Goal: Task Accomplishment & Management: Manage account settings

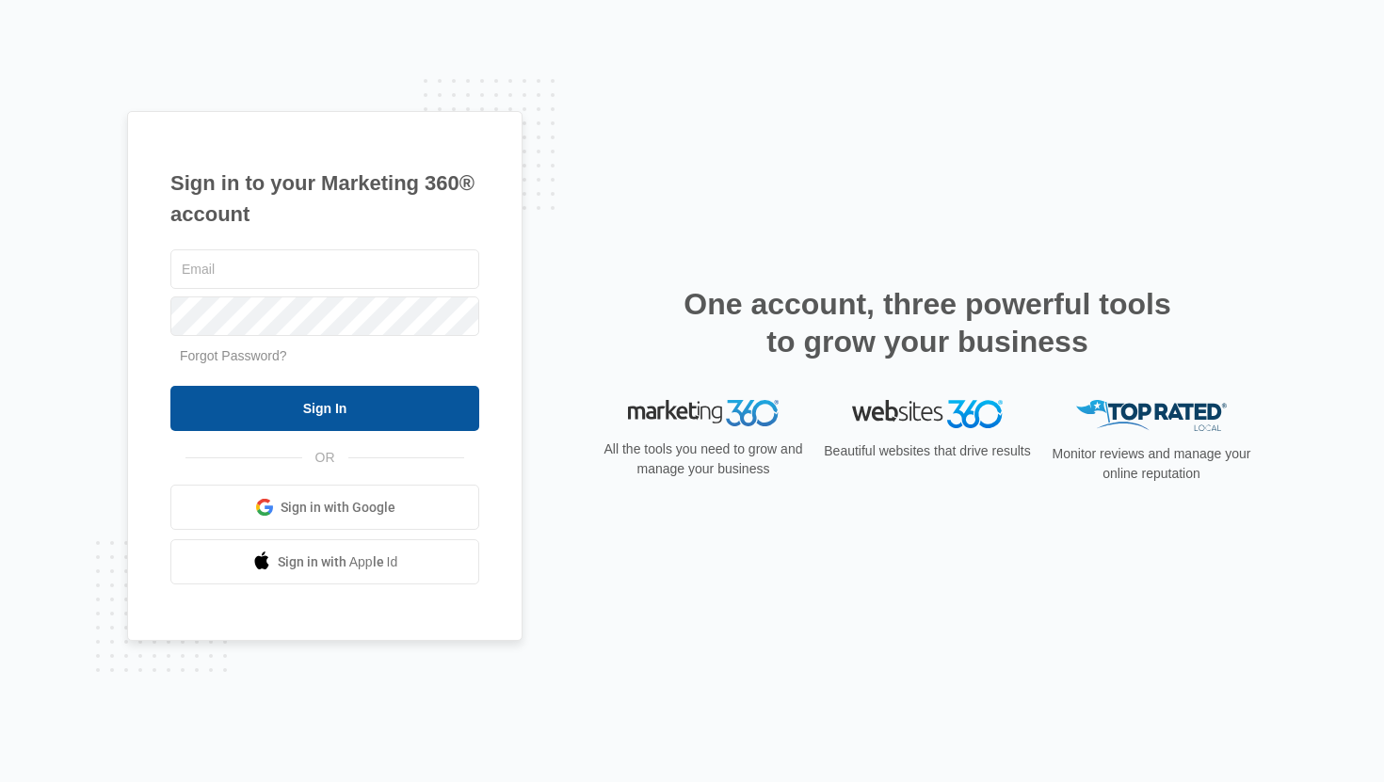
type input "[EMAIL_ADDRESS][DOMAIN_NAME]"
click at [308, 416] on input "Sign In" at bounding box center [324, 408] width 309 height 45
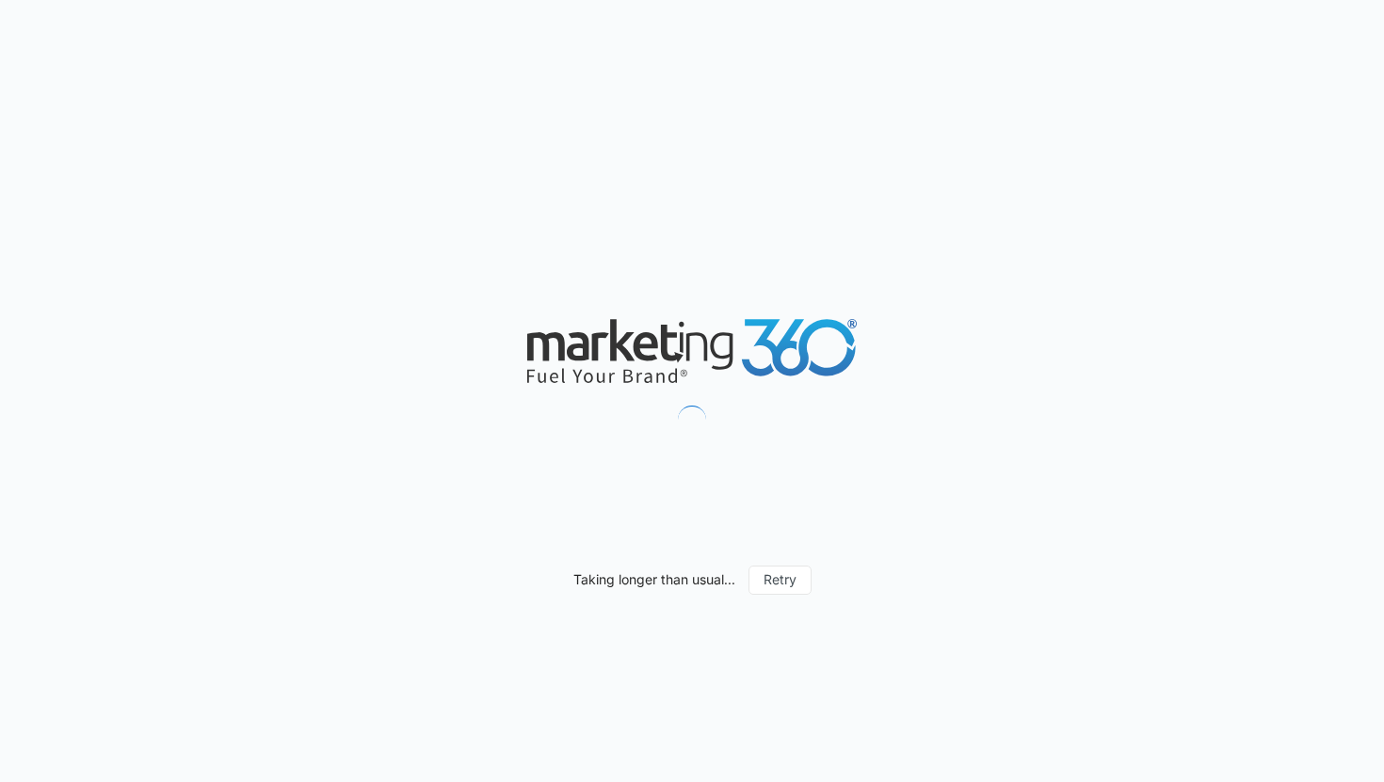
click at [1054, 18] on div "Taking longer than usual... Retry" at bounding box center [692, 391] width 1384 height 782
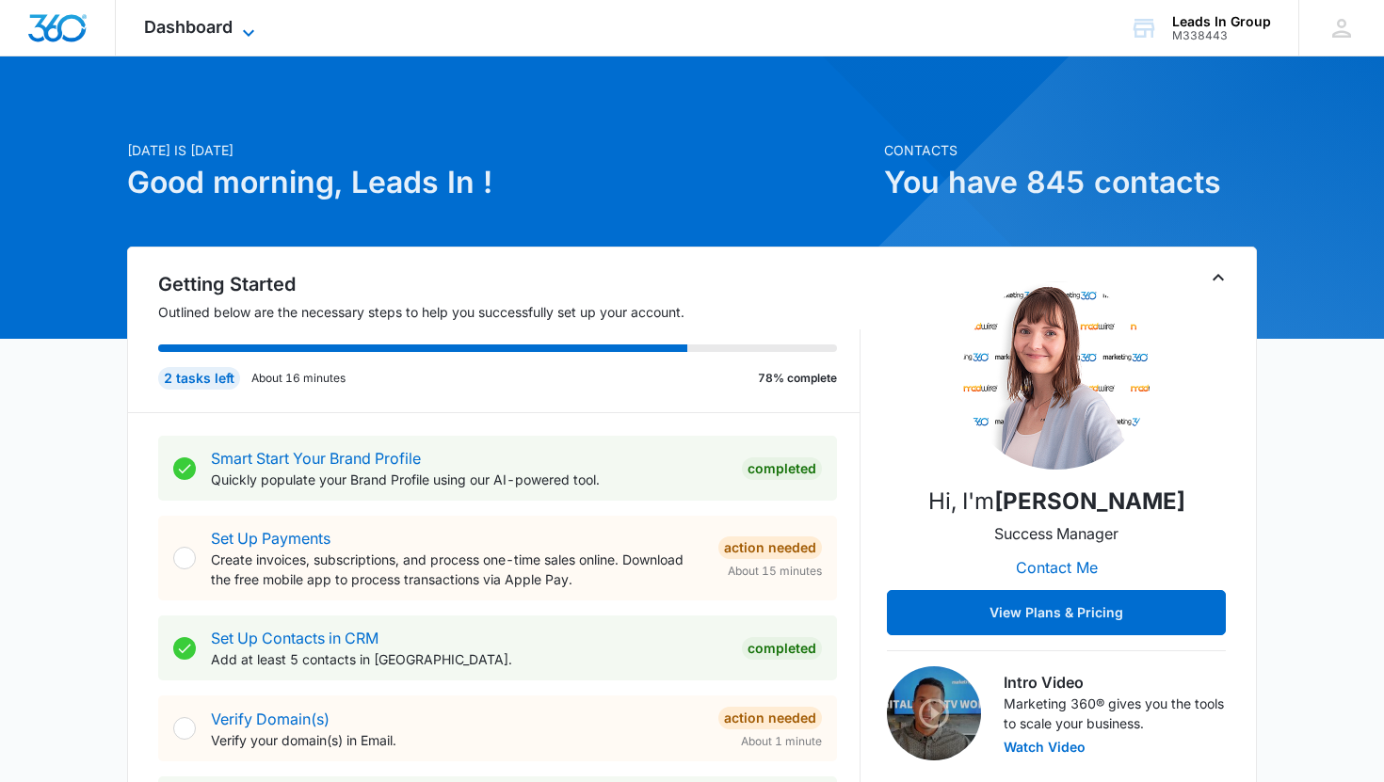
click at [201, 26] on span "Dashboard" at bounding box center [188, 27] width 89 height 20
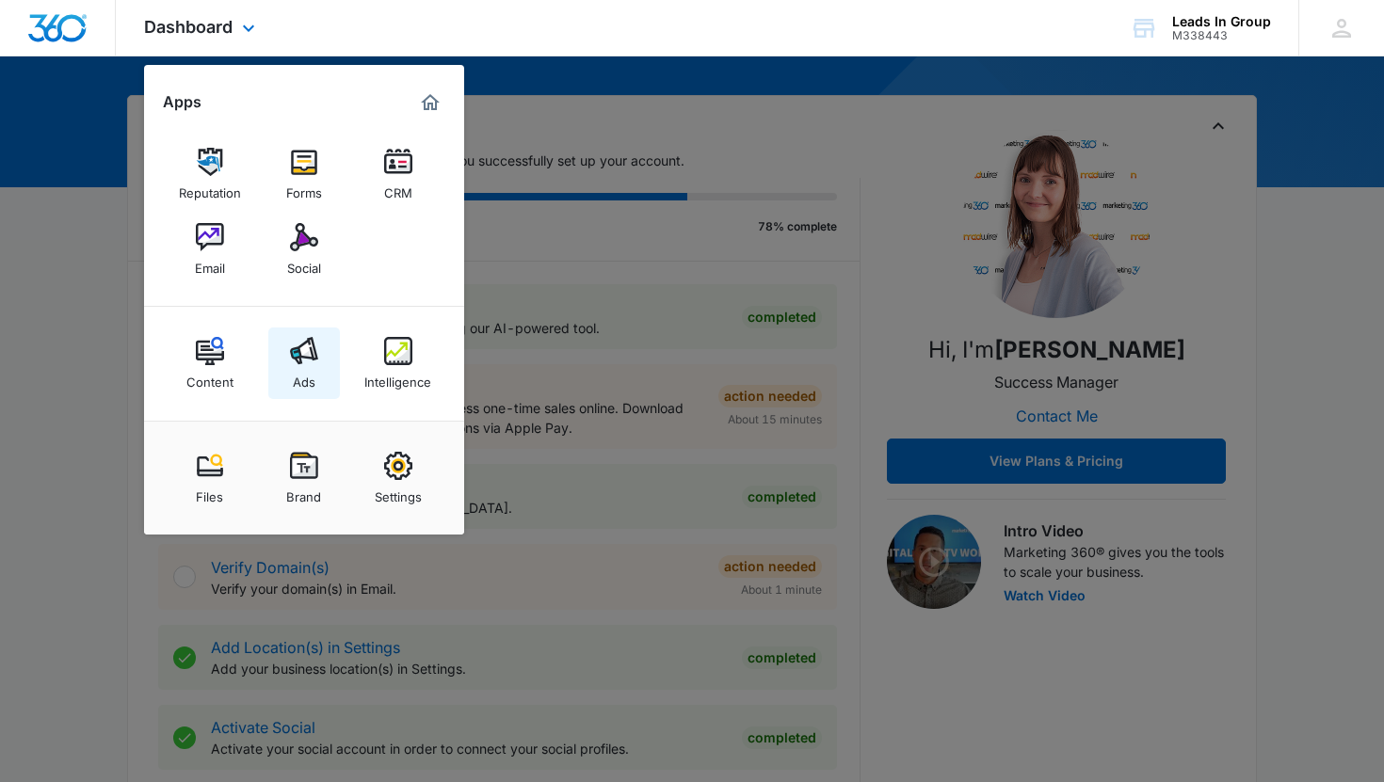
scroll to position [154, 0]
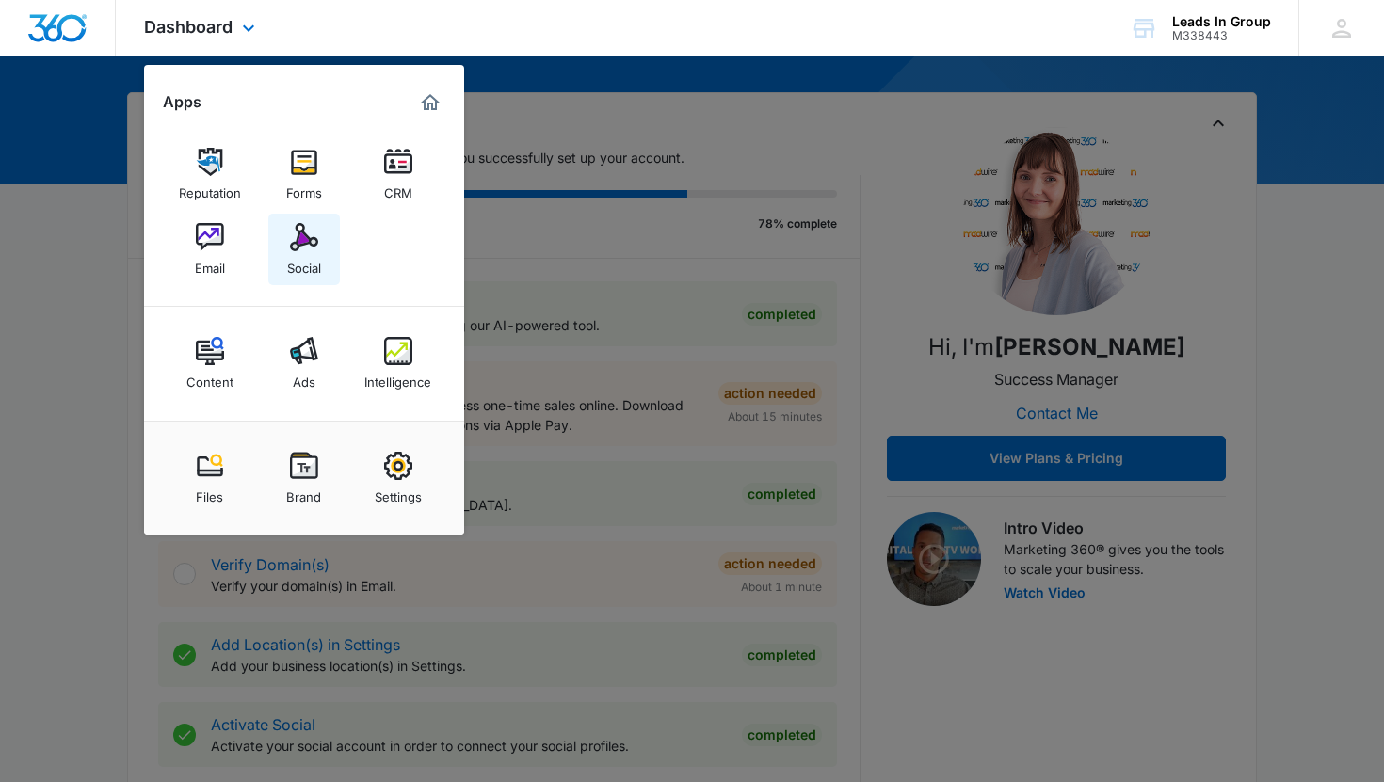
click at [294, 240] on img at bounding box center [304, 237] width 28 height 28
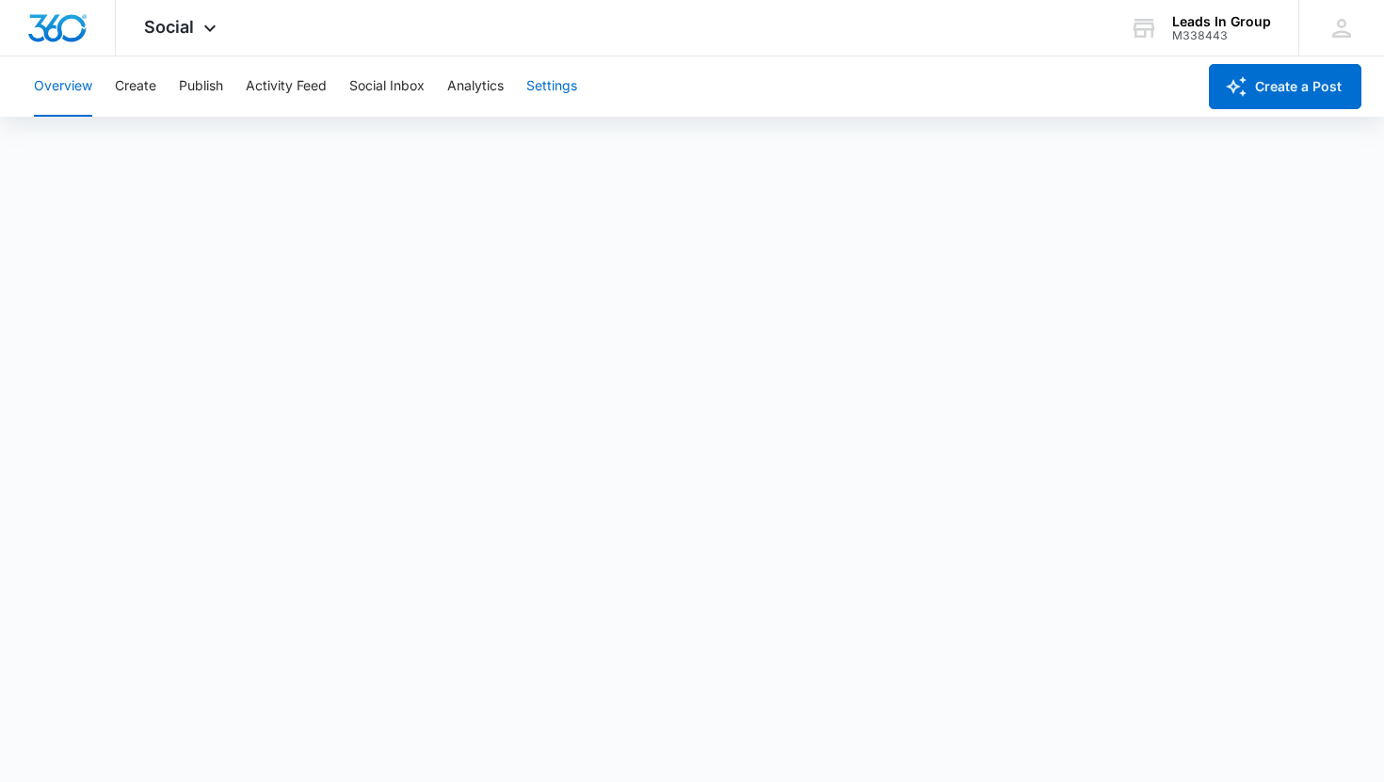
click at [573, 89] on button "Settings" at bounding box center [551, 86] width 51 height 60
click at [472, 84] on button "Analytics" at bounding box center [475, 86] width 56 height 60
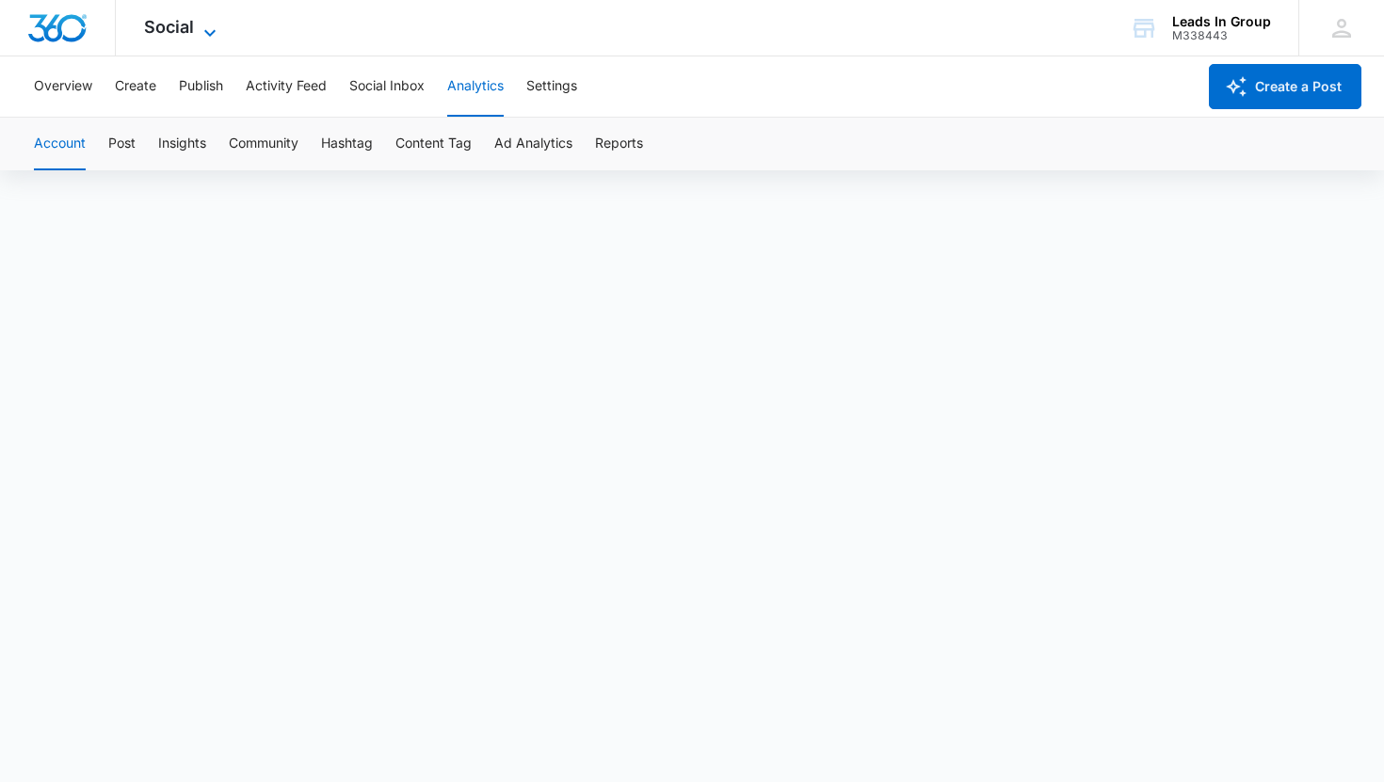
click at [188, 31] on span "Social" at bounding box center [169, 27] width 50 height 20
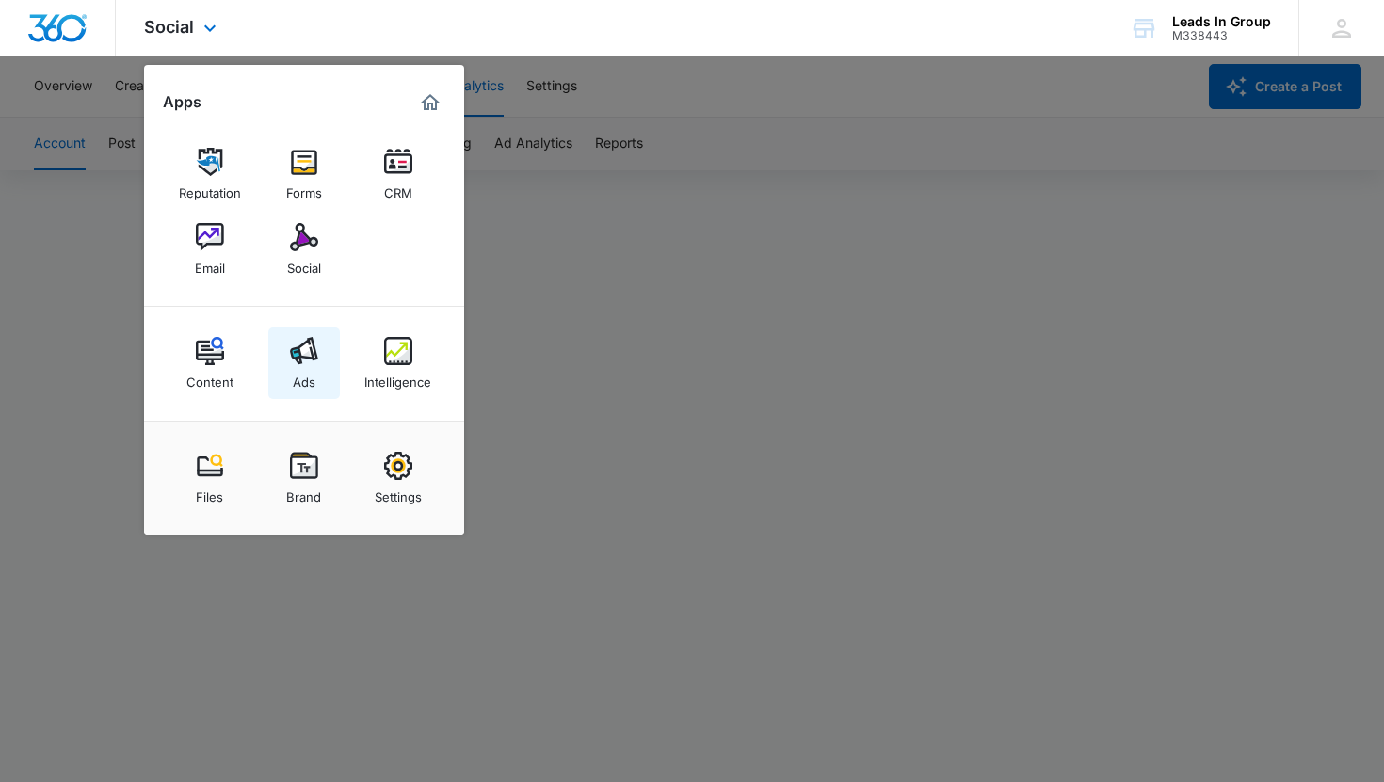
click at [286, 346] on link "Ads" at bounding box center [304, 364] width 72 height 72
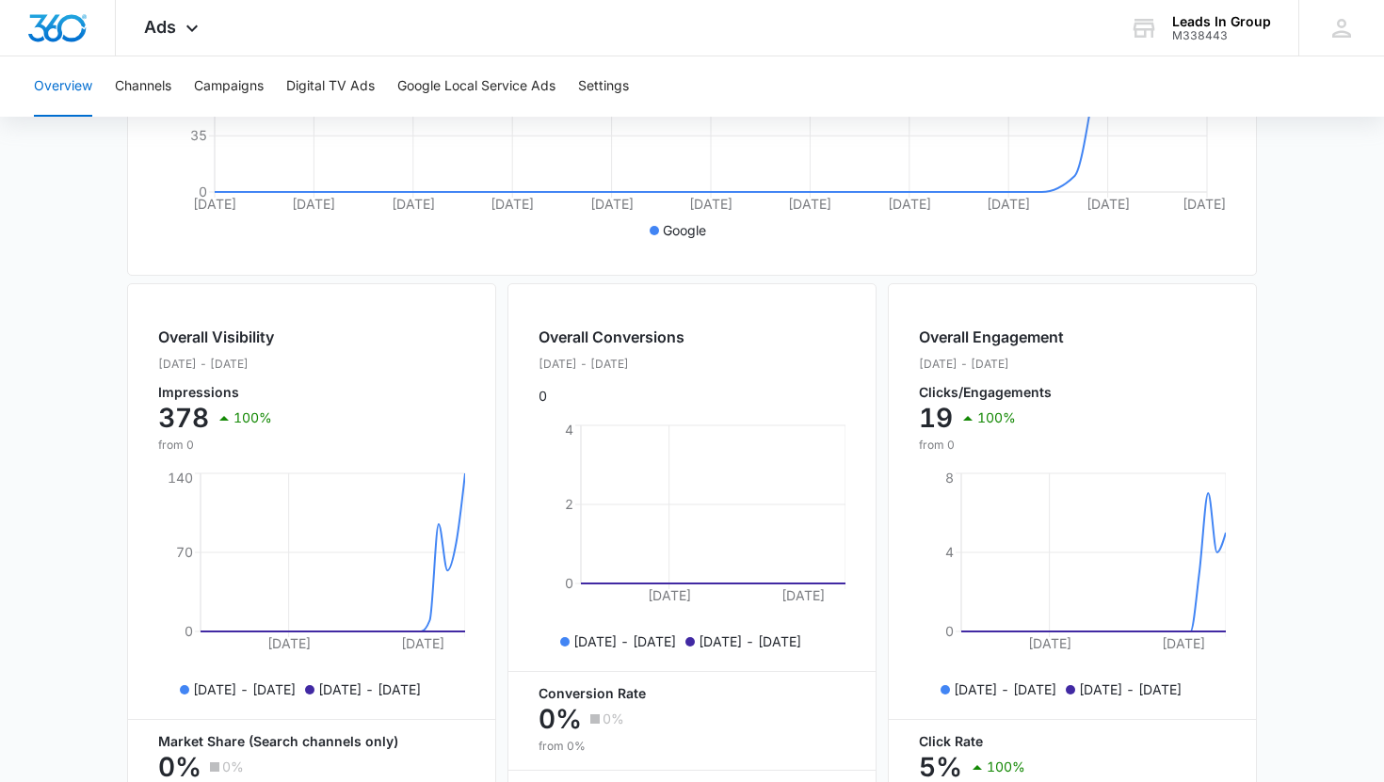
scroll to position [532, 0]
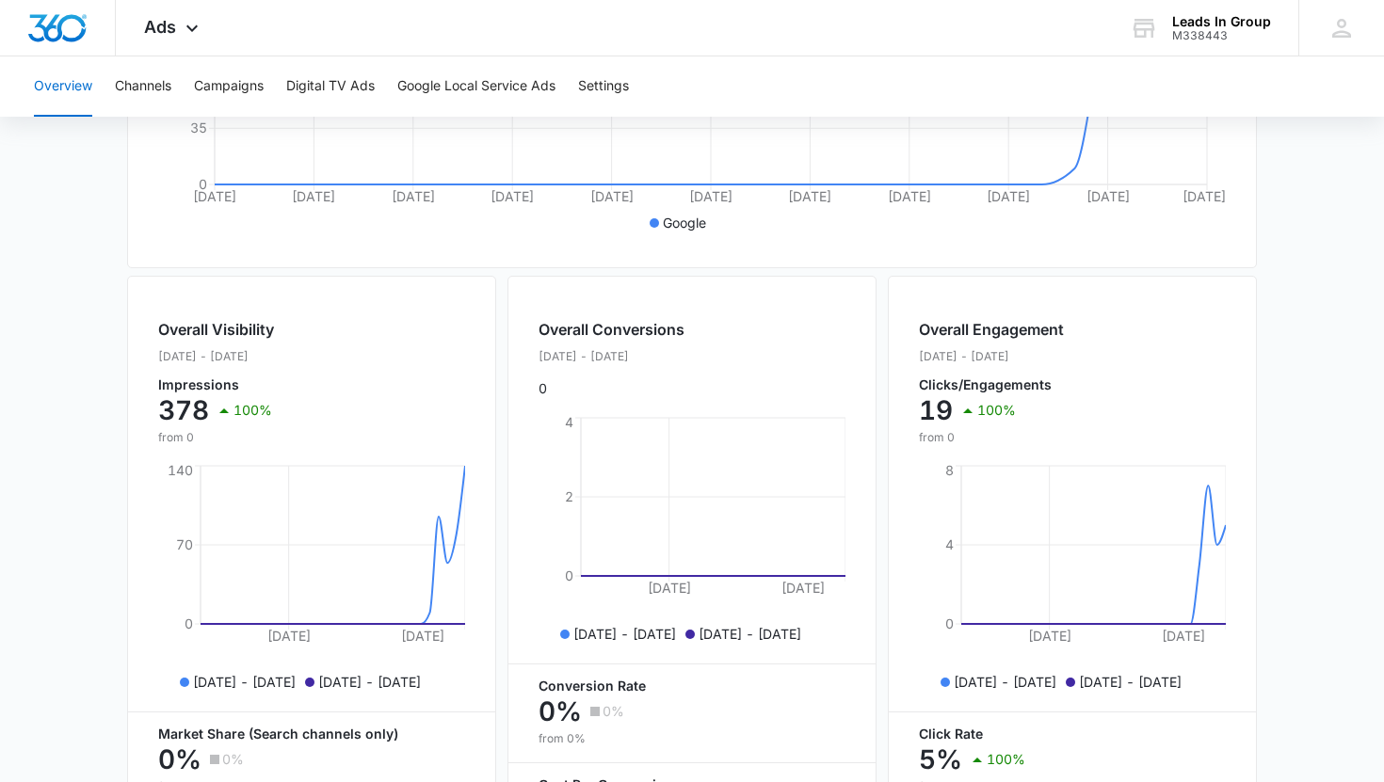
click at [1288, 421] on main "Overview Filters [DATE] [DATE] Overall Results Impressions 378 100% 0 previous …" at bounding box center [692, 321] width 1384 height 1352
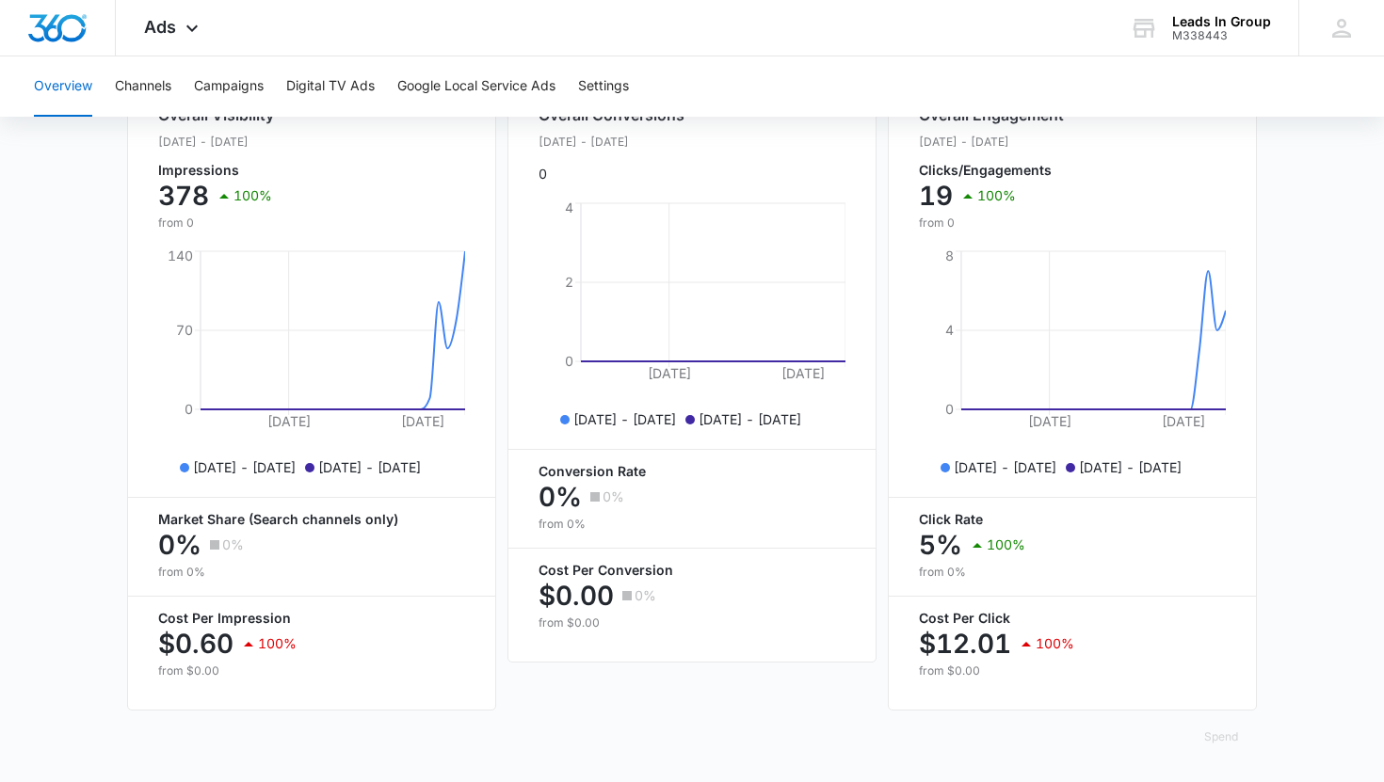
scroll to position [0, 0]
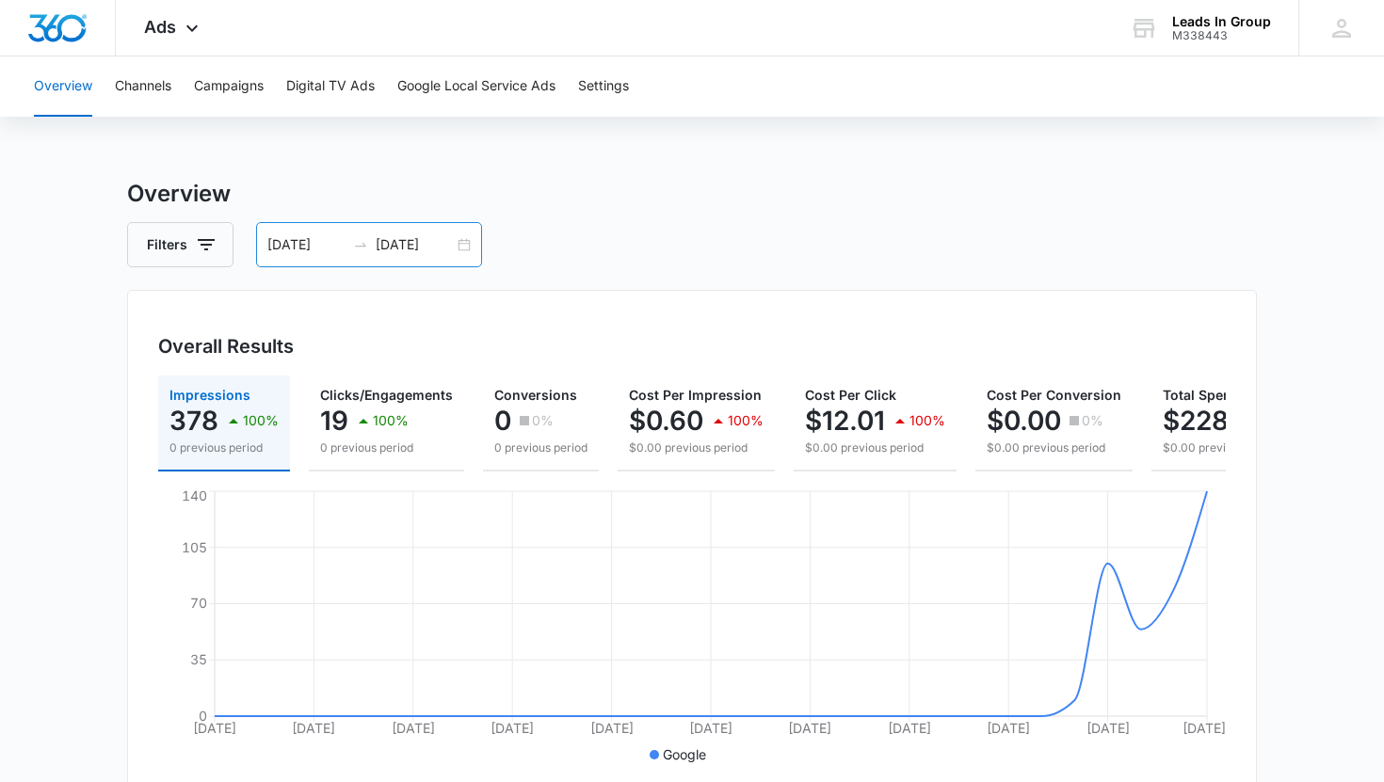
click at [322, 227] on div "[DATE] [DATE]" at bounding box center [369, 244] width 226 height 45
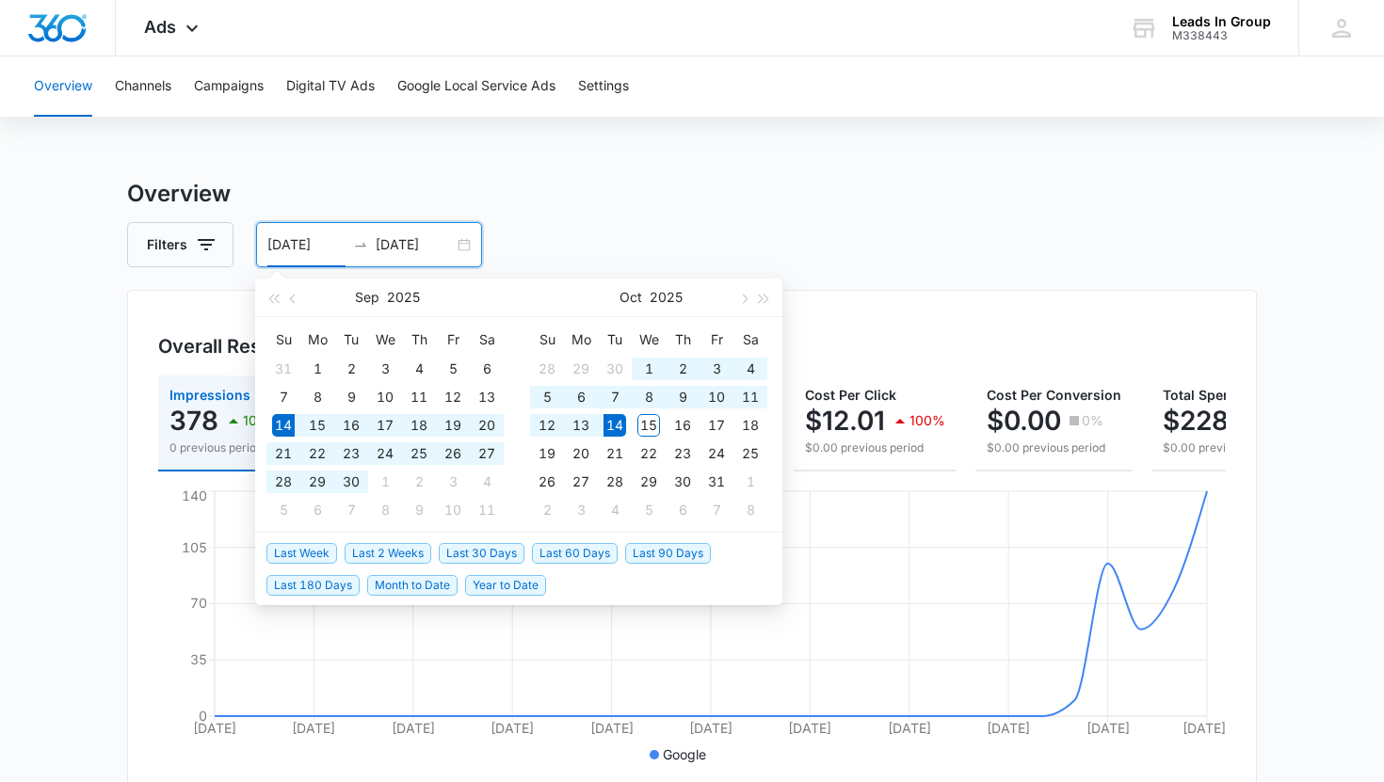
click at [355, 146] on div "Overview Channels Campaigns Digital TV Ads Google Local Service Ads Settings Ov…" at bounding box center [692, 792] width 1384 height 1473
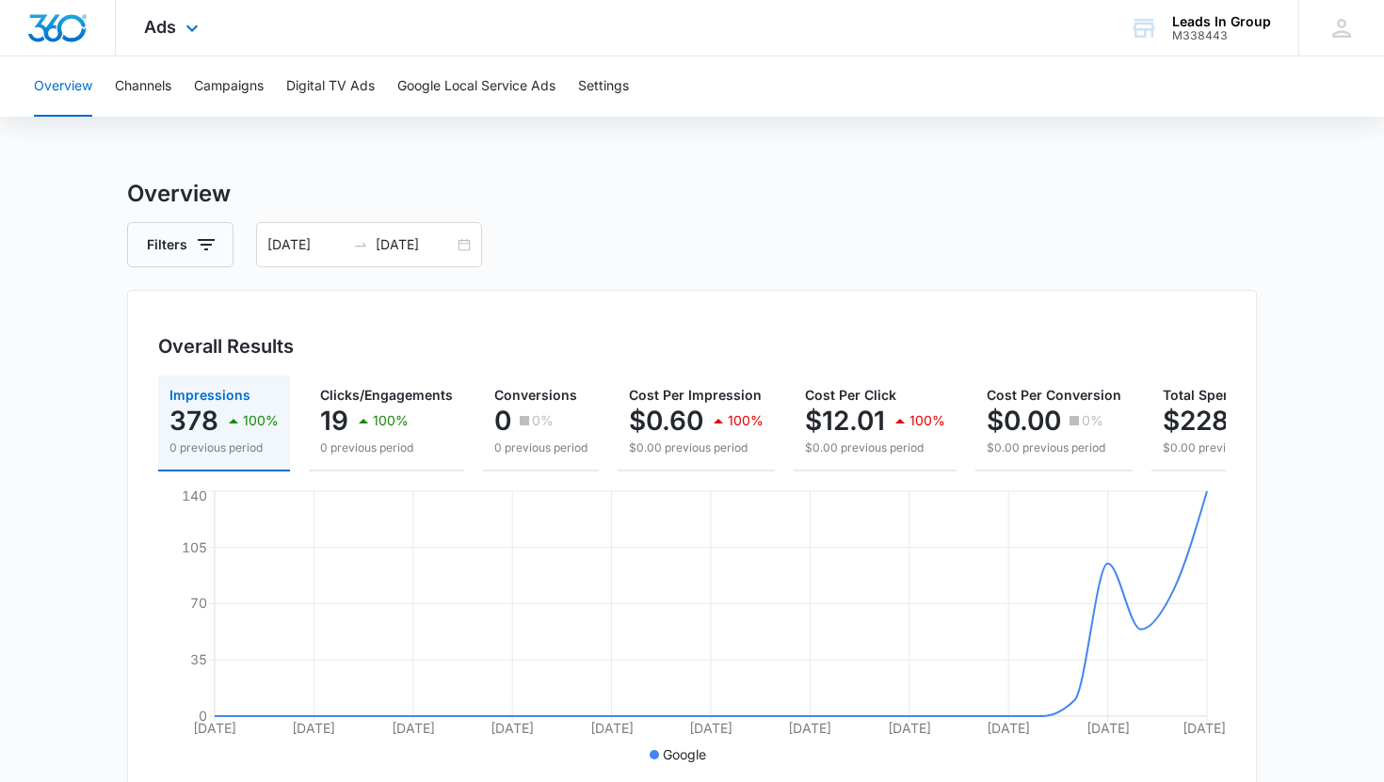
click at [179, 27] on div "Ads Apps Reputation Forms CRM Email Social Content Ads Intelligence Files Brand…" at bounding box center [174, 28] width 116 height 56
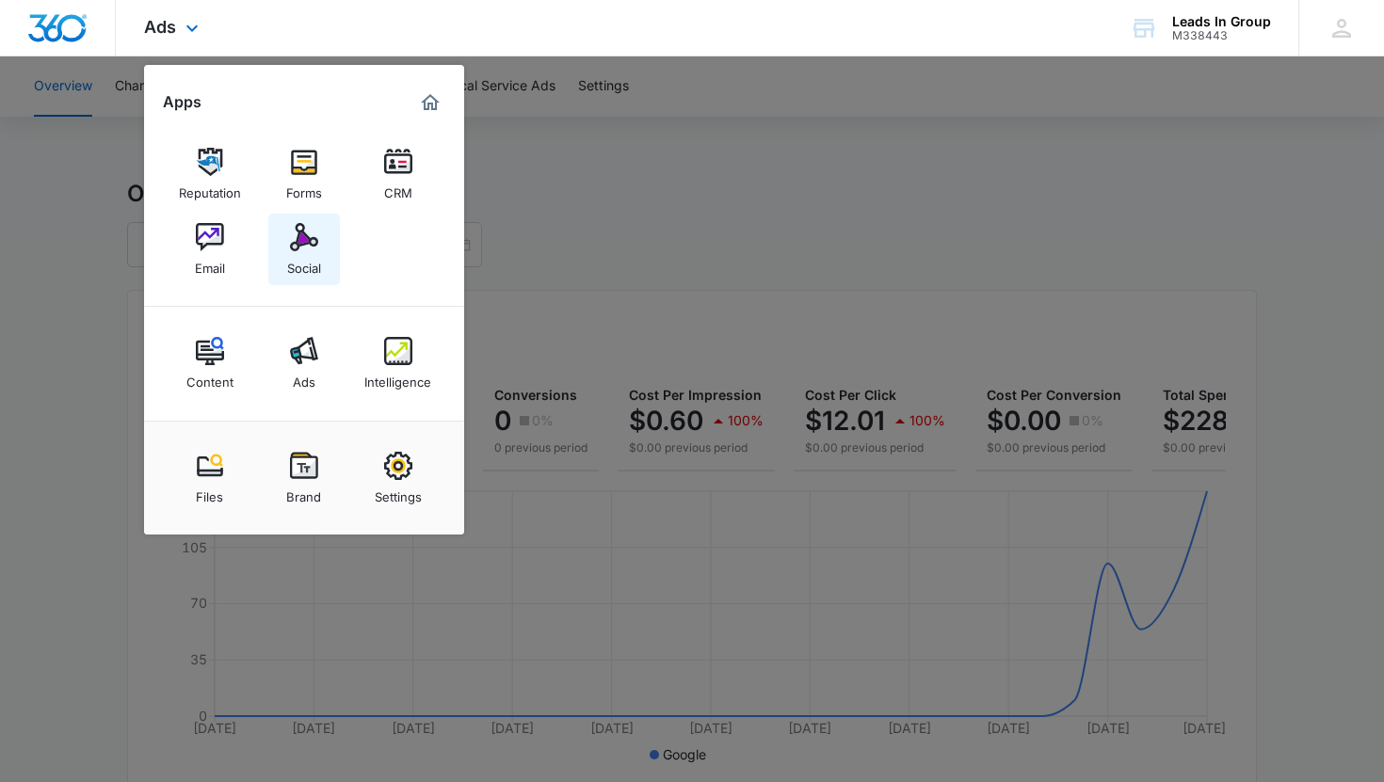
click at [299, 242] on img at bounding box center [304, 237] width 28 height 28
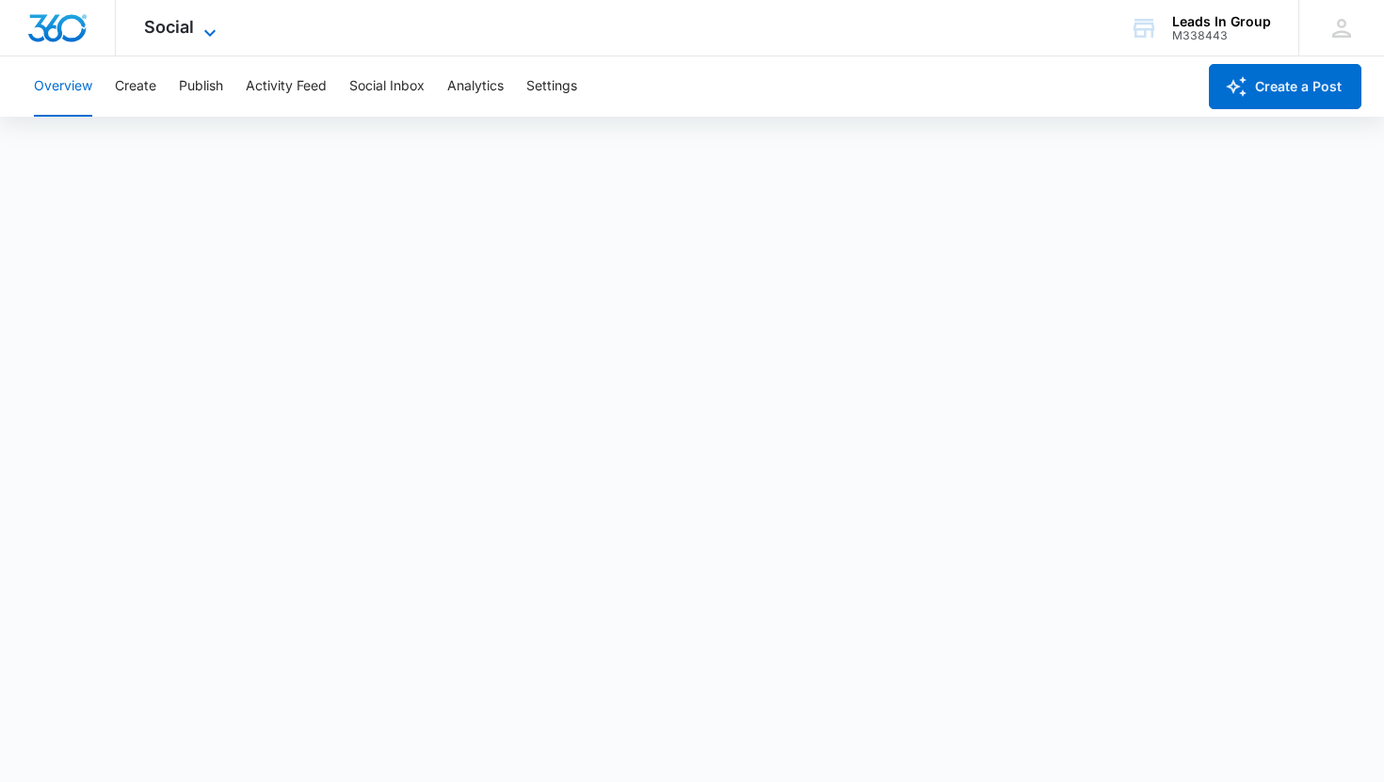
click at [177, 20] on span "Social" at bounding box center [169, 27] width 50 height 20
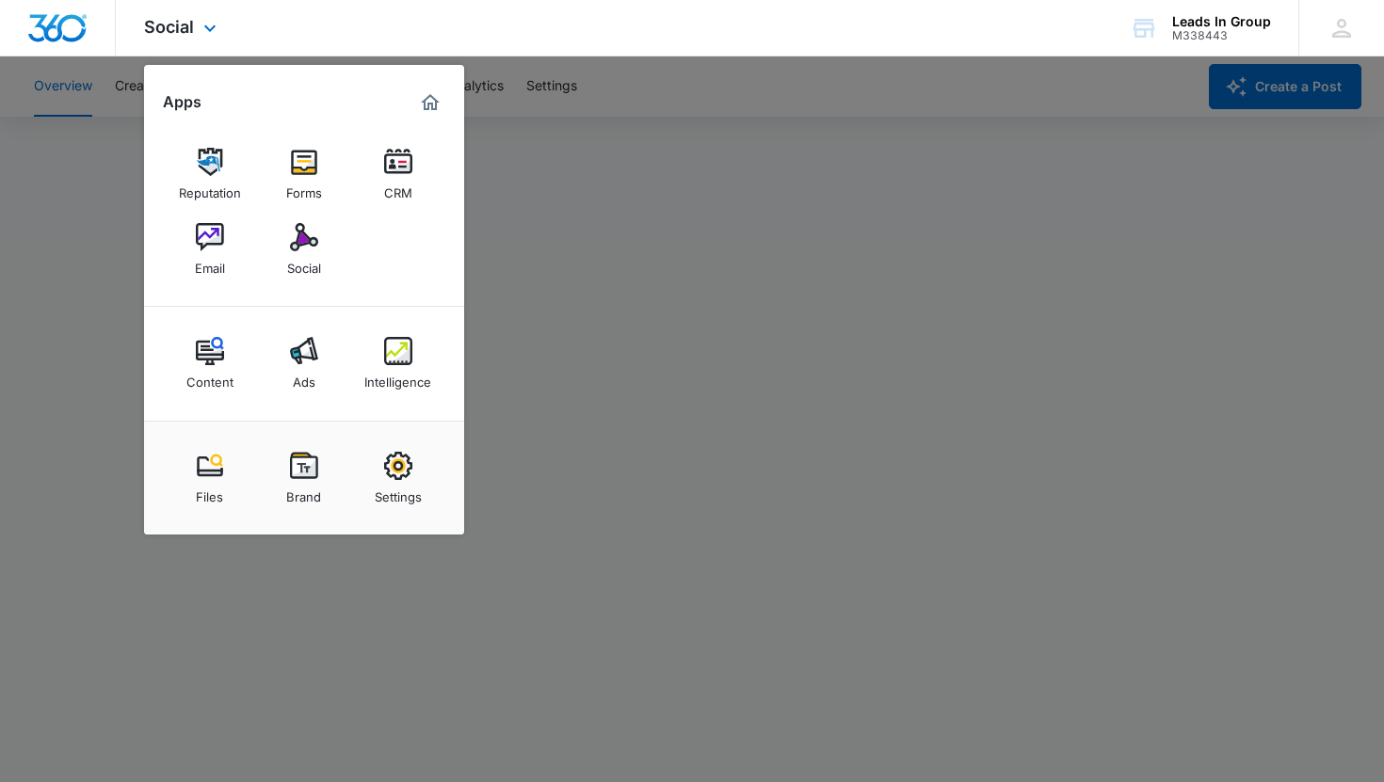
click at [352, 27] on div "Social Apps Reputation Forms CRM Email Social Content Ads Intelligence Files Br…" at bounding box center [692, 28] width 1384 height 56
click at [652, 285] on div at bounding box center [692, 391] width 1384 height 782
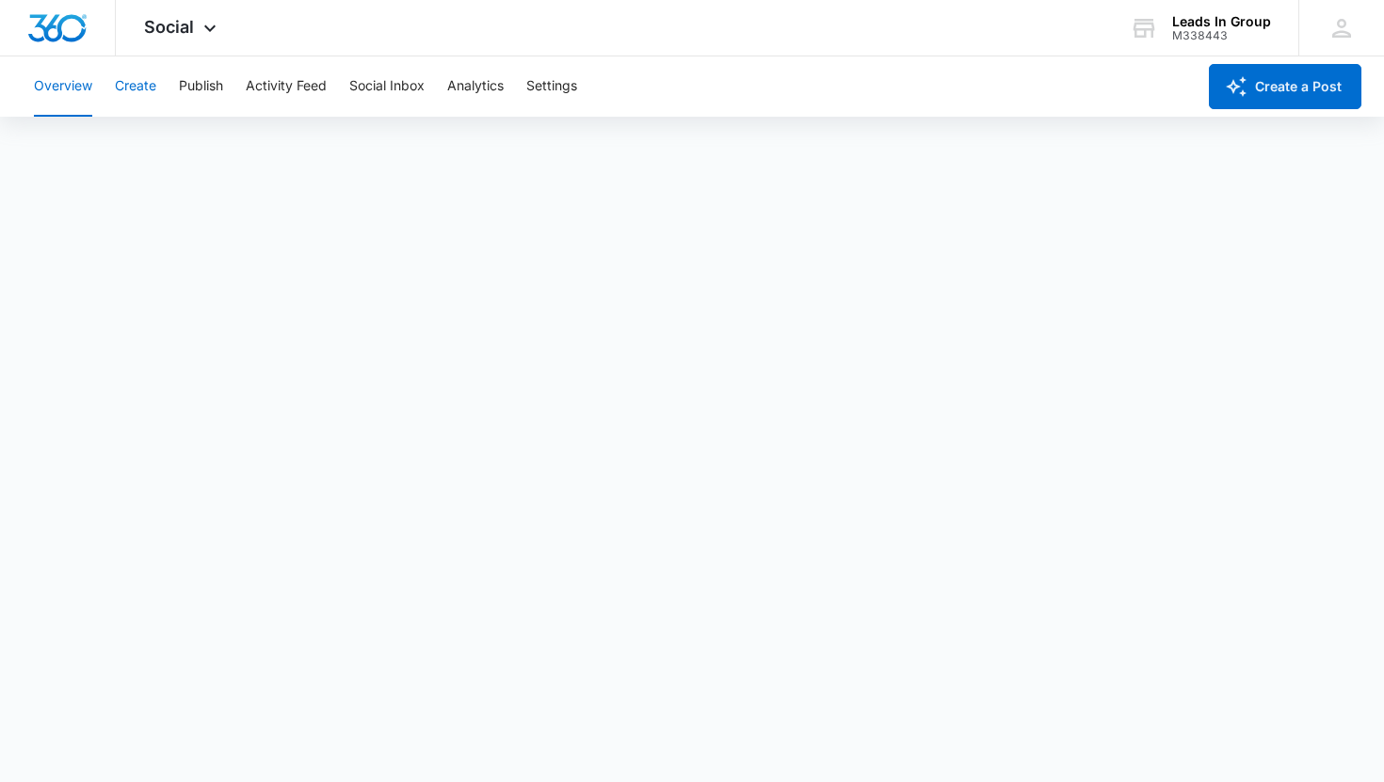
click at [117, 82] on button "Create" at bounding box center [135, 86] width 41 height 60
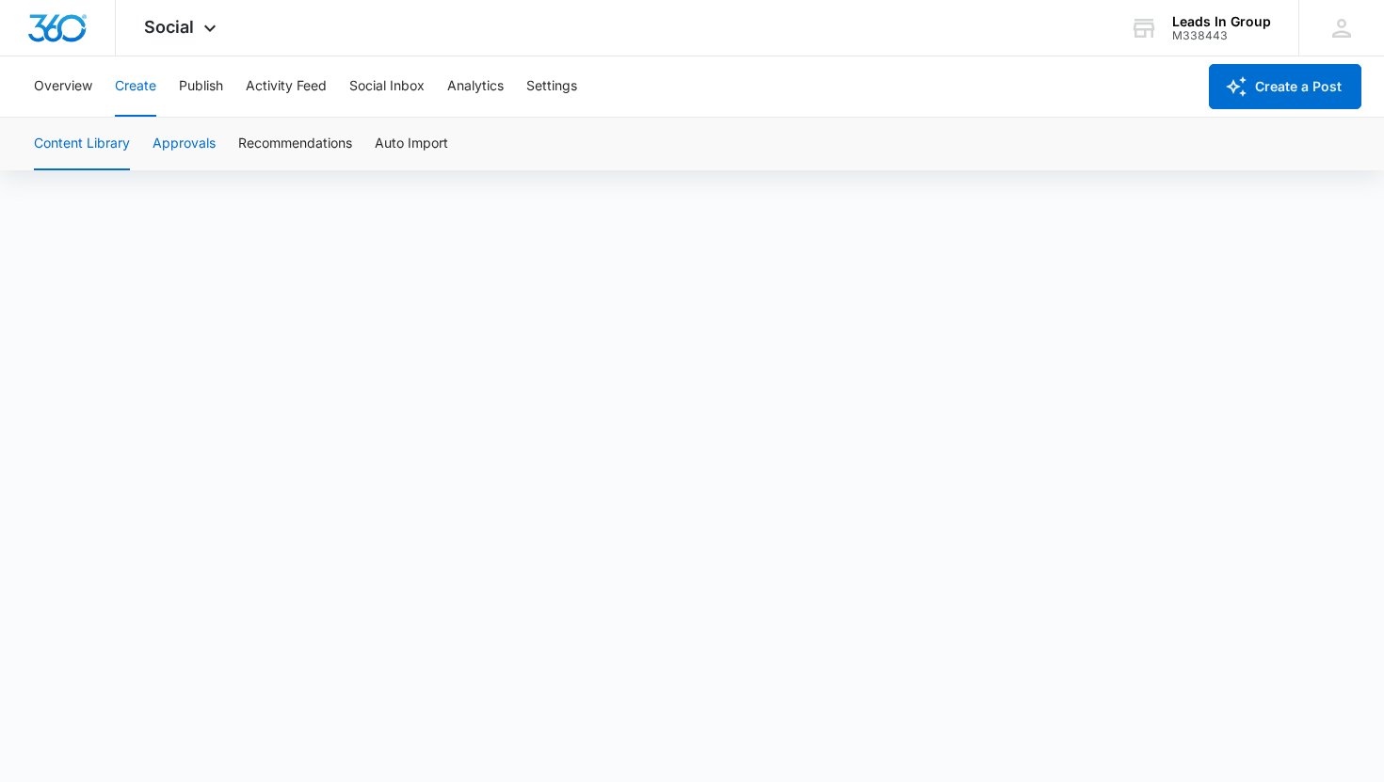
click at [167, 137] on button "Approvals" at bounding box center [184, 144] width 63 height 53
click at [89, 144] on button "Content Library" at bounding box center [82, 144] width 96 height 53
click at [133, 83] on button "Create" at bounding box center [135, 86] width 41 height 60
click at [199, 159] on button "Approvals" at bounding box center [184, 144] width 63 height 53
click at [303, 136] on button "Recommendations" at bounding box center [295, 144] width 114 height 53
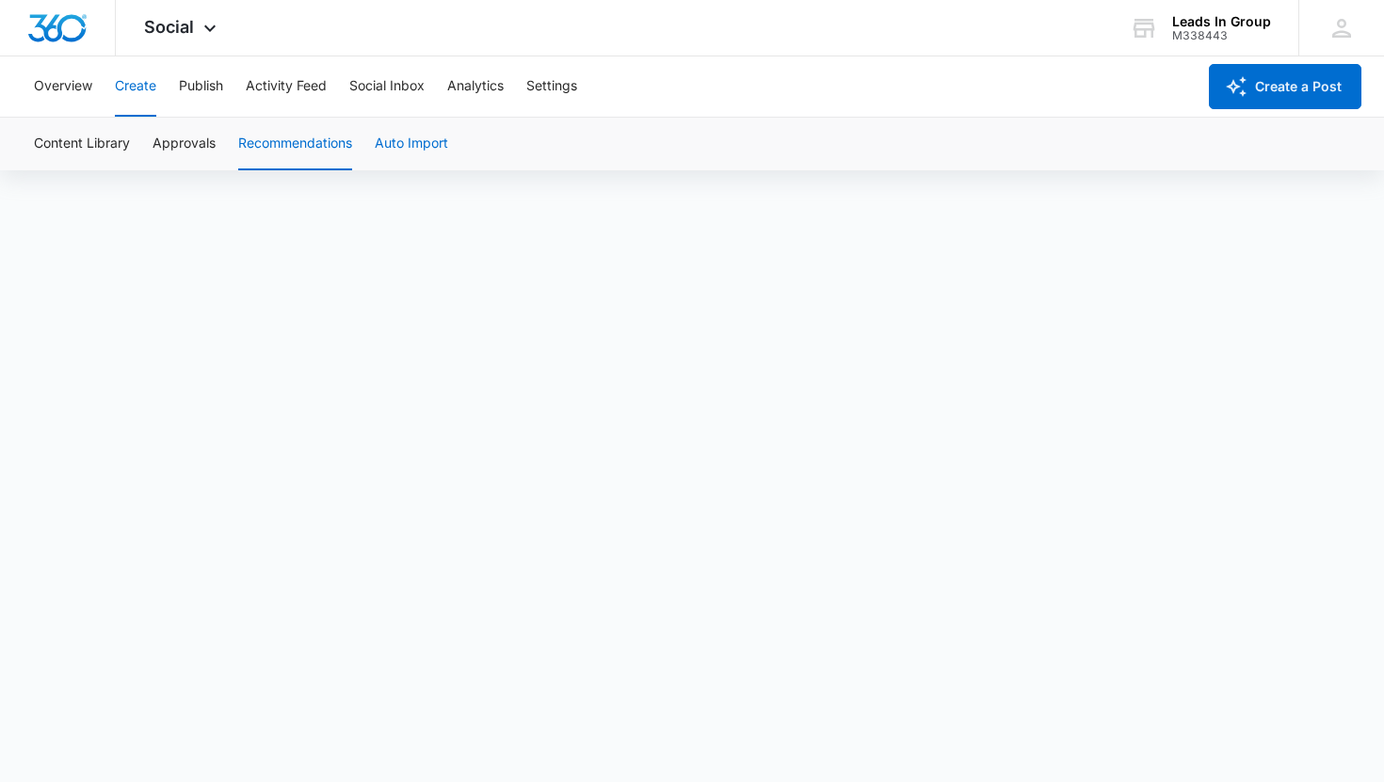
click at [418, 151] on button "Auto Import" at bounding box center [411, 144] width 73 height 53
click at [36, 133] on button "Content Library" at bounding box center [82, 144] width 96 height 53
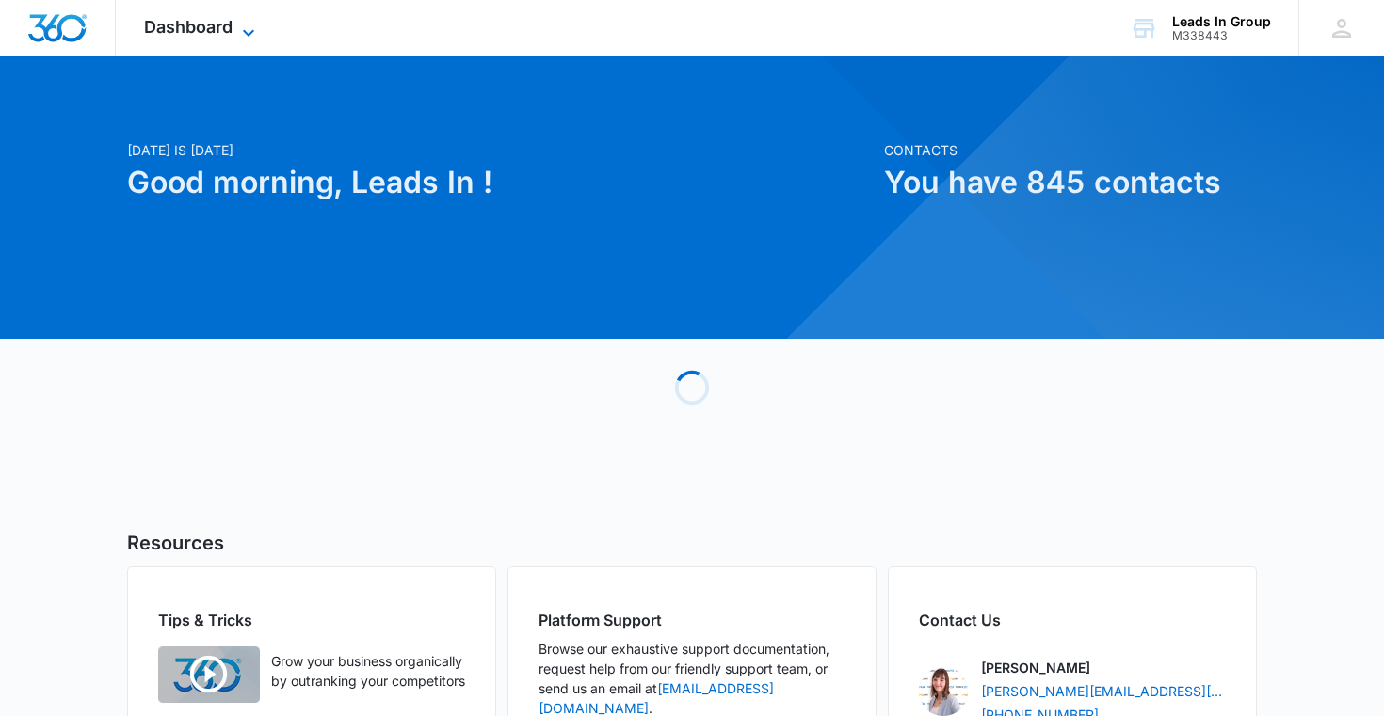
click at [238, 32] on icon at bounding box center [248, 33] width 23 height 23
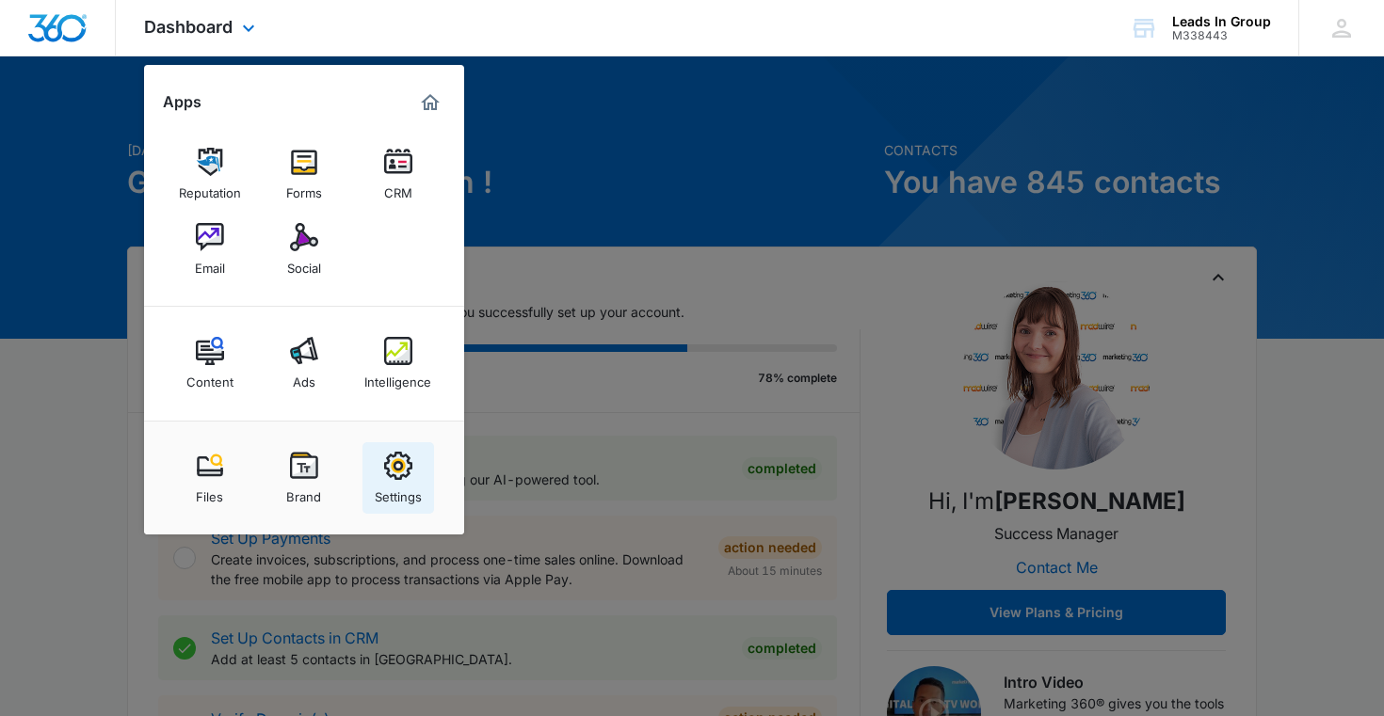
click at [395, 485] on div "Settings" at bounding box center [398, 492] width 47 height 24
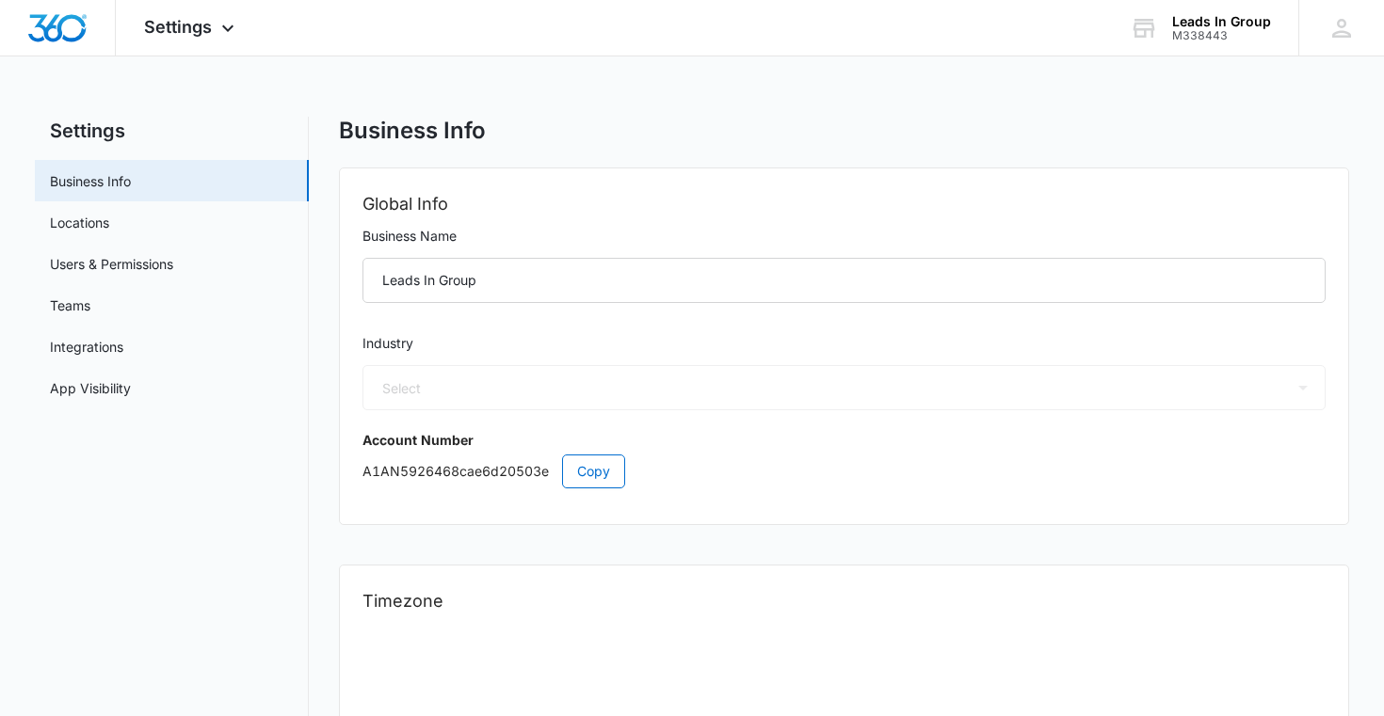
select select "3"
select select "US"
select select "America/New_York"
click at [109, 225] on link "Locations" at bounding box center [79, 223] width 59 height 20
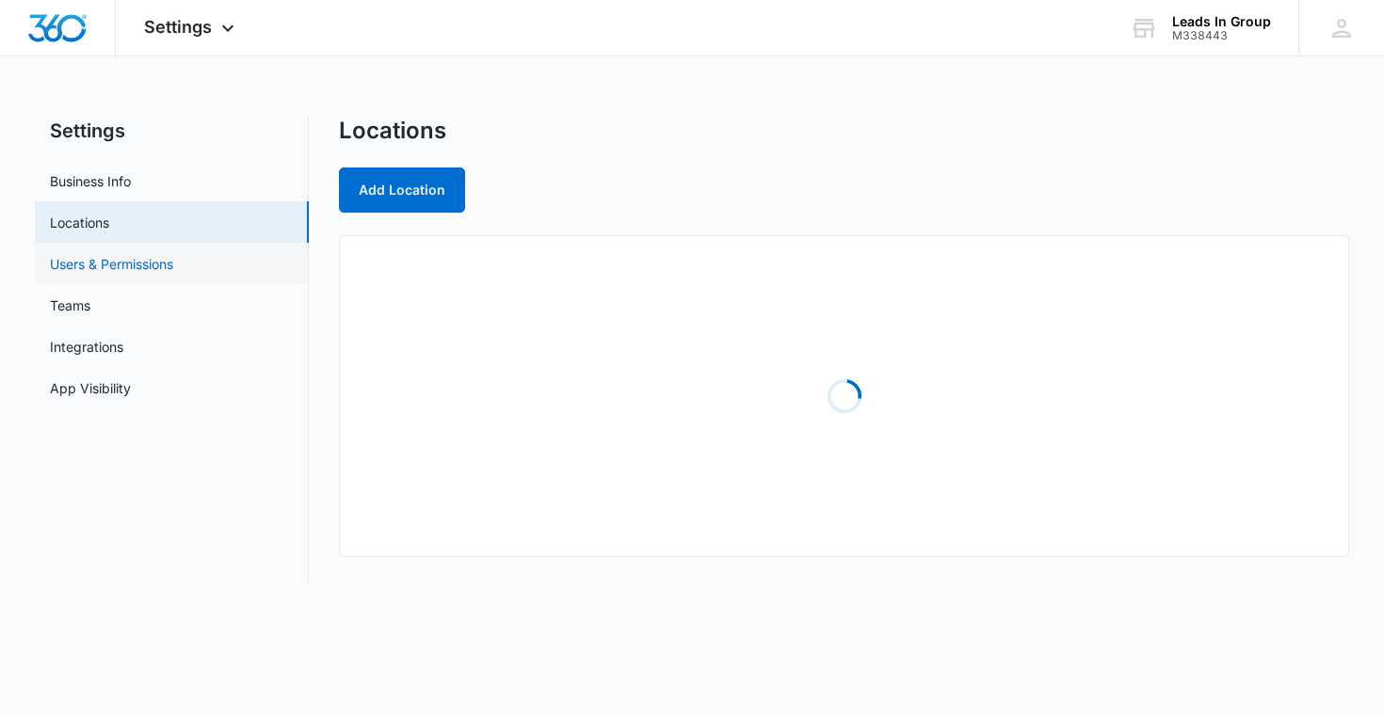
click at [137, 272] on link "Users & Permissions" at bounding box center [111, 264] width 123 height 20
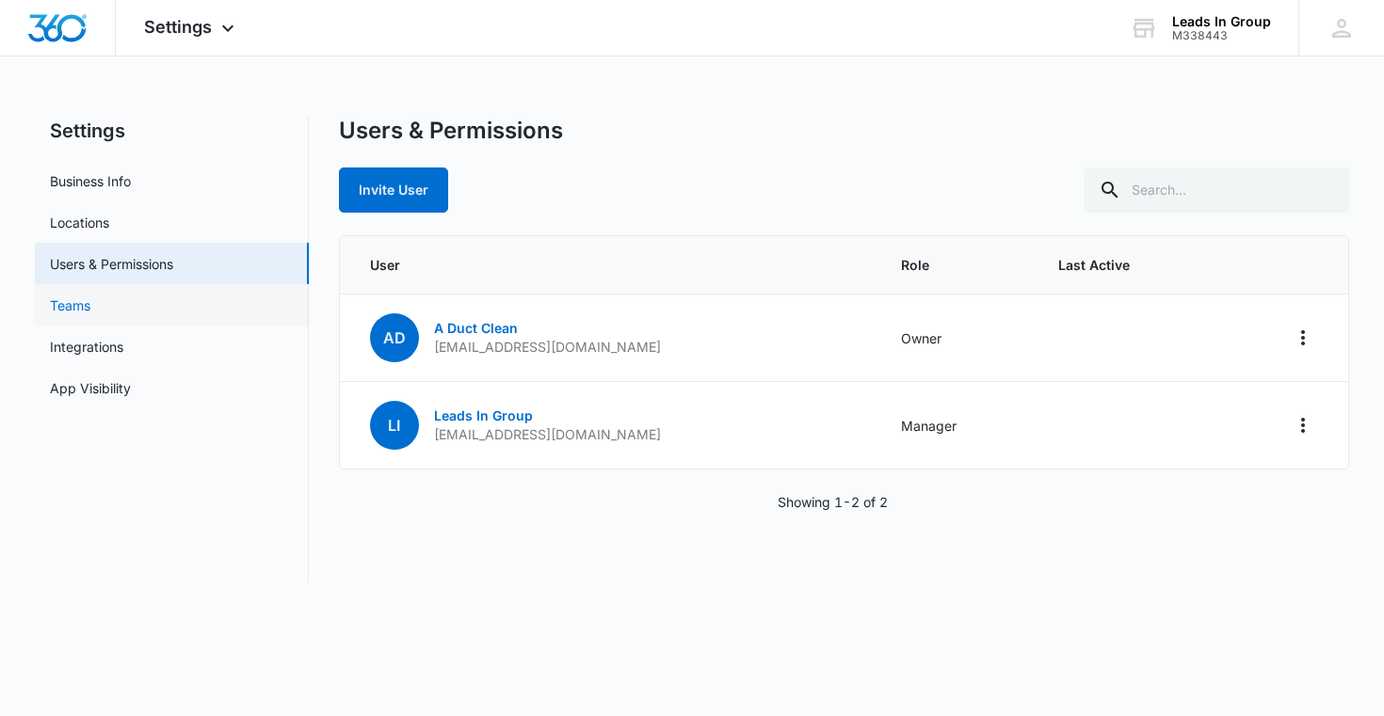
click at [90, 300] on link "Teams" at bounding box center [70, 306] width 40 height 20
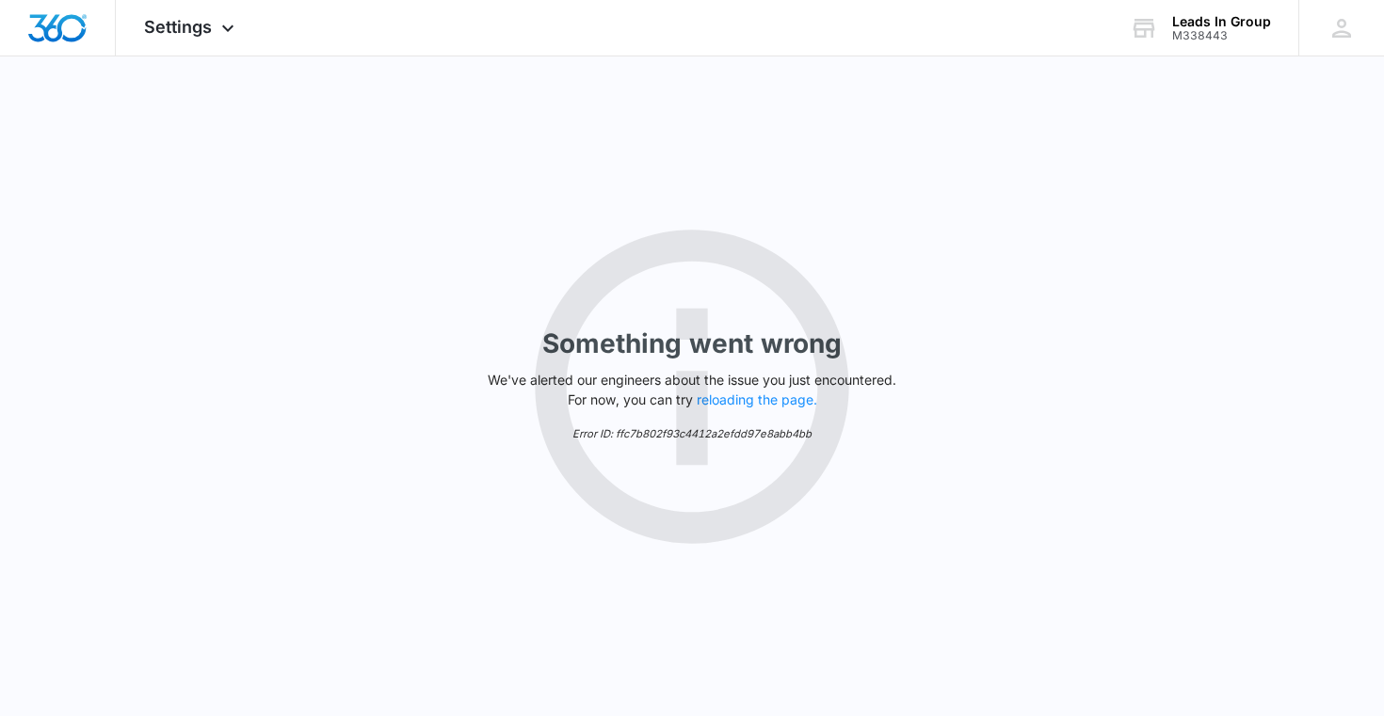
click at [104, 332] on div "Something went wrong We've alerted our engineers about the issue you just encou…" at bounding box center [692, 386] width 1384 height 660
click at [1352, 10] on div "LG Leads In Group leadsingroup@gmail.com My Profile Notifications Support Logou…" at bounding box center [1341, 28] width 86 height 56
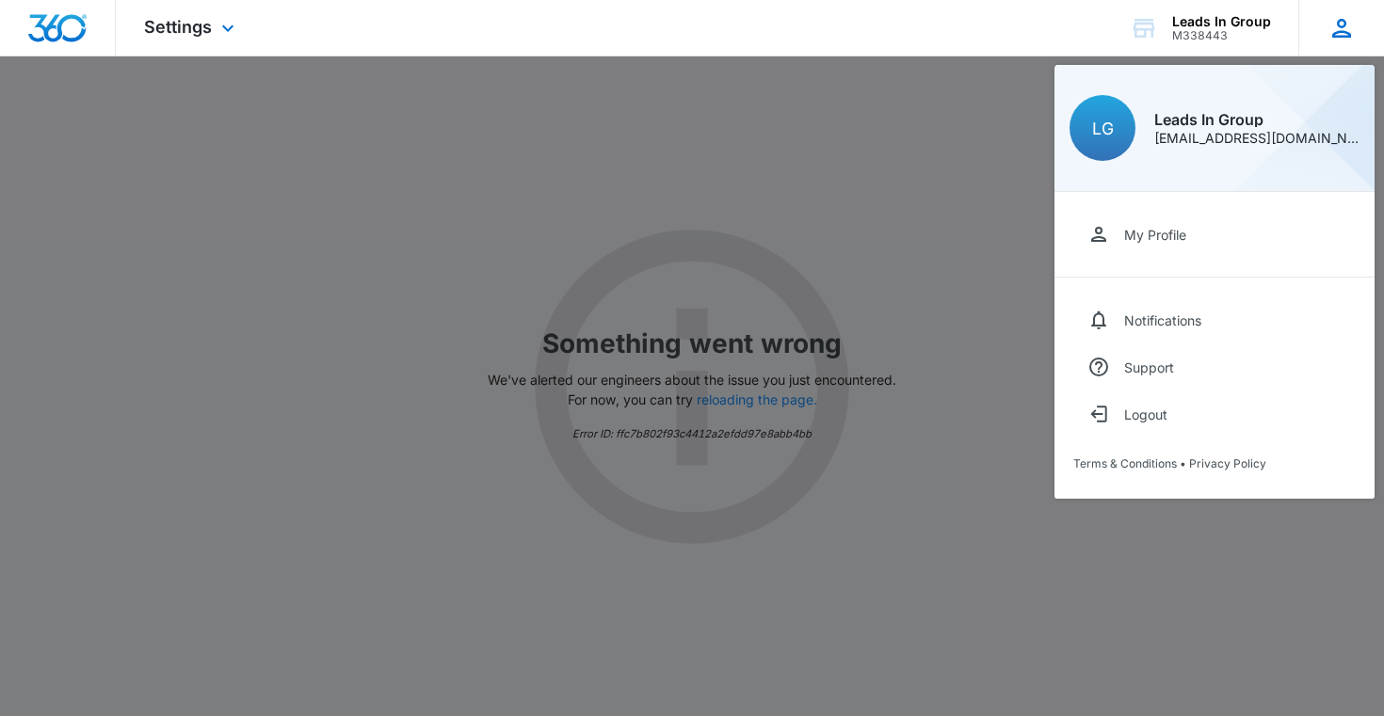
click at [1215, 164] on div "LG Leads In Group leadsingroup@gmail.com" at bounding box center [1214, 128] width 320 height 127
click at [1114, 124] on div "LG" at bounding box center [1103, 128] width 66 height 66
click at [1135, 245] on link "My Profile" at bounding box center [1214, 234] width 282 height 47
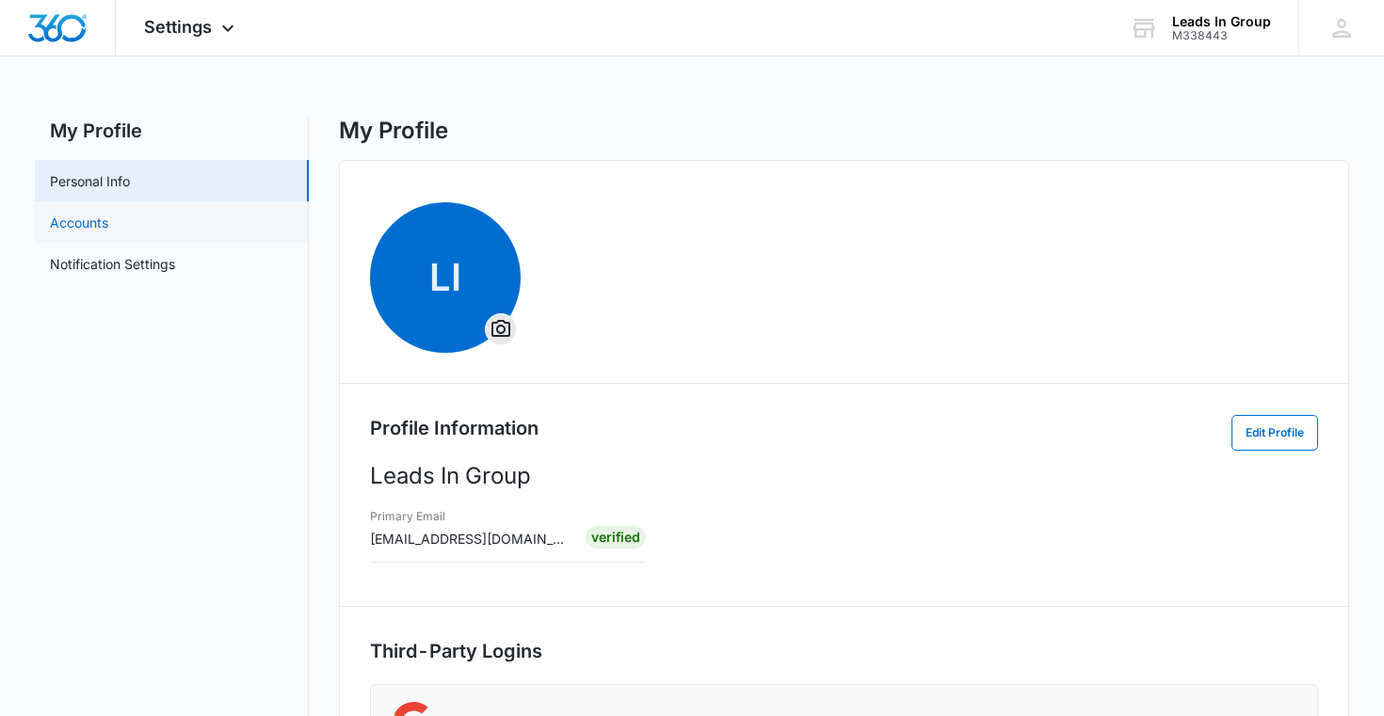
click at [108, 218] on link "Accounts" at bounding box center [79, 223] width 58 height 20
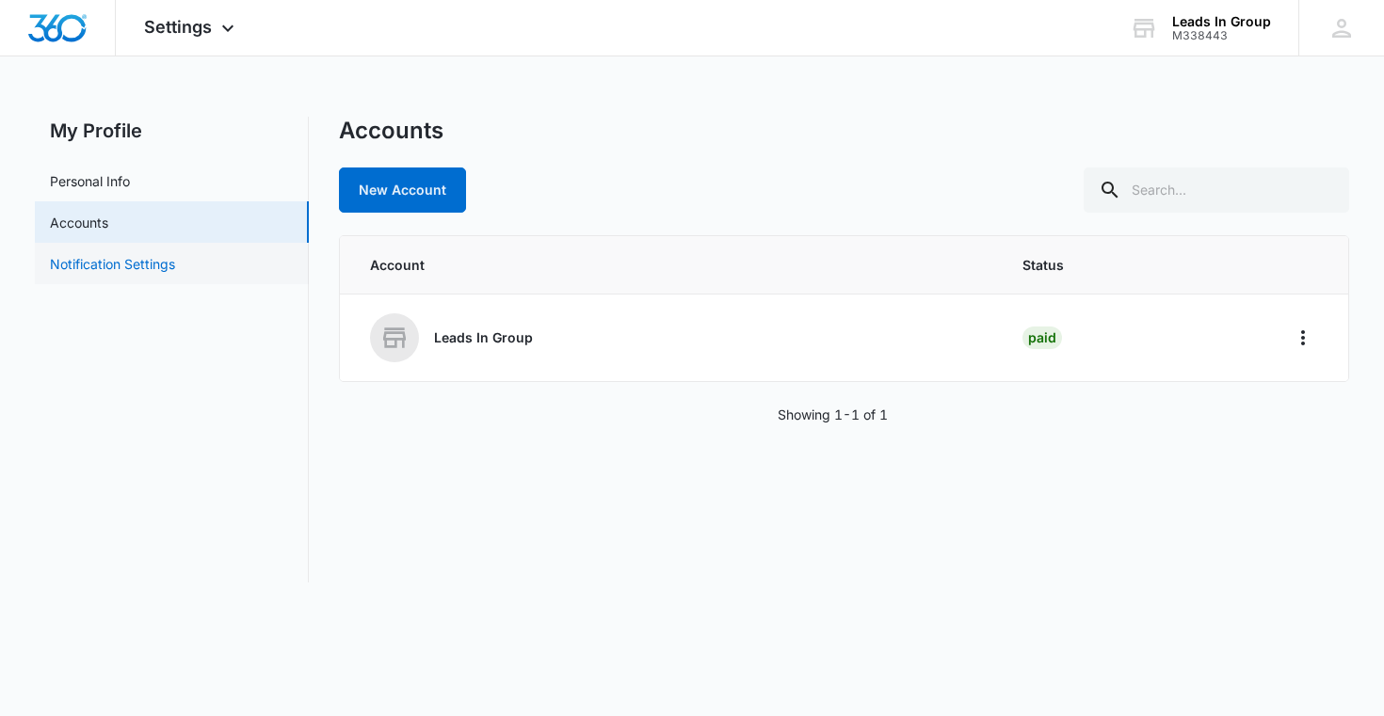
click at [175, 254] on link "Notification Settings" at bounding box center [112, 264] width 125 height 20
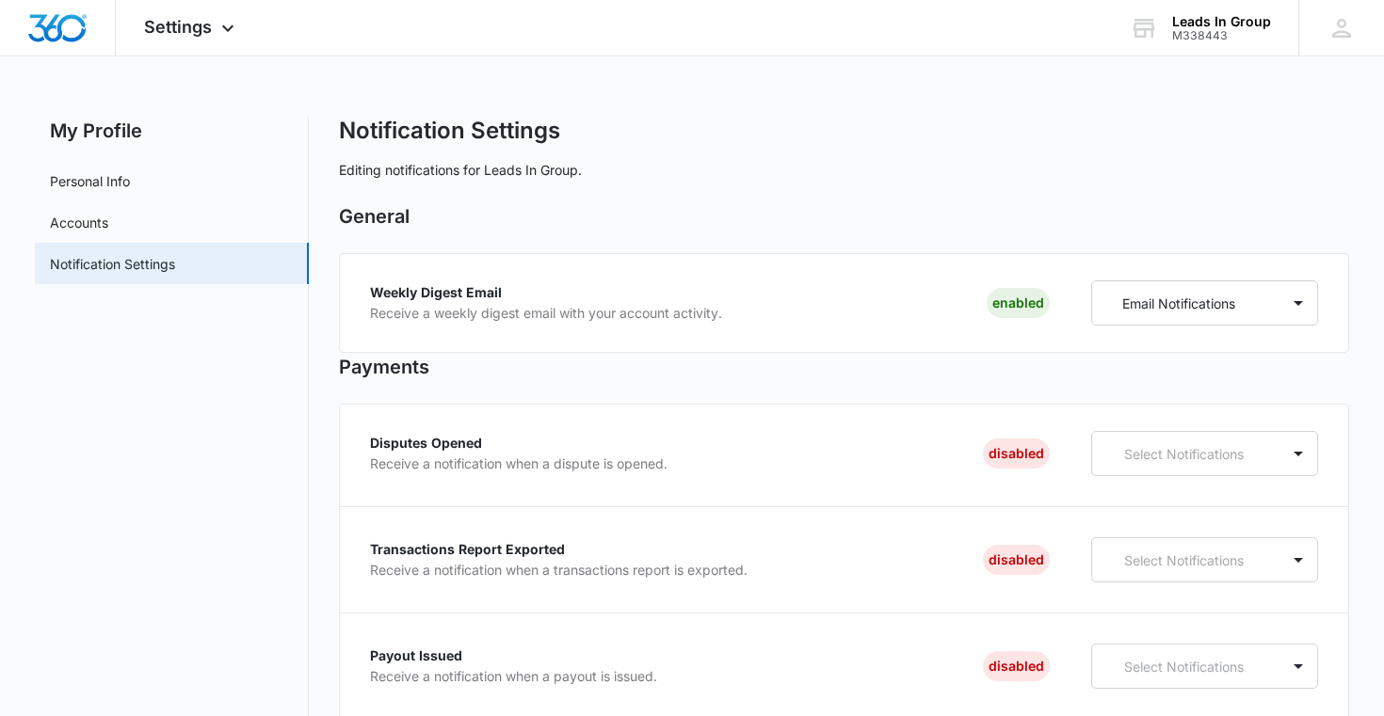
scroll to position [65, 0]
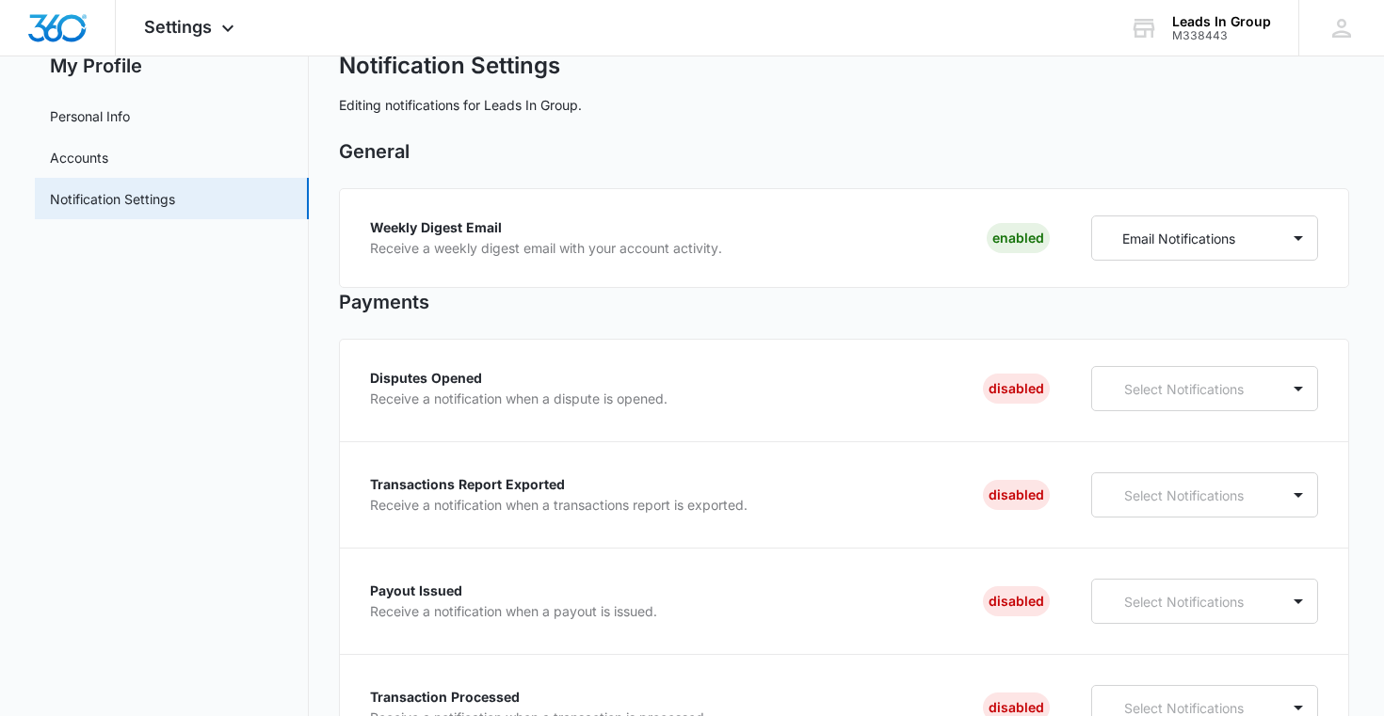
click at [431, 405] on p "Receive a notification when a dispute is opened." at bounding box center [519, 399] width 298 height 13
click at [466, 405] on p "Receive a notification when a dispute is opened." at bounding box center [519, 399] width 298 height 13
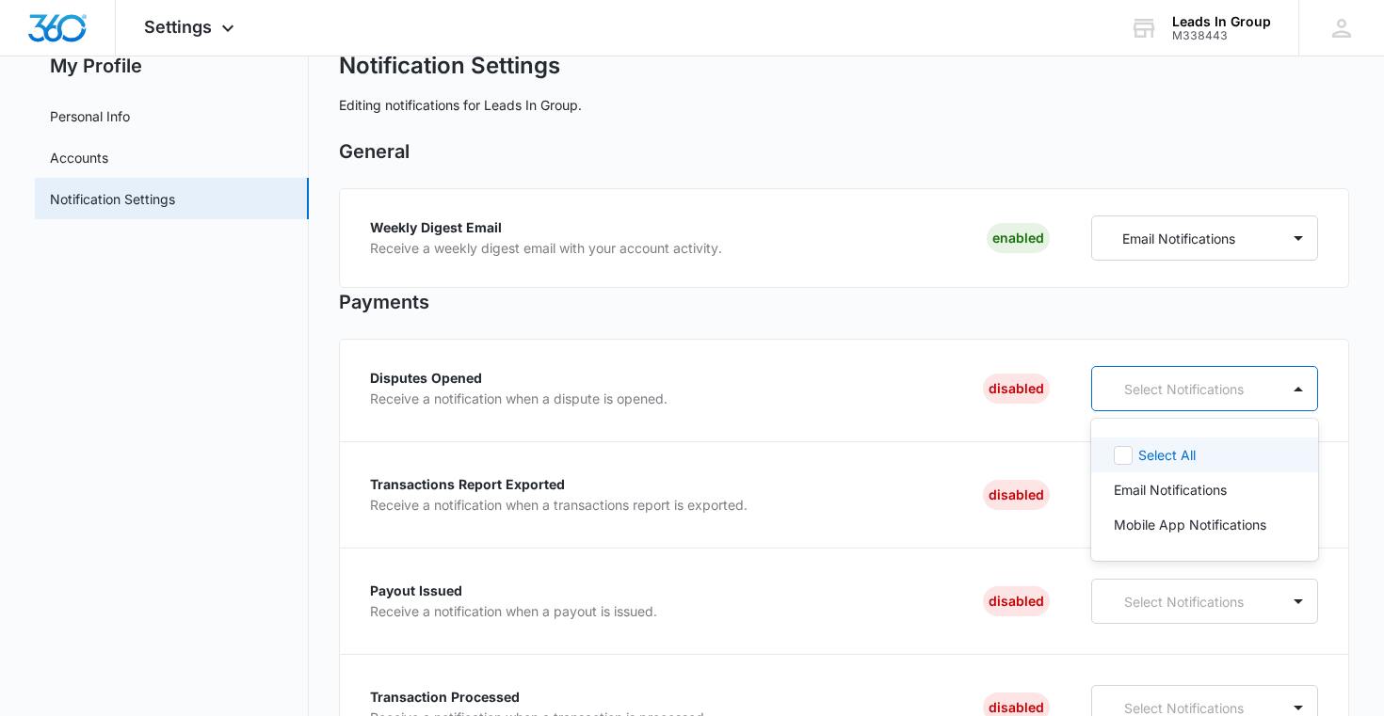
click at [1152, 405] on div "Select Notifications" at bounding box center [1185, 389] width 187 height 35
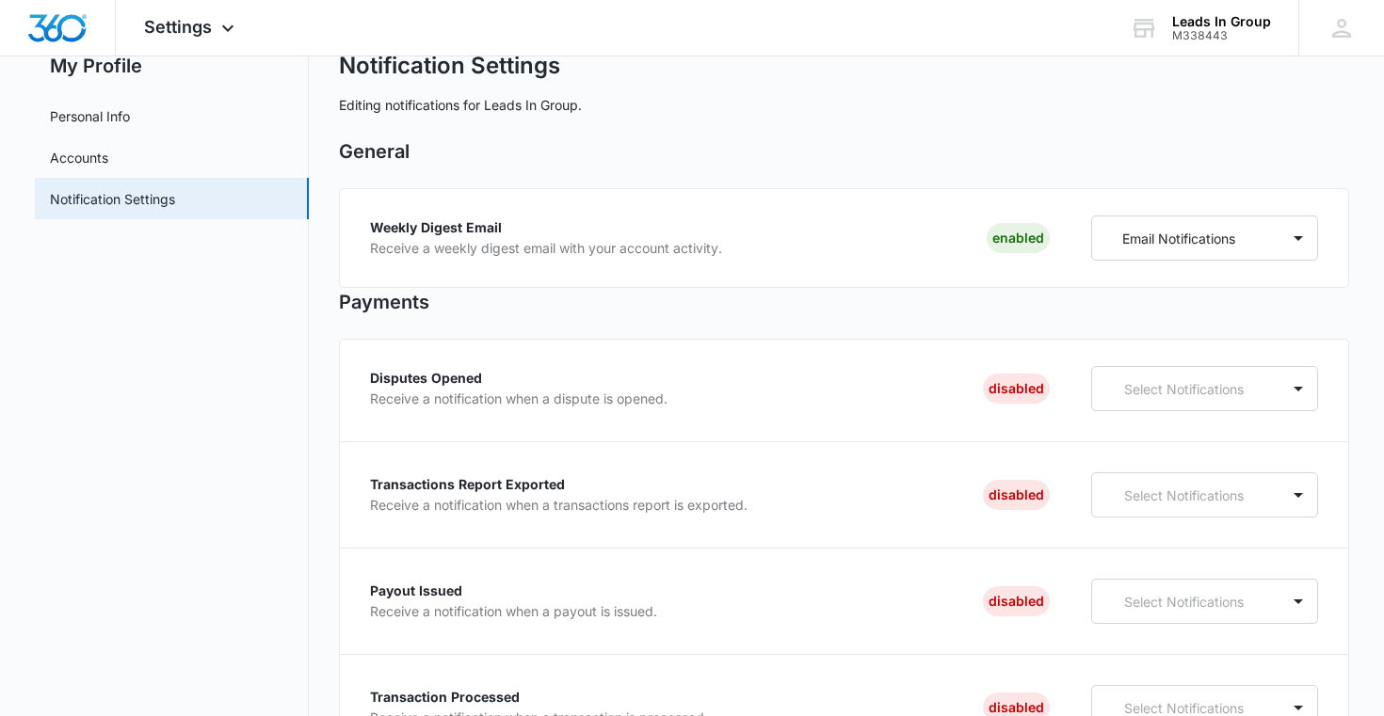
click at [961, 341] on div "Disputes Opened Receive a notification when a dispute is opened. Disabled Selec…" at bounding box center [844, 601] width 1011 height 525
click at [574, 494] on div "Transactions Report Exported Receive a notification when a transactions report …" at bounding box center [559, 495] width 378 height 34
click at [1125, 498] on p "Select Notifications" at bounding box center [1189, 496] width 131 height 20
click at [962, 469] on div "Disputes Opened Receive a notification when a dispute is opened. Disabled Selec…" at bounding box center [844, 601] width 1011 height 525
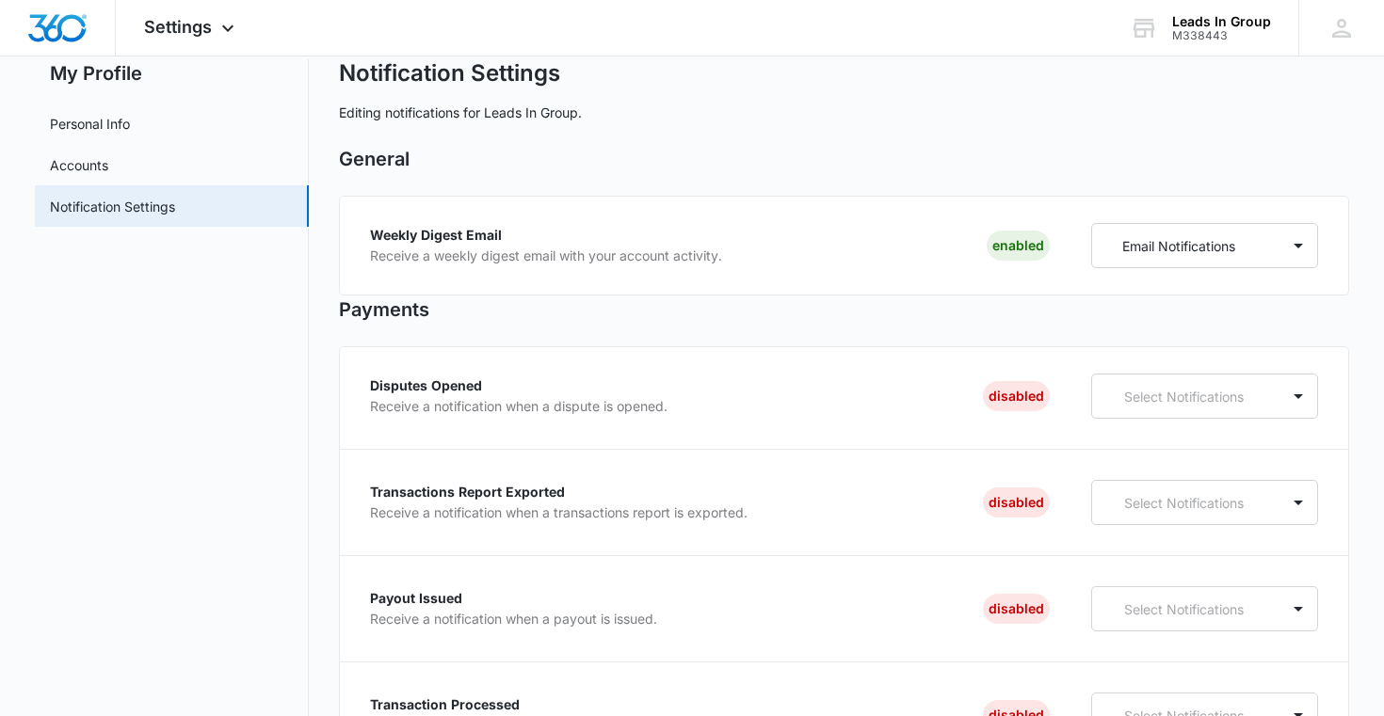
scroll to position [0, 0]
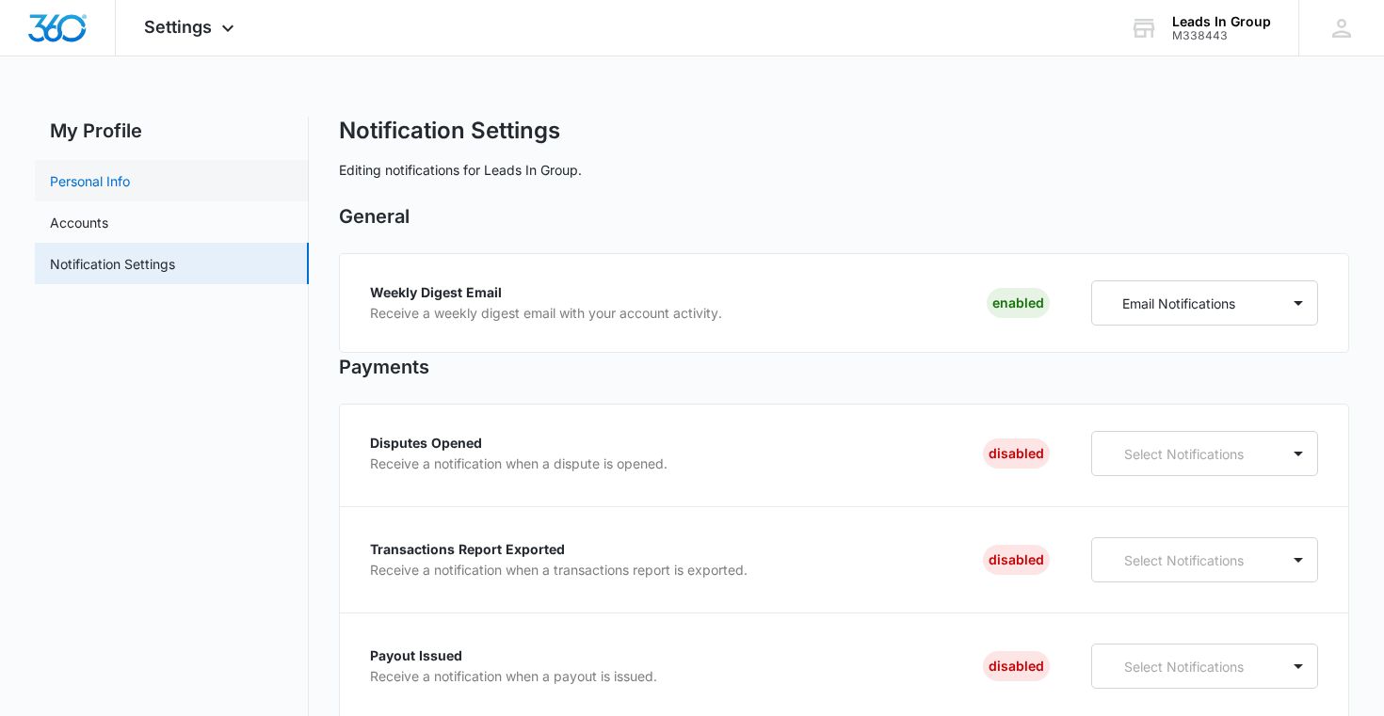
click at [89, 181] on link "Personal Info" at bounding box center [90, 181] width 80 height 20
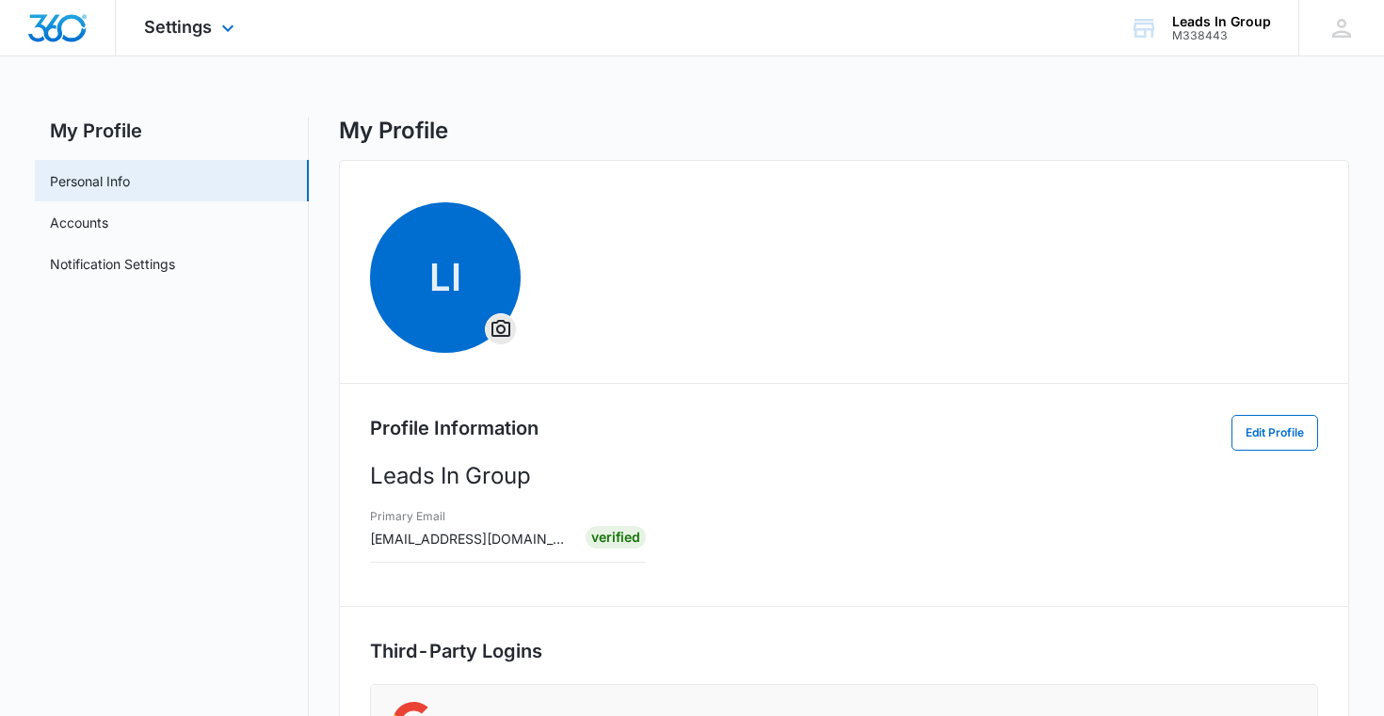
click at [178, 41] on div "Settings Apps Reputation Forms CRM Email Social Content Ads Intelligence Files …" at bounding box center [192, 28] width 152 height 56
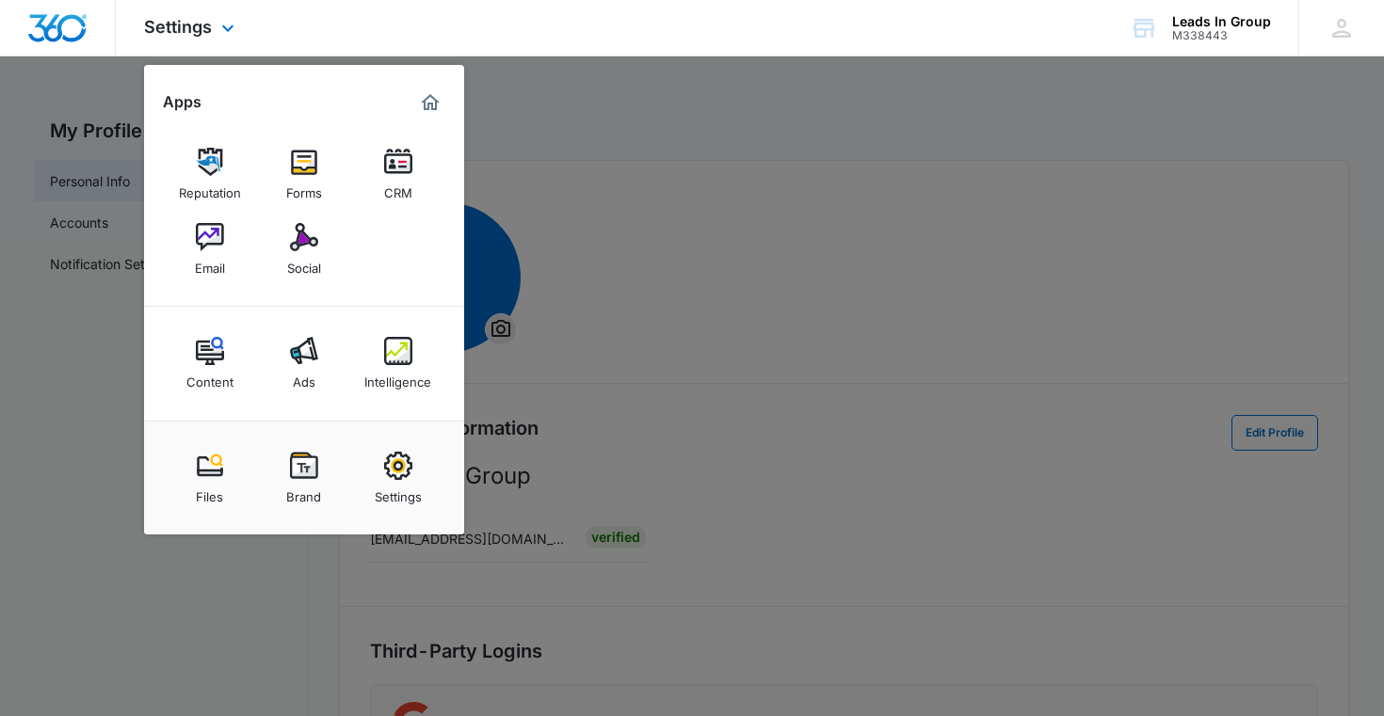
click at [436, 112] on img "Marketing 360® Dashboard" at bounding box center [430, 102] width 23 height 23
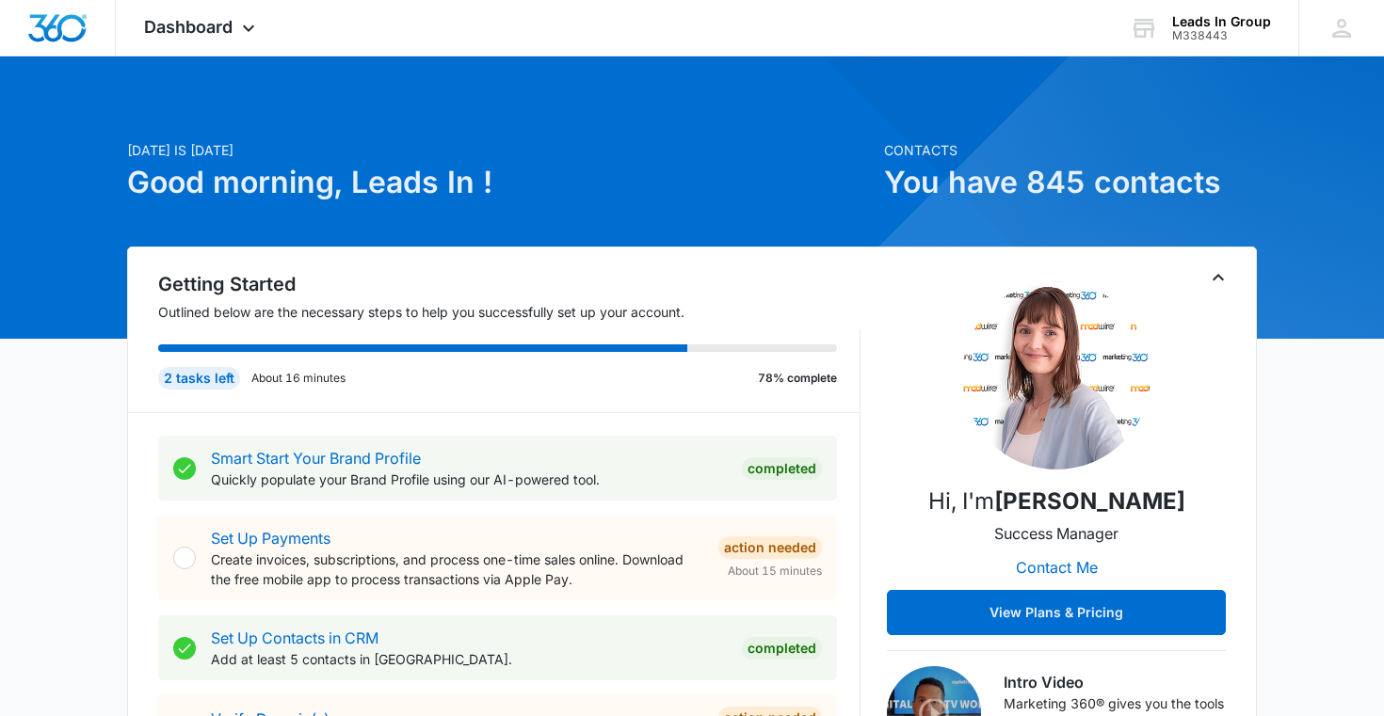
click at [1105, 177] on h1 "You have 845 contacts" at bounding box center [1070, 182] width 373 height 45
click at [1132, 177] on h1 "You have 845 contacts" at bounding box center [1070, 182] width 373 height 45
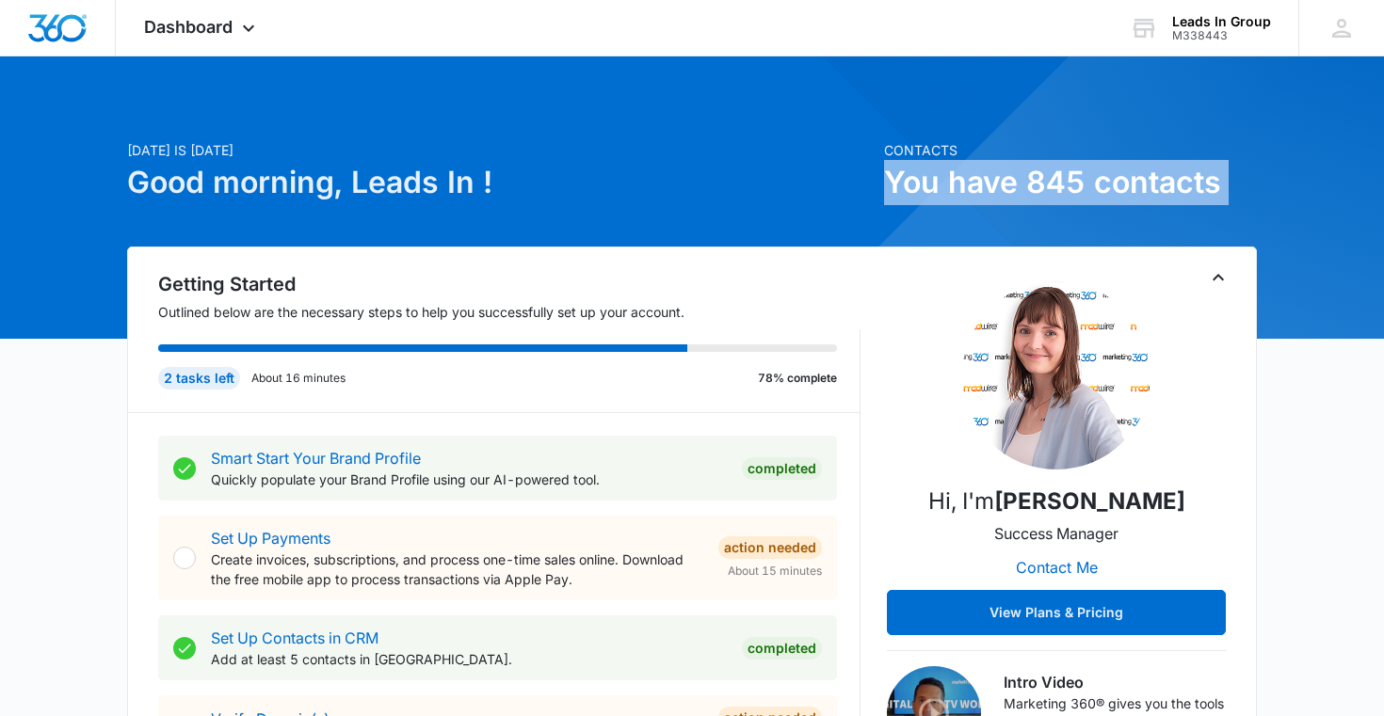
click at [1132, 177] on h1 "You have 845 contacts" at bounding box center [1070, 182] width 373 height 45
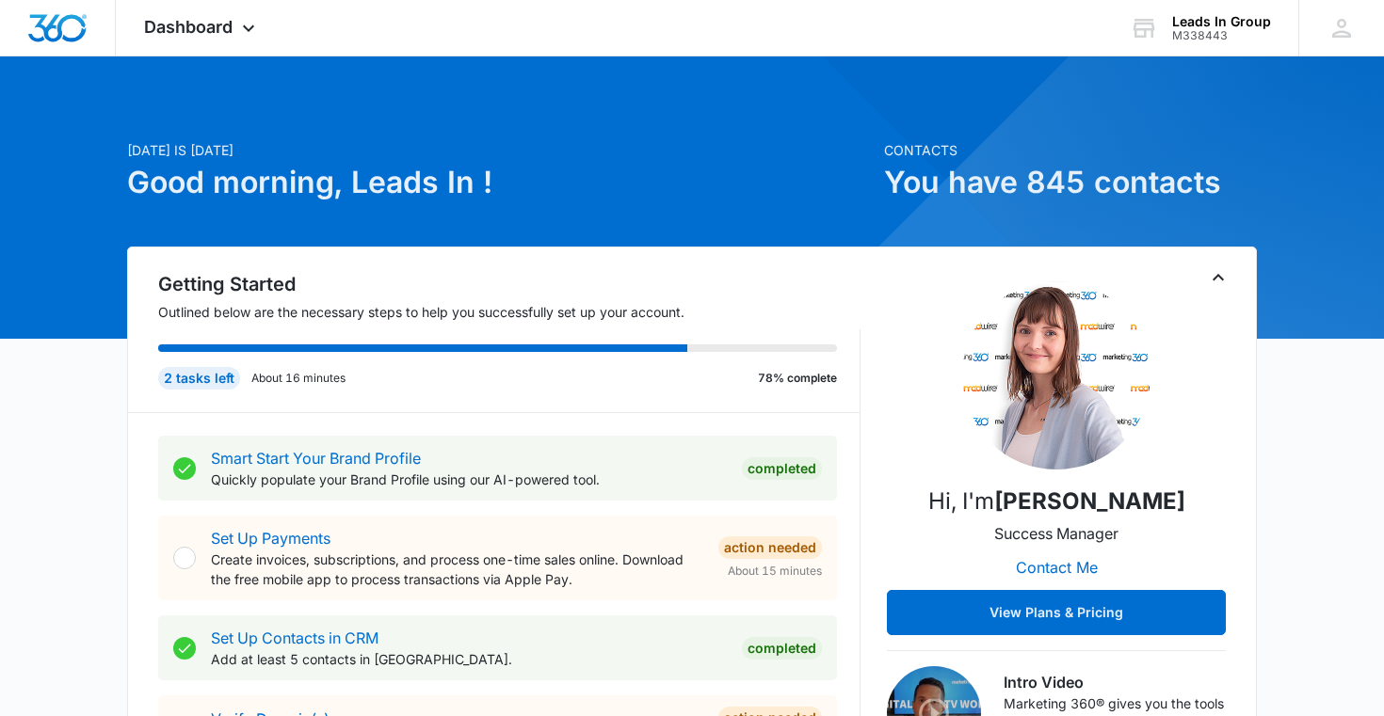
click at [1167, 179] on h1 "You have 845 contacts" at bounding box center [1070, 182] width 373 height 45
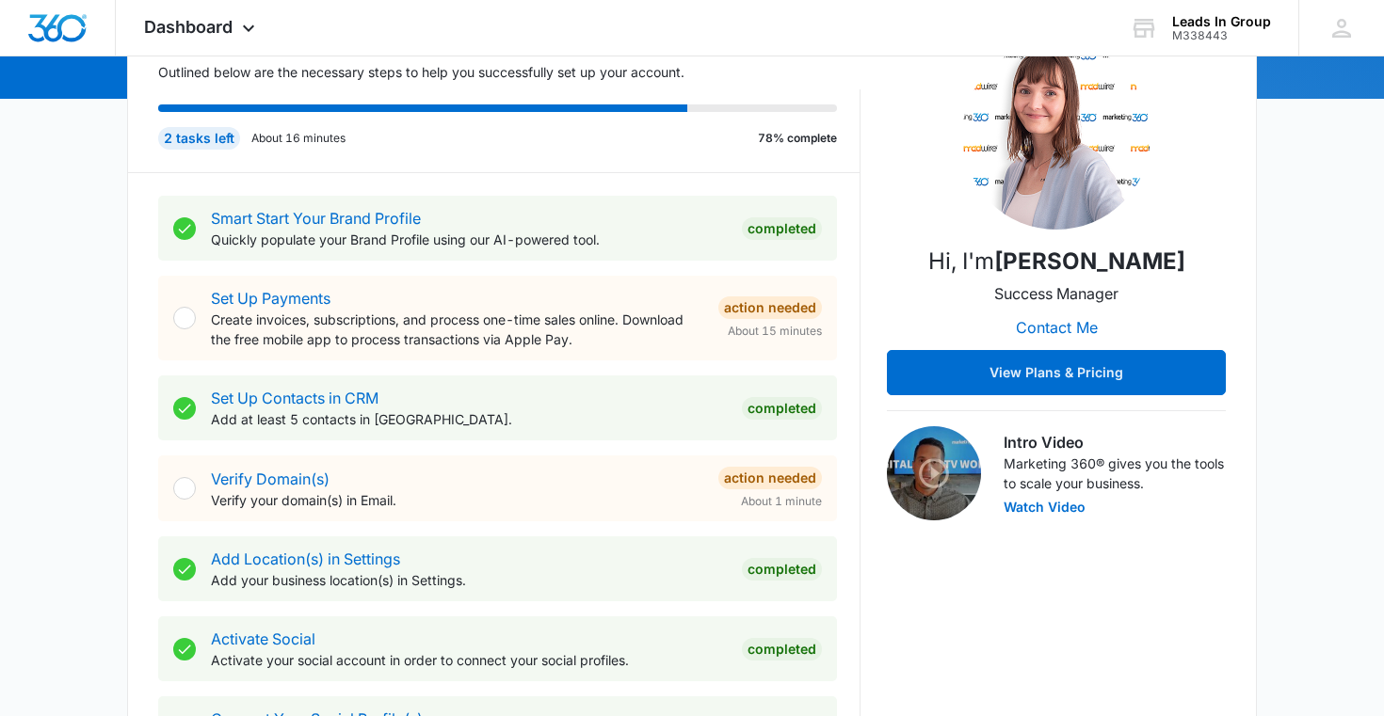
scroll to position [251, 0]
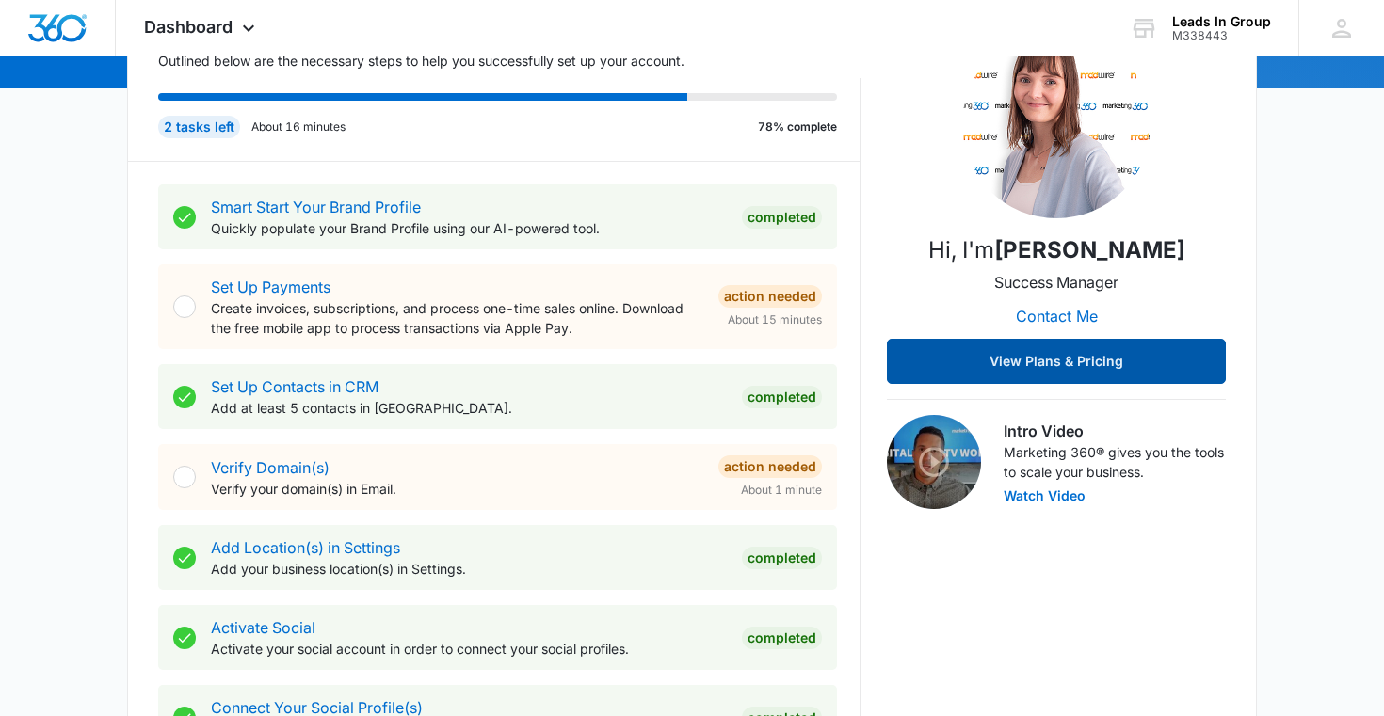
click at [1036, 374] on button "View Plans & Pricing" at bounding box center [1056, 361] width 339 height 45
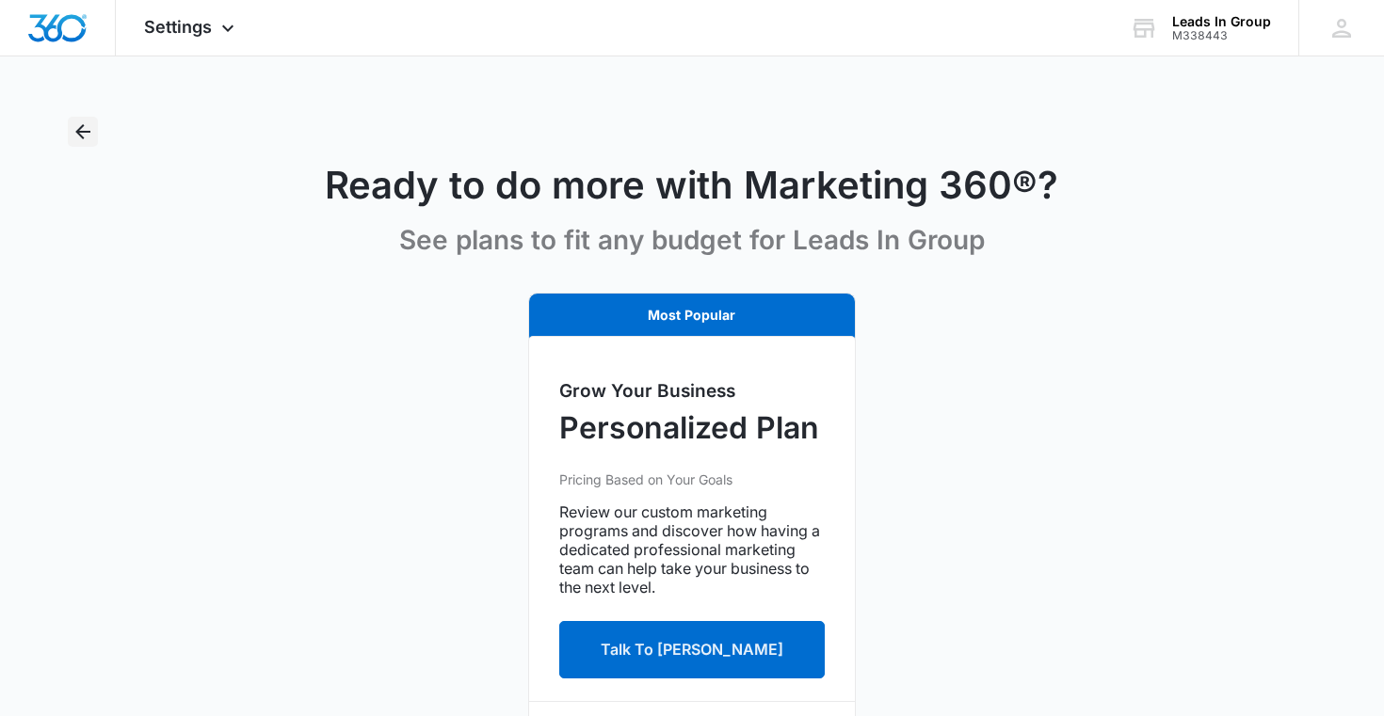
click at [91, 132] on icon "Back" at bounding box center [83, 132] width 23 height 23
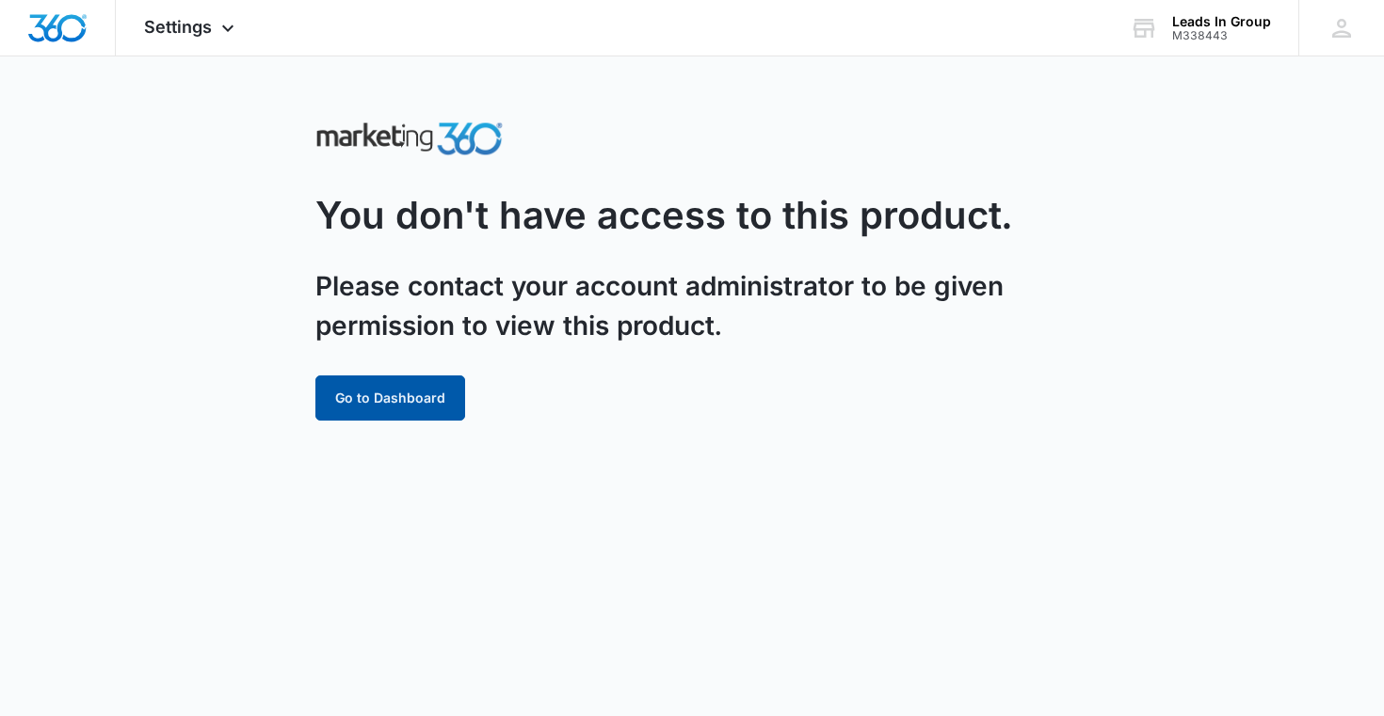
click at [414, 410] on button "Go to Dashboard" at bounding box center [390, 398] width 150 height 45
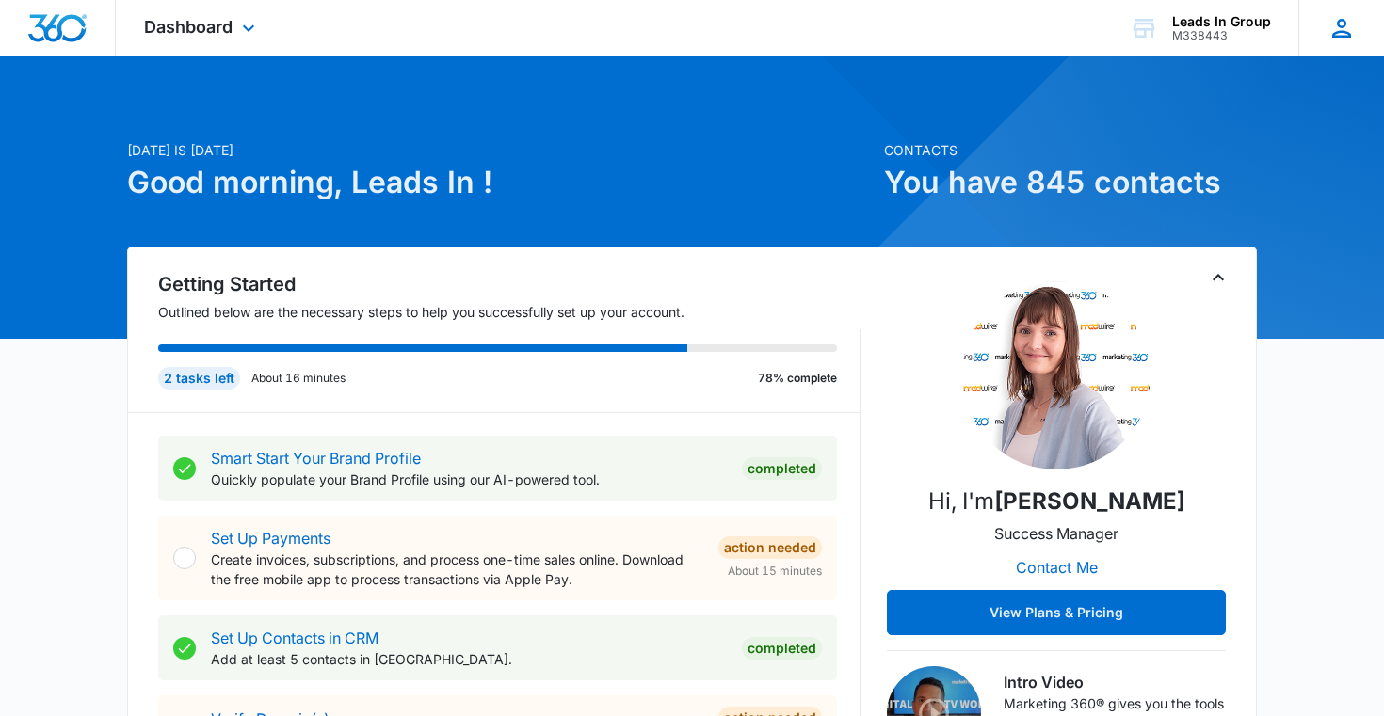
click at [1324, 36] on div "LG Leads In Group leadsingroup@gmail.com My Profile Notifications Support Logou…" at bounding box center [1341, 28] width 86 height 56
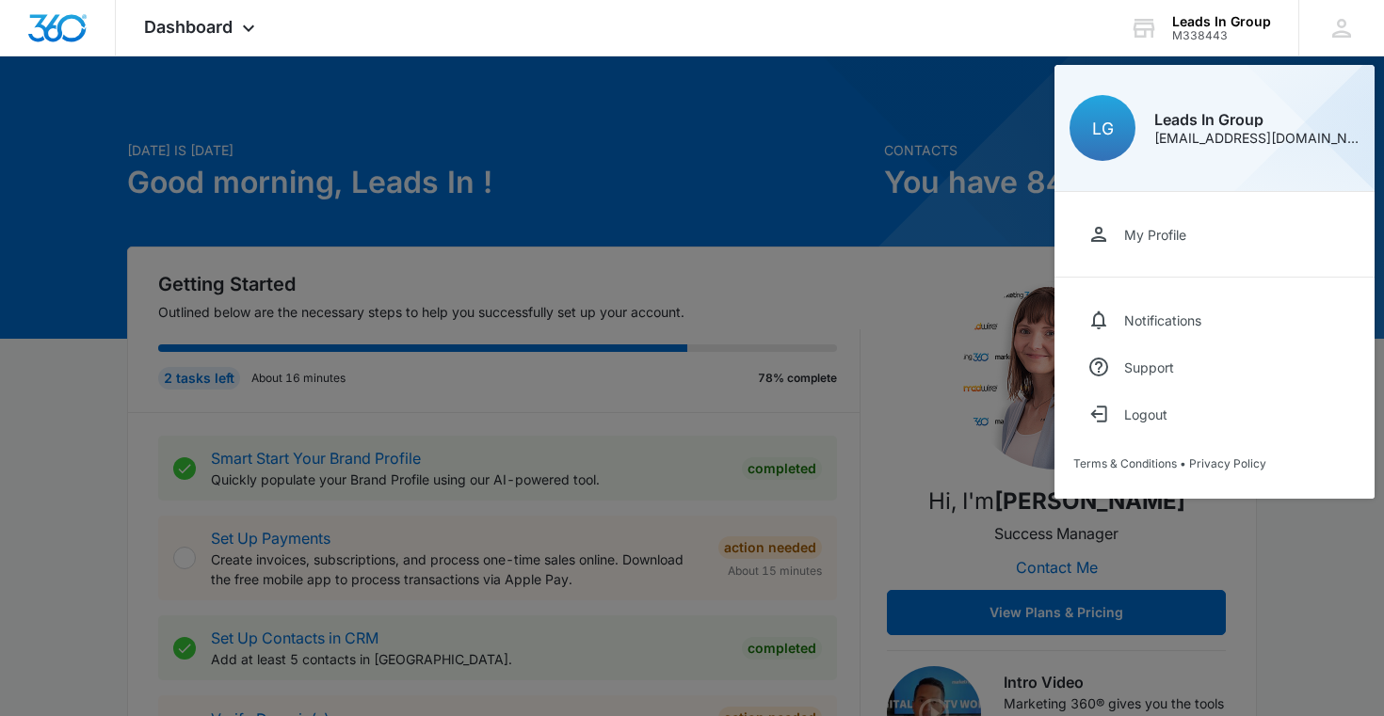
click at [980, 188] on div at bounding box center [692, 358] width 1384 height 716
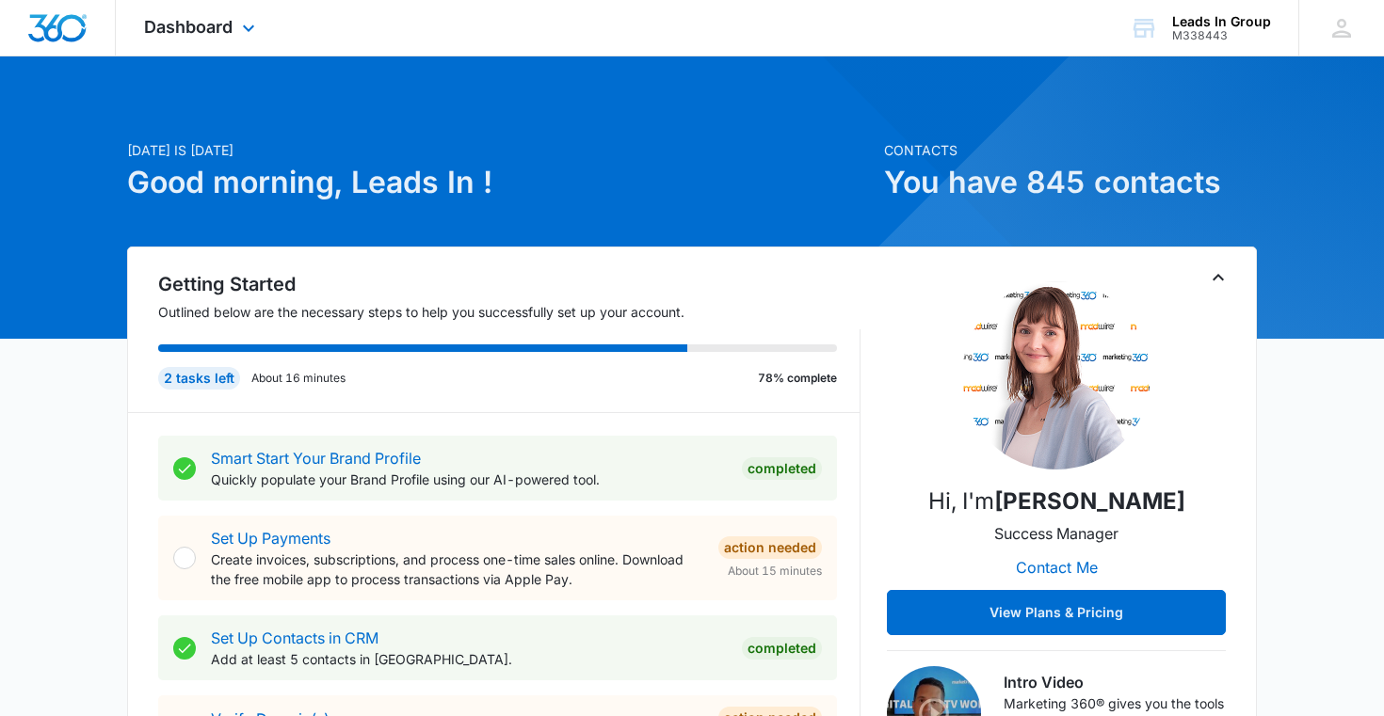
click at [40, 39] on img "Dashboard" at bounding box center [57, 28] width 60 height 28
click at [1197, 24] on div "Leads In Group" at bounding box center [1221, 21] width 99 height 15
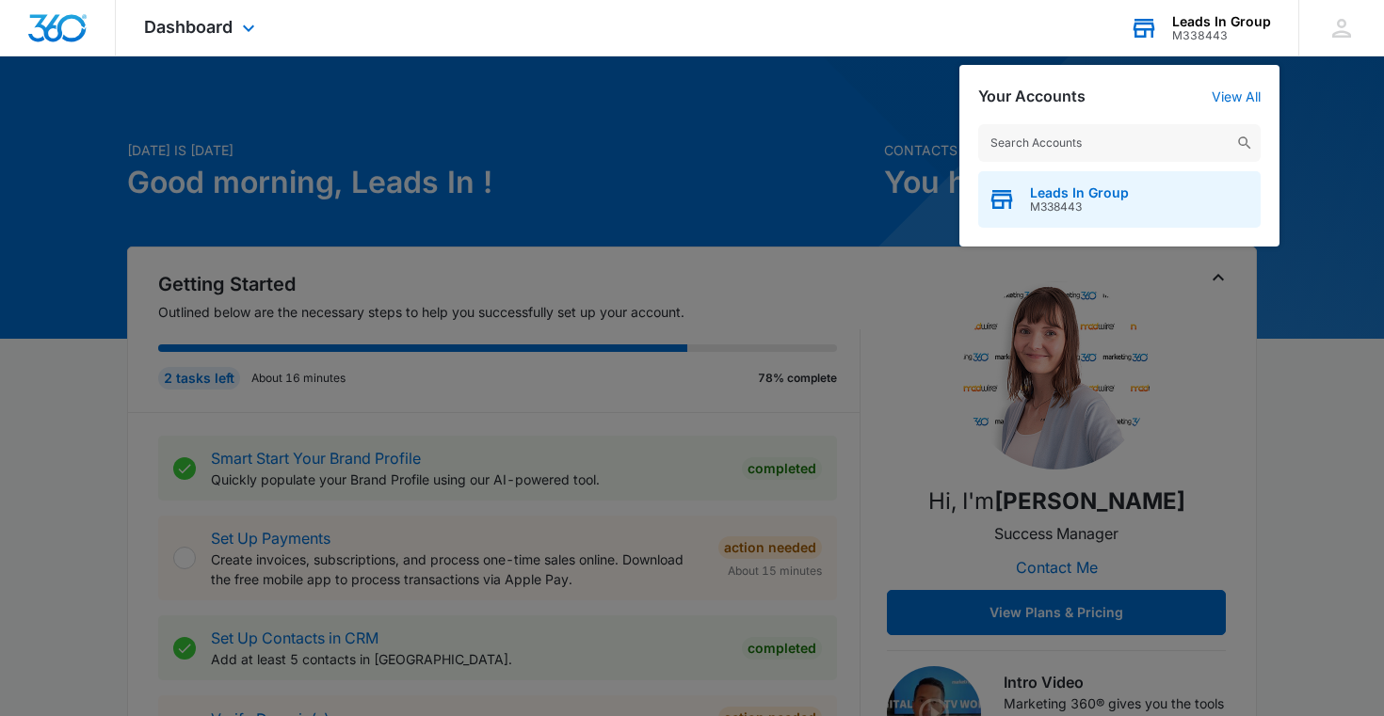
click at [1115, 187] on span "Leads In Group" at bounding box center [1079, 192] width 99 height 15
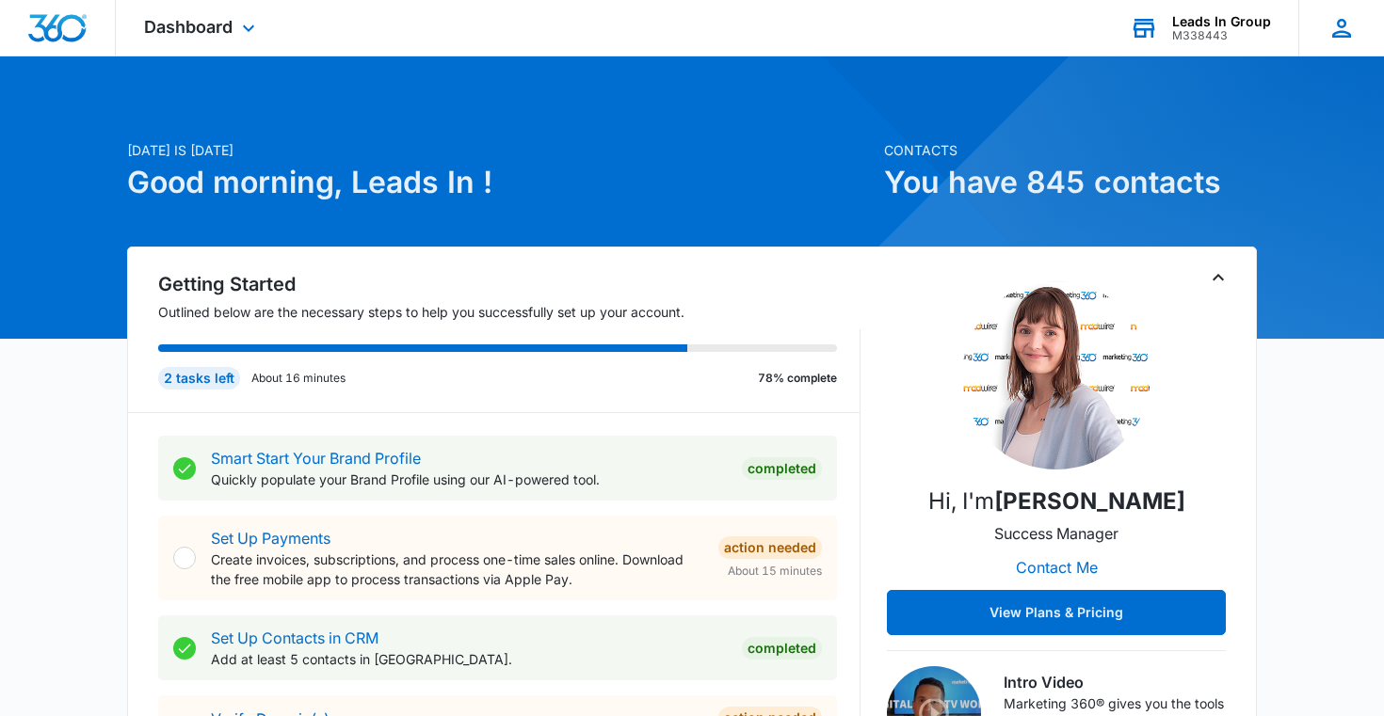
click at [1348, 30] on icon at bounding box center [1342, 28] width 28 height 28
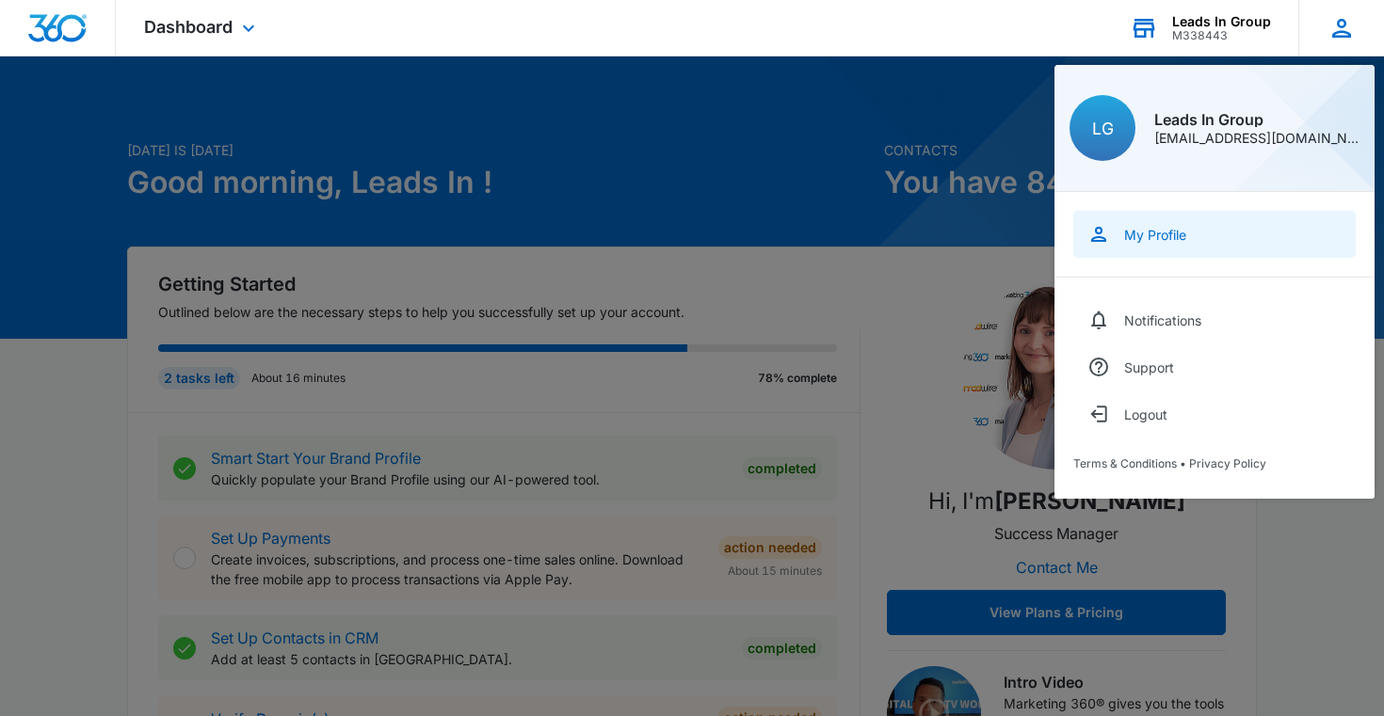
click at [1154, 233] on div "My Profile" at bounding box center [1155, 235] width 62 height 16
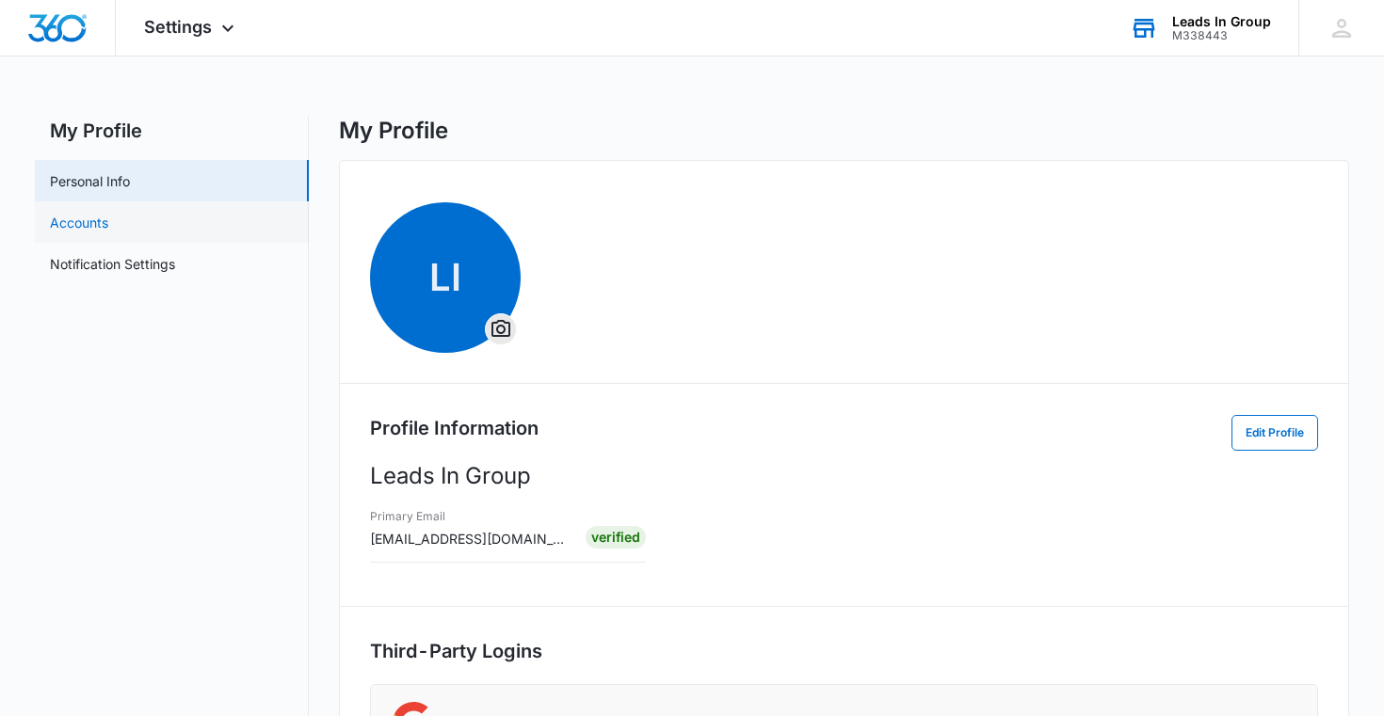
click at [57, 215] on link "Accounts" at bounding box center [79, 223] width 58 height 20
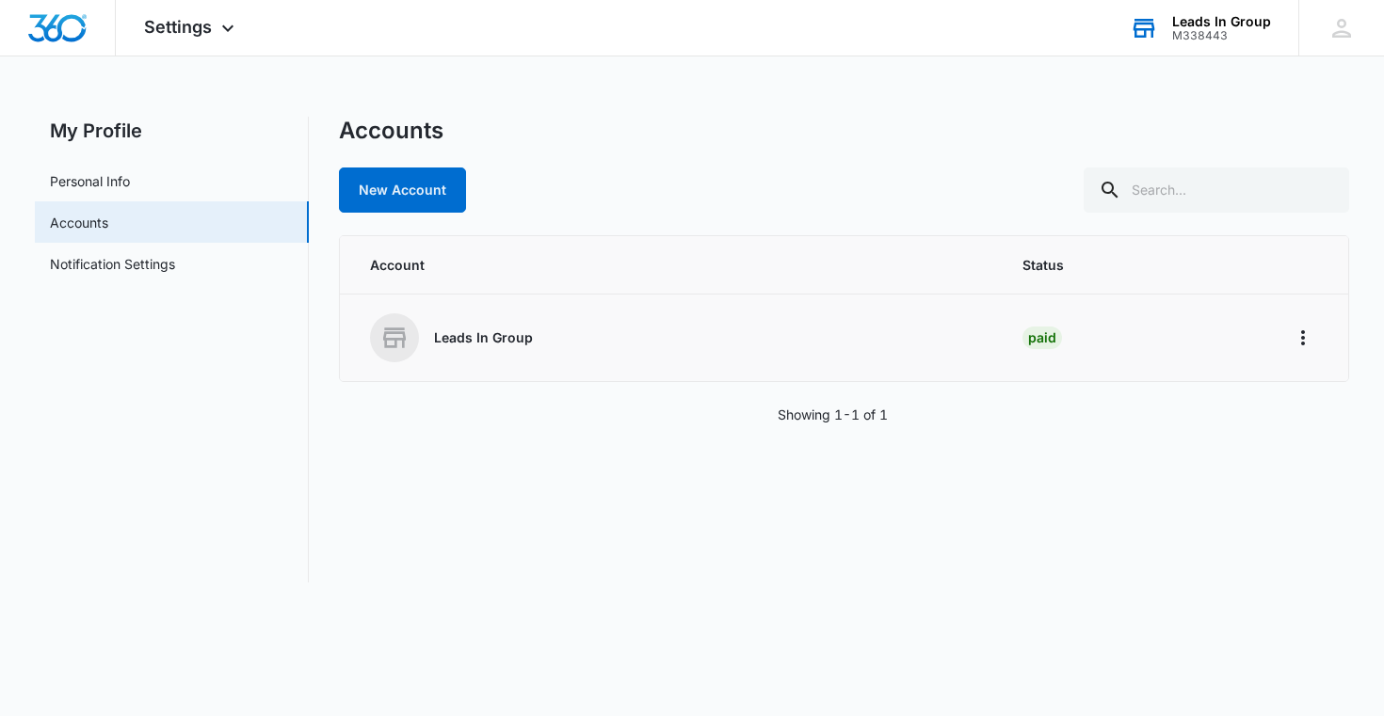
click at [451, 338] on p "Leads In Group" at bounding box center [483, 338] width 99 height 19
click at [394, 336] on icon at bounding box center [394, 338] width 30 height 30
click at [1302, 338] on icon "Home" at bounding box center [1303, 337] width 4 height 15
click at [1207, 385] on div "Go to Dashboard" at bounding box center [1220, 390] width 105 height 13
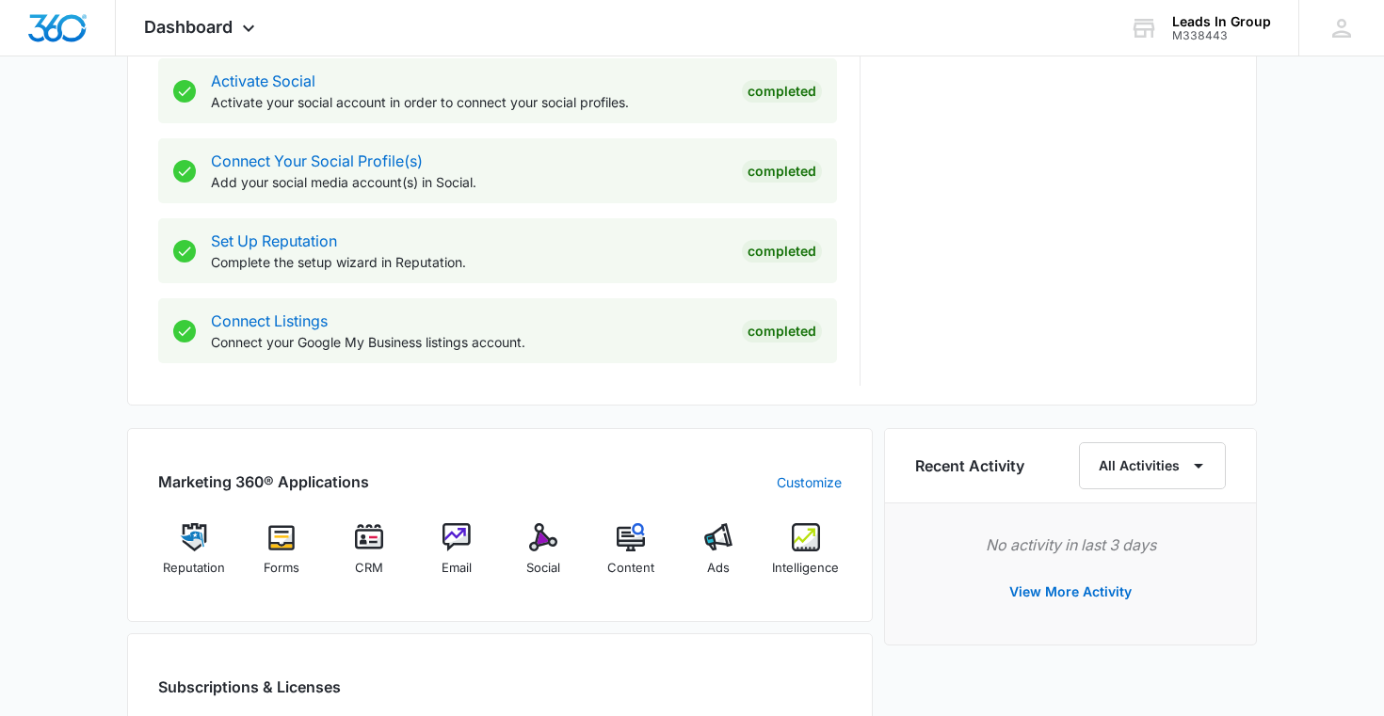
scroll to position [1298, 0]
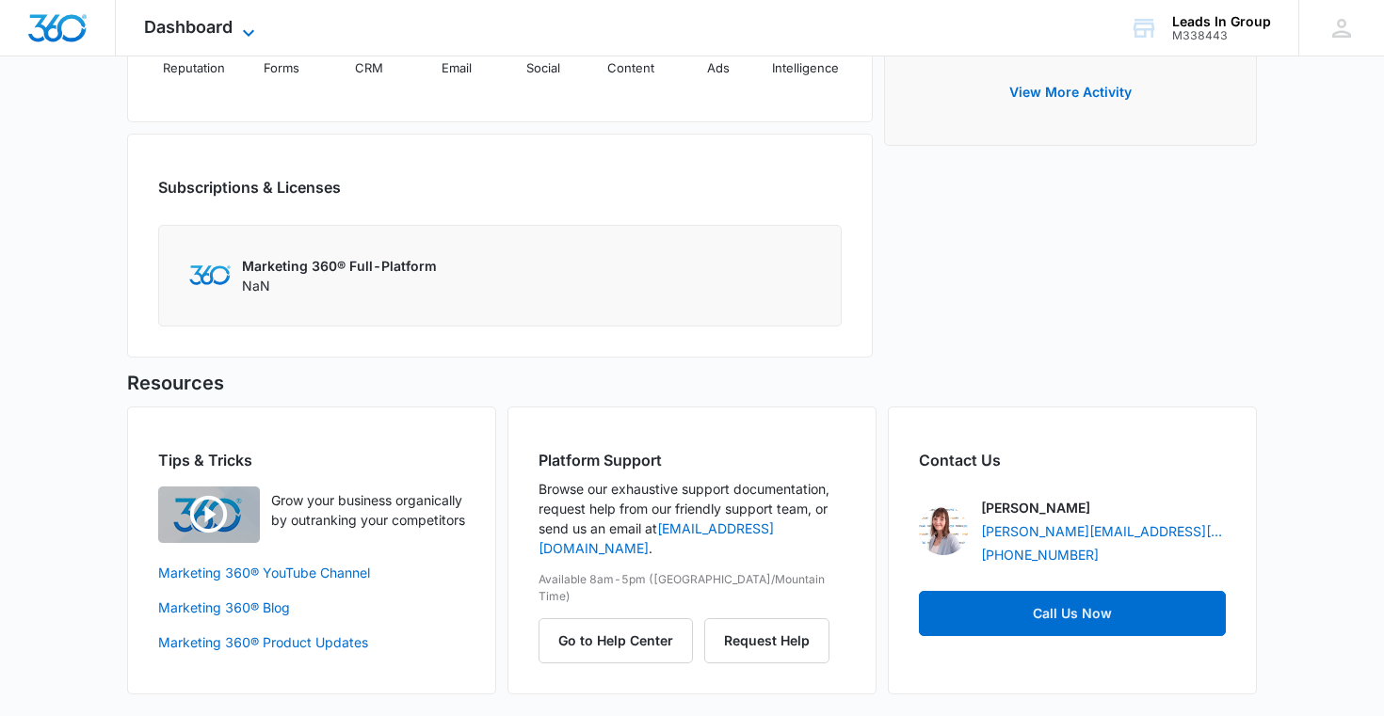
click at [185, 36] on span "Dashboard" at bounding box center [188, 27] width 89 height 20
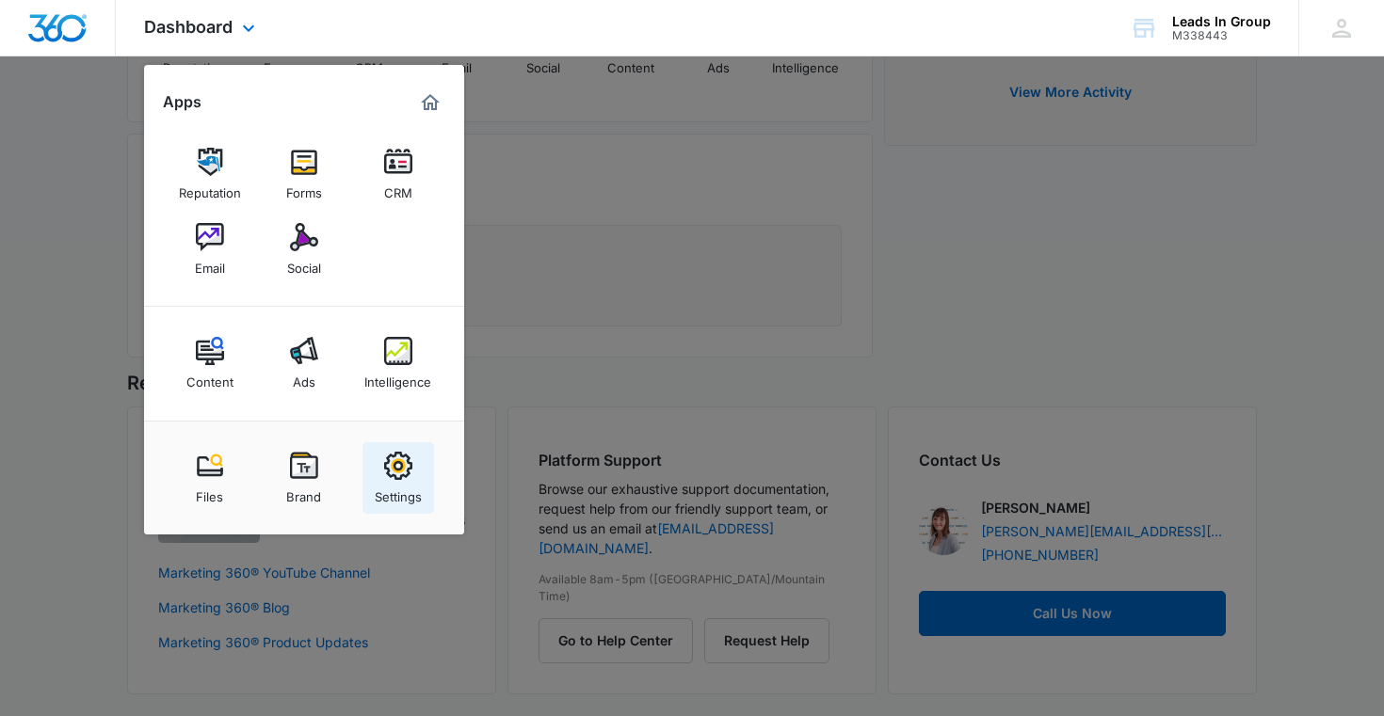
click at [399, 479] on img at bounding box center [398, 466] width 28 height 28
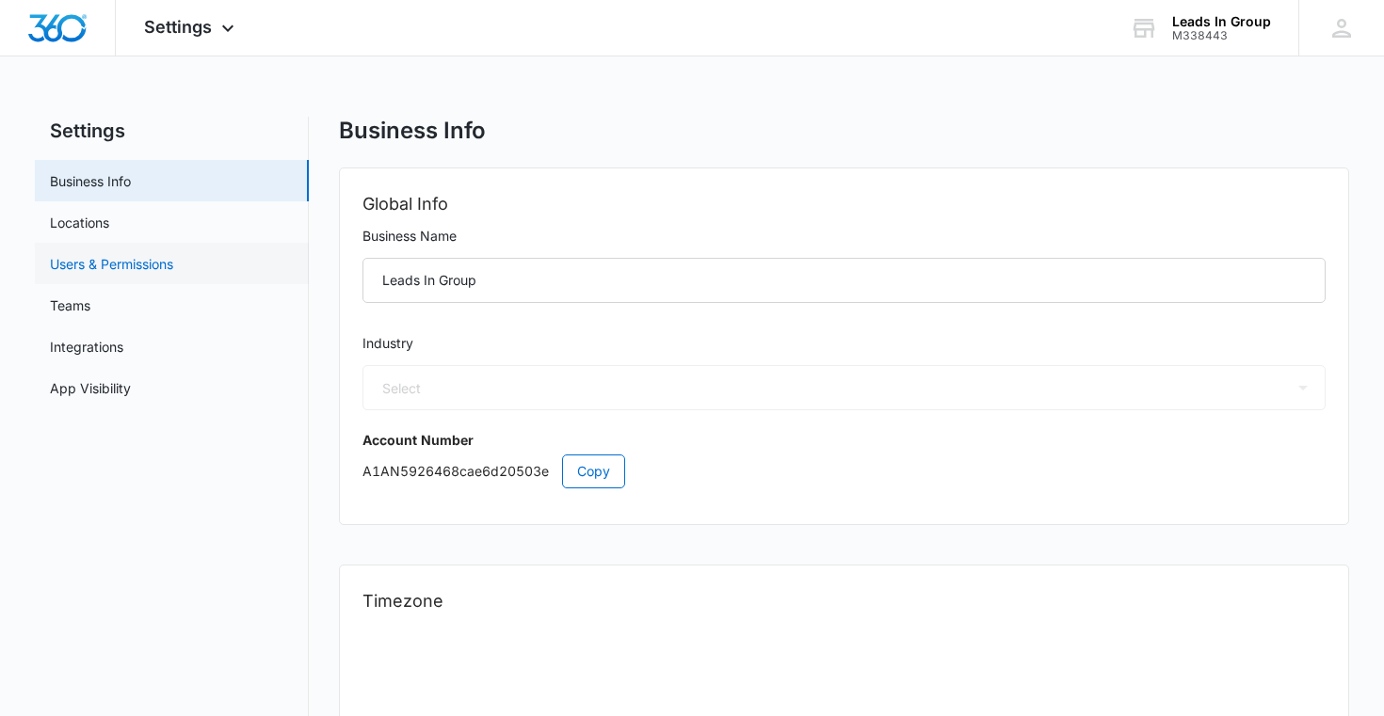
select select "3"
select select "US"
select select "America/New_York"
click at [158, 29] on span "Settings" at bounding box center [178, 27] width 68 height 20
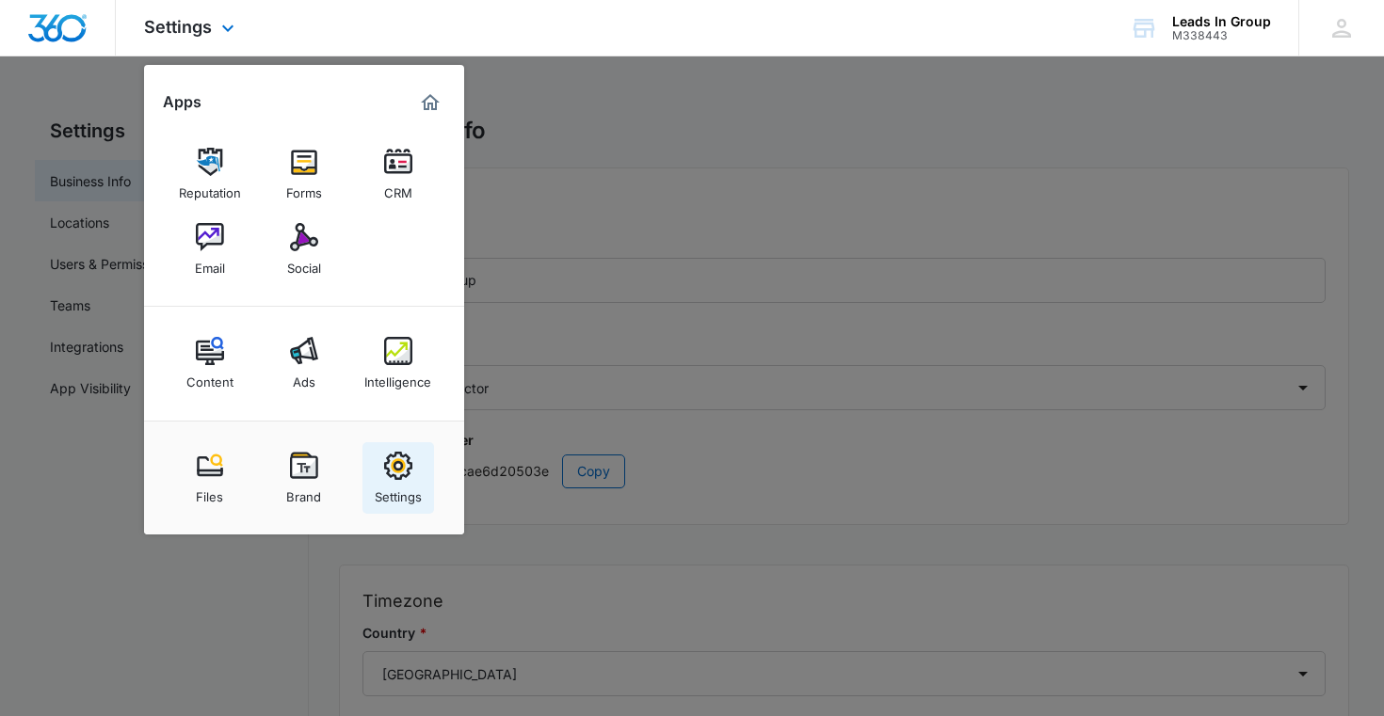
click at [400, 459] on img at bounding box center [398, 466] width 28 height 28
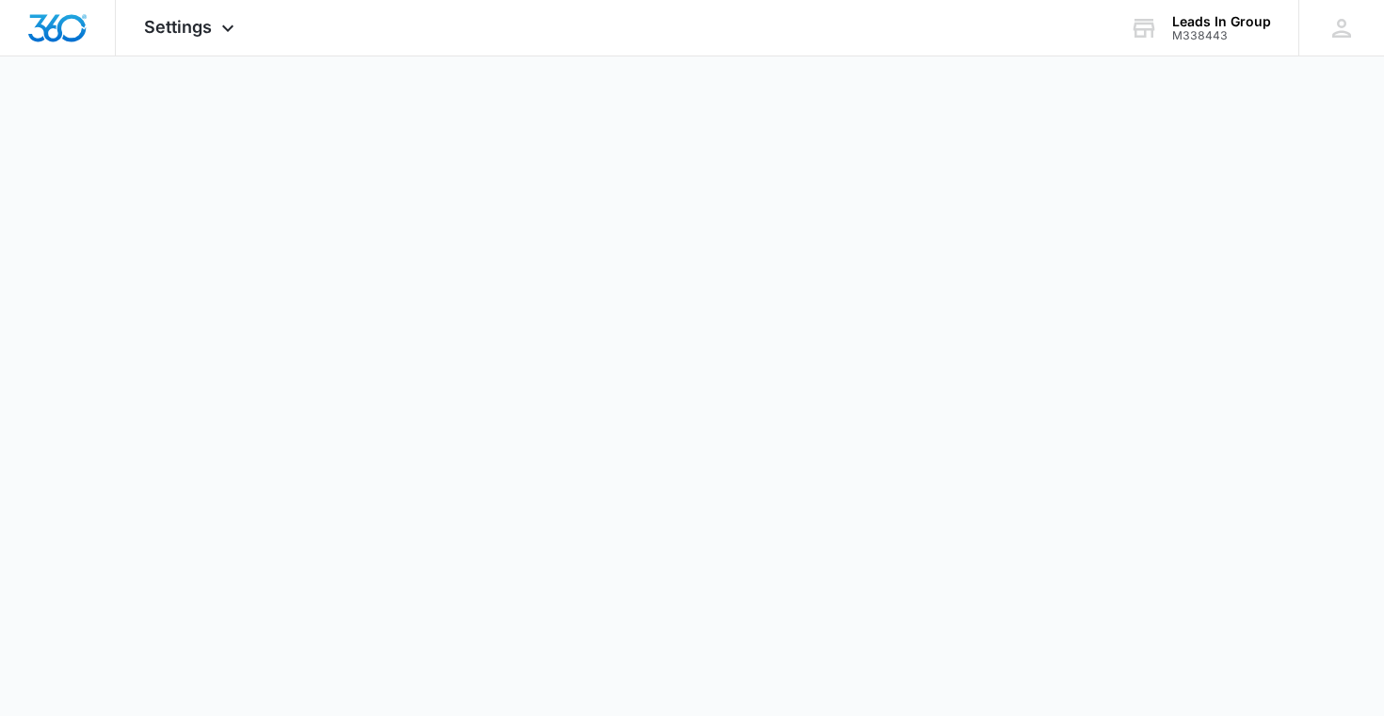
select select "3"
select select "US"
select select "America/New_York"
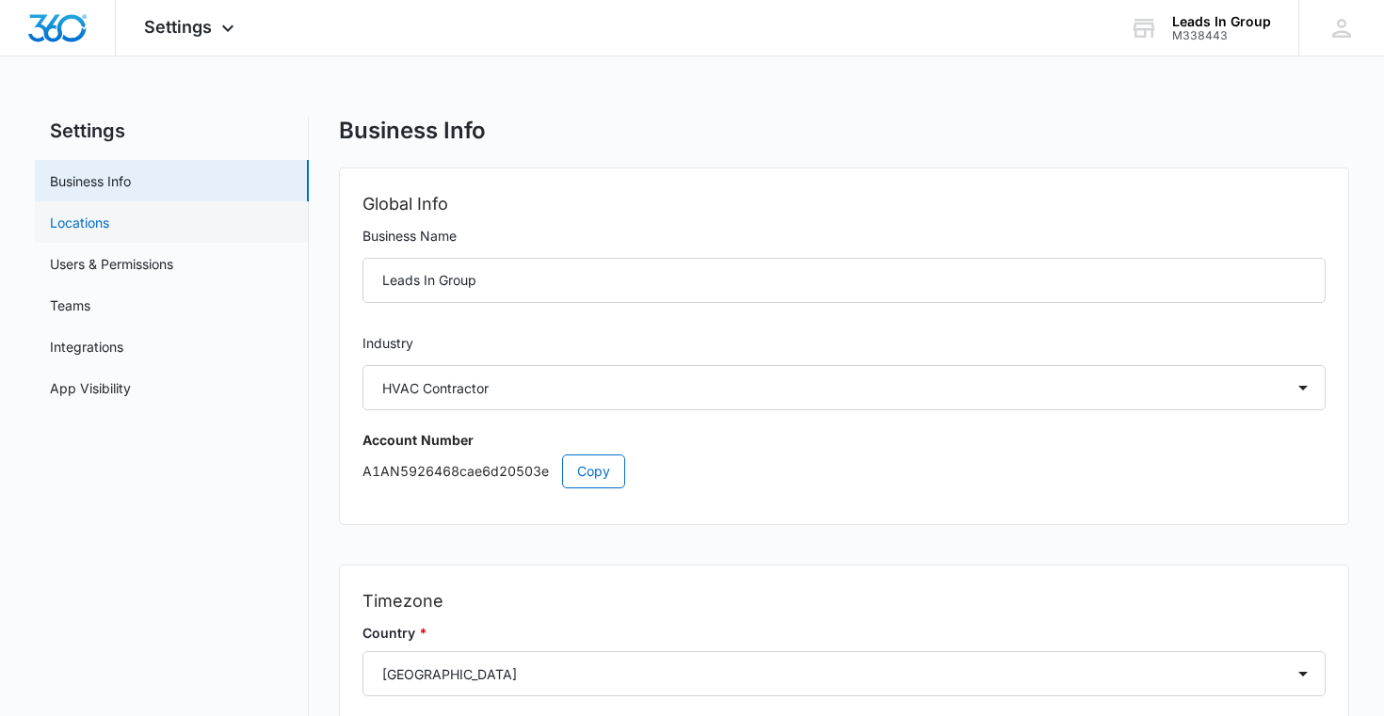
click at [109, 233] on link "Locations" at bounding box center [79, 223] width 59 height 20
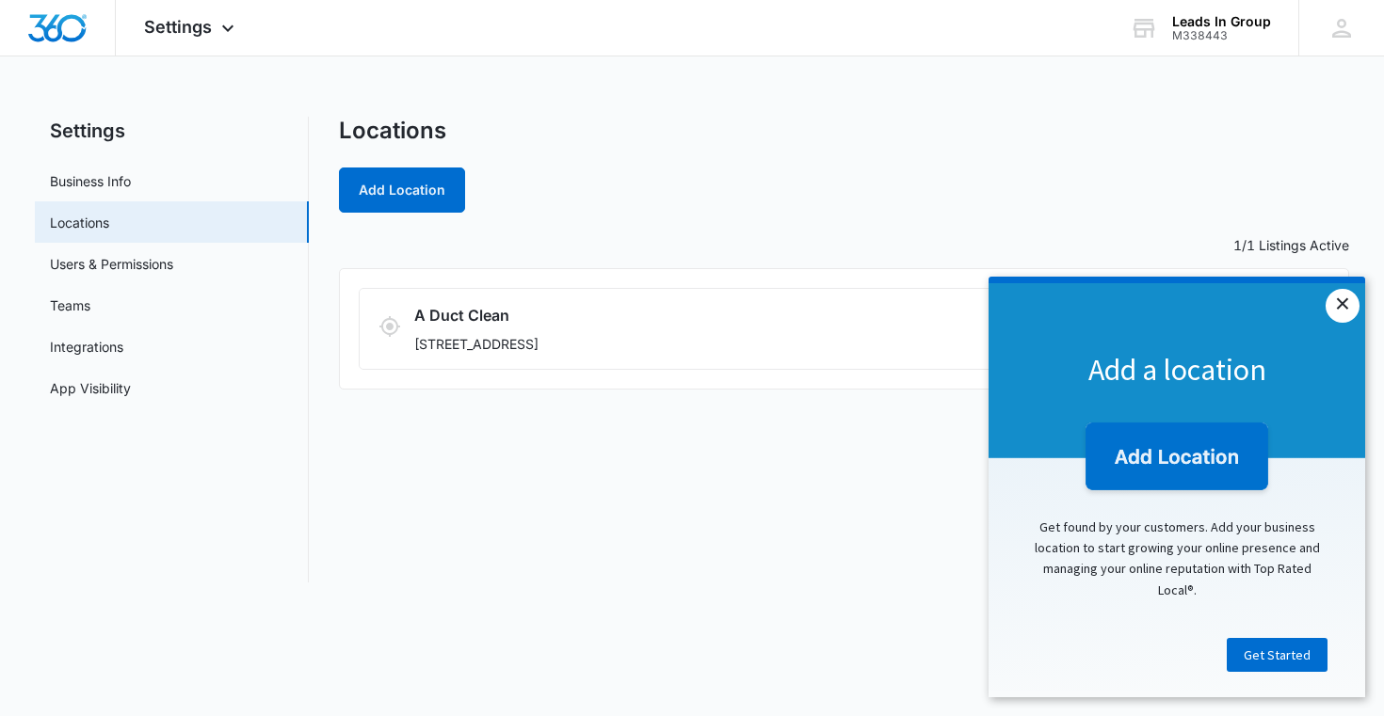
click at [1342, 299] on link "×" at bounding box center [1343, 306] width 34 height 34
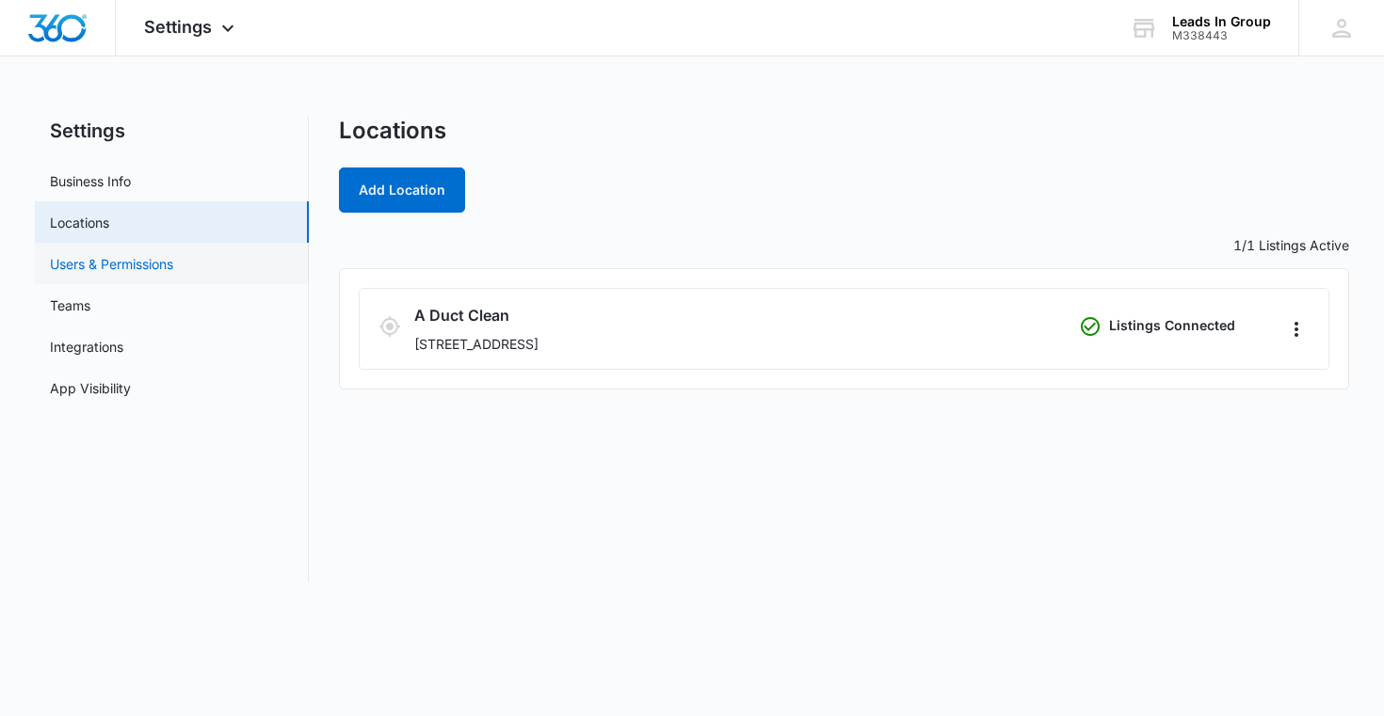
click at [170, 259] on link "Users & Permissions" at bounding box center [111, 264] width 123 height 20
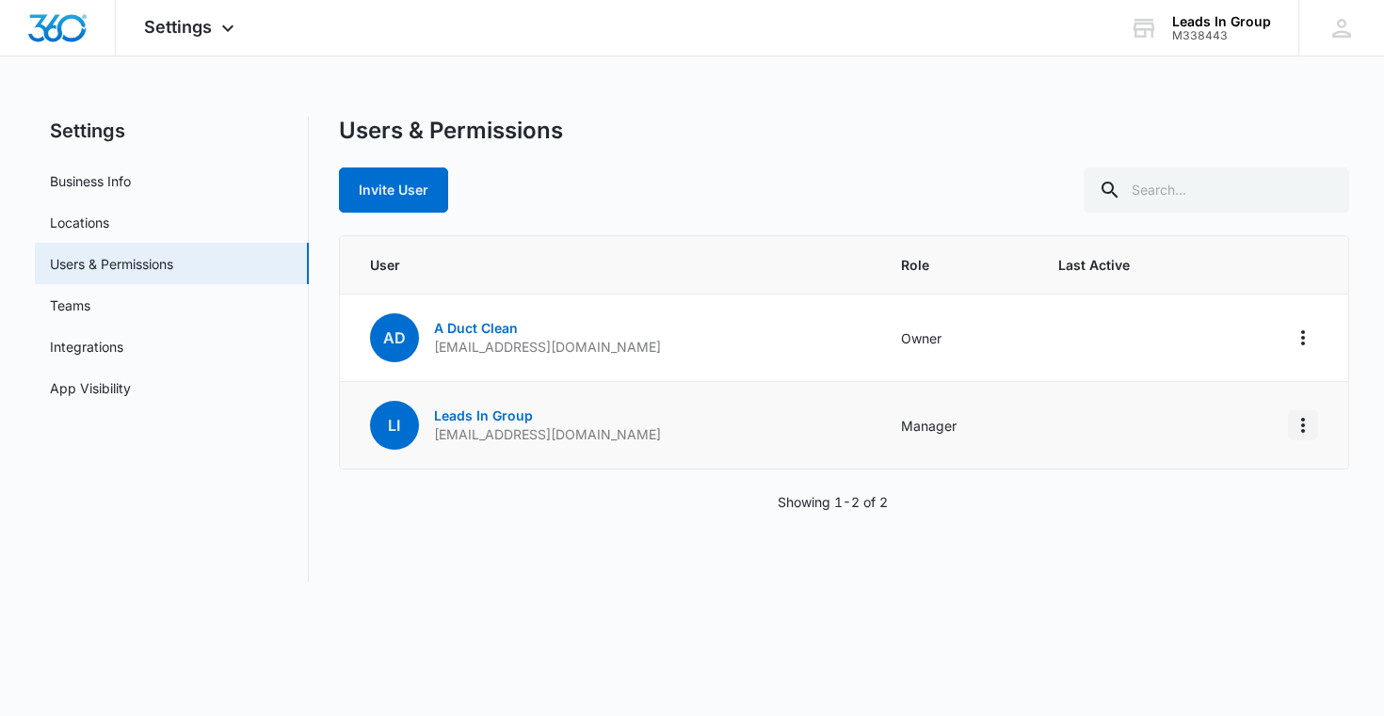
click at [1295, 427] on icon "Actions" at bounding box center [1303, 425] width 23 height 23
click at [962, 404] on td "Manager" at bounding box center [957, 426] width 158 height 88
click at [90, 296] on link "Teams" at bounding box center [70, 306] width 40 height 20
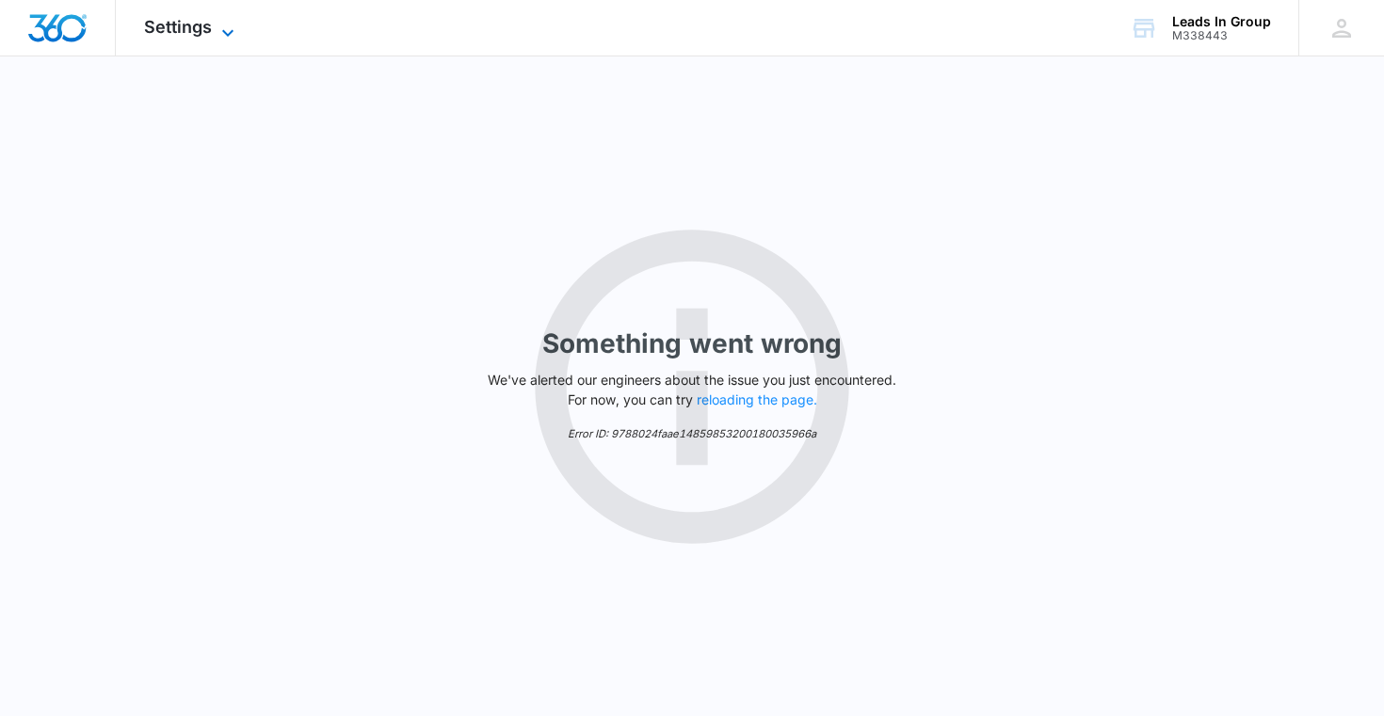
click at [177, 32] on span "Settings" at bounding box center [178, 27] width 68 height 20
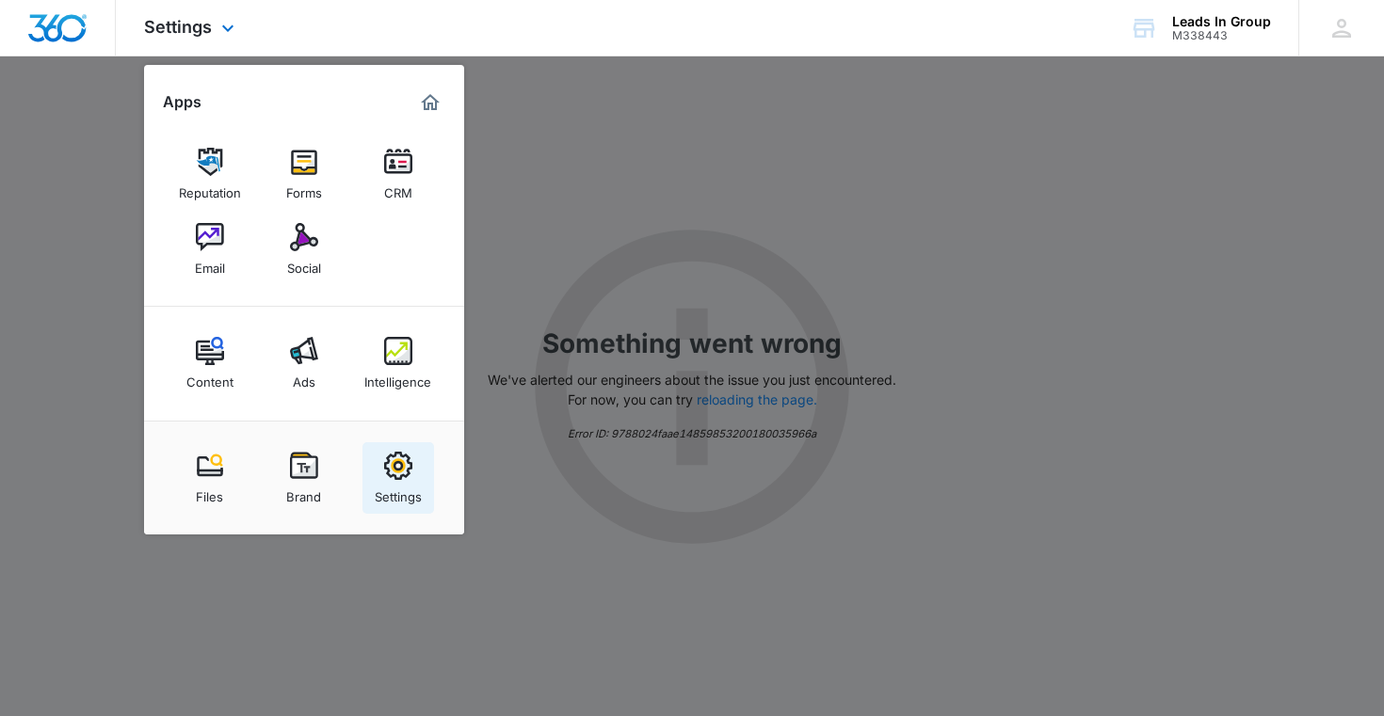
click at [396, 477] on img at bounding box center [398, 466] width 28 height 28
select select "3"
select select "US"
select select "America/New_York"
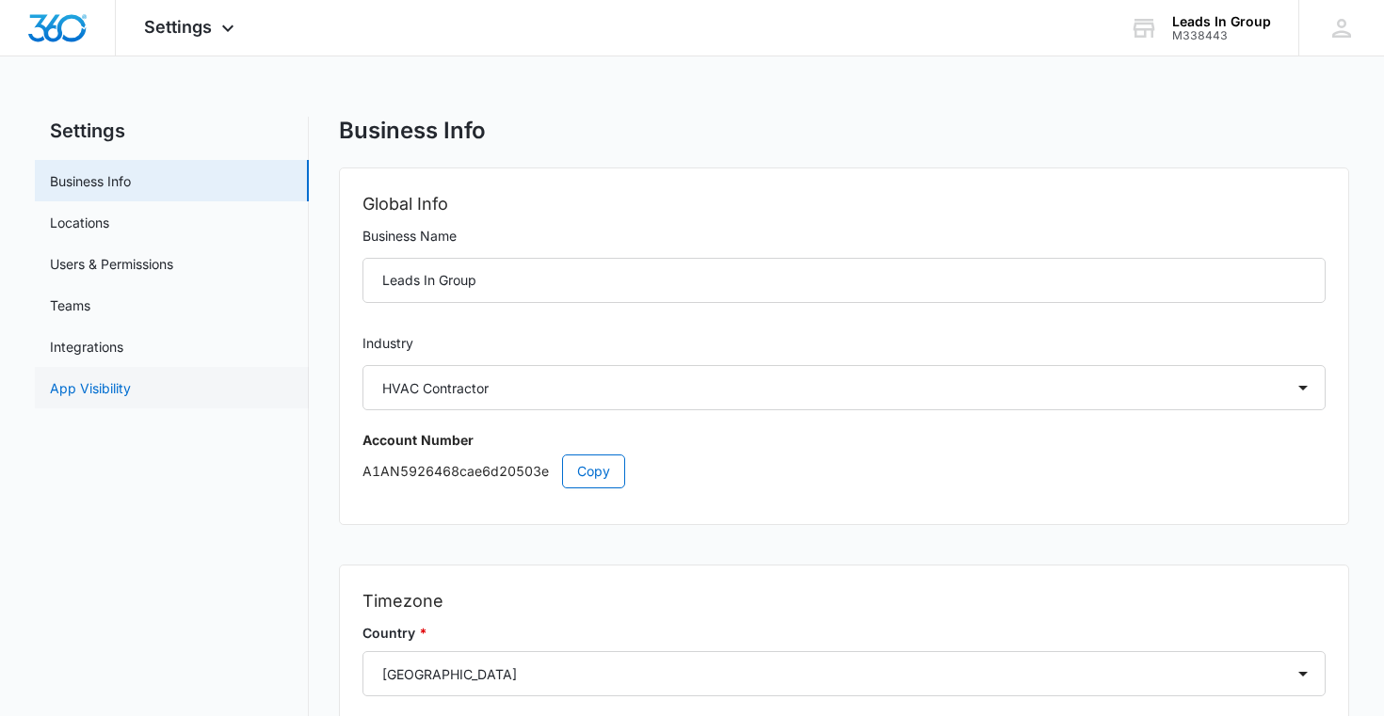
click at [88, 378] on link "App Visibility" at bounding box center [90, 388] width 81 height 20
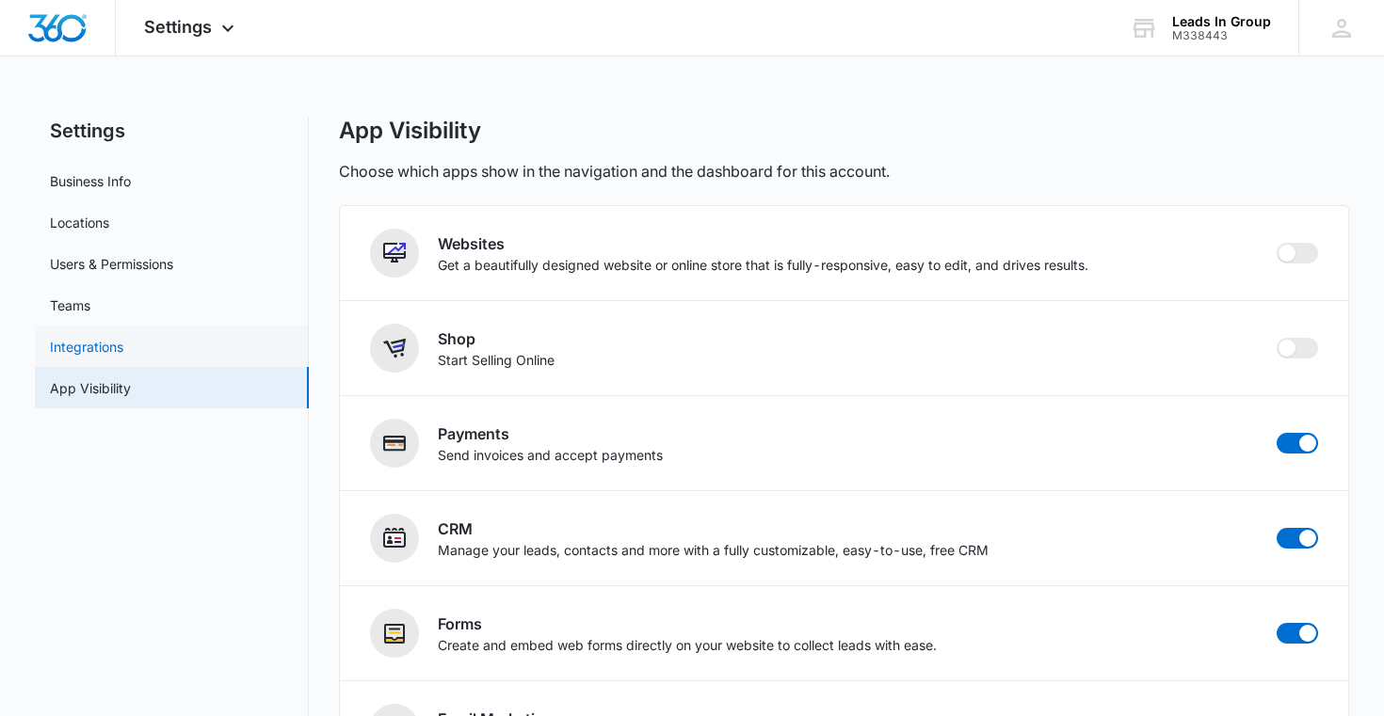
click at [103, 351] on link "Integrations" at bounding box center [86, 347] width 73 height 20
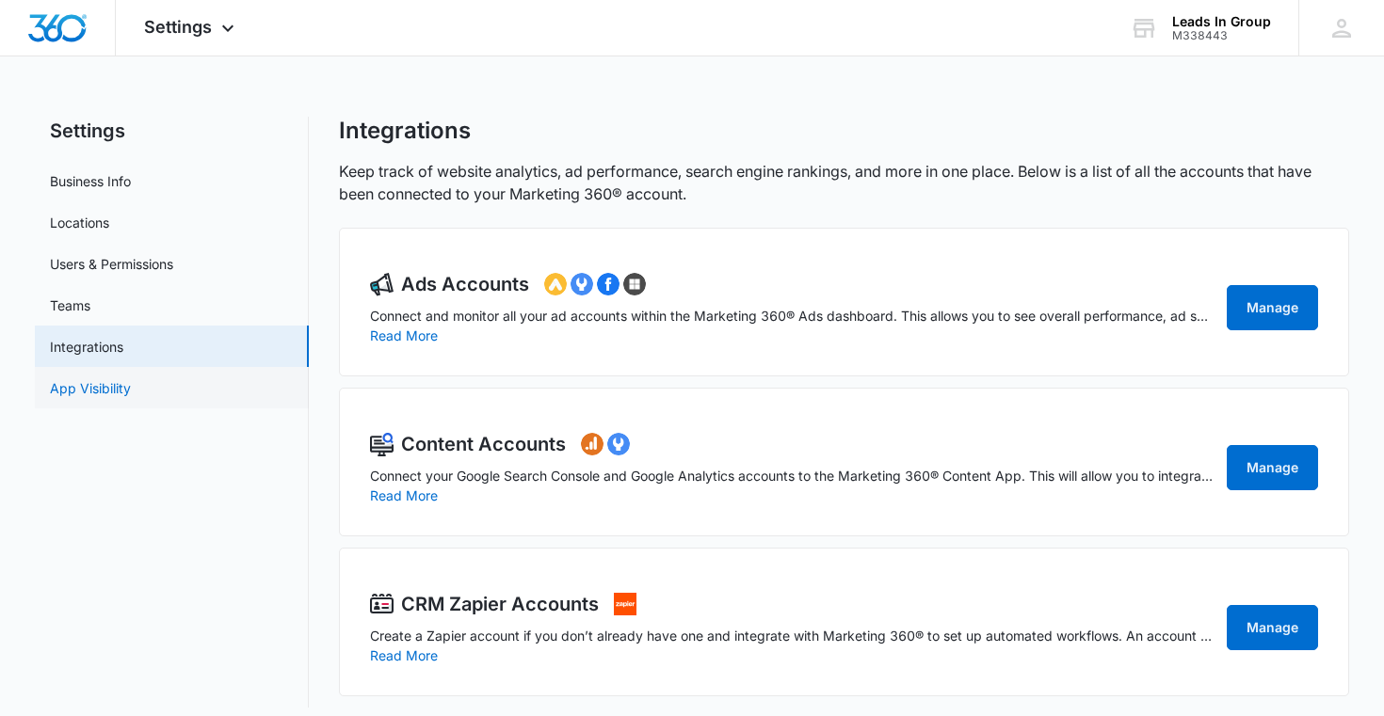
click at [94, 389] on link "App Visibility" at bounding box center [90, 388] width 81 height 20
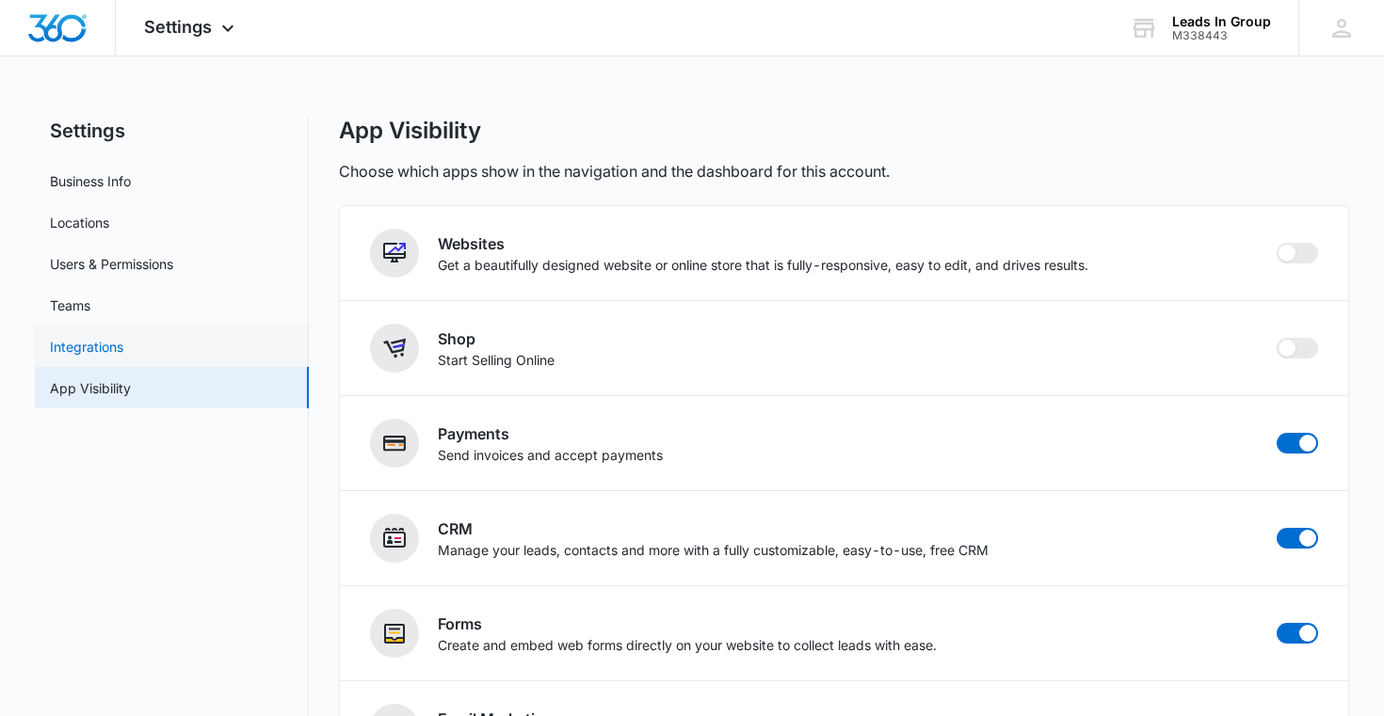
click at [110, 343] on link "Integrations" at bounding box center [86, 347] width 73 height 20
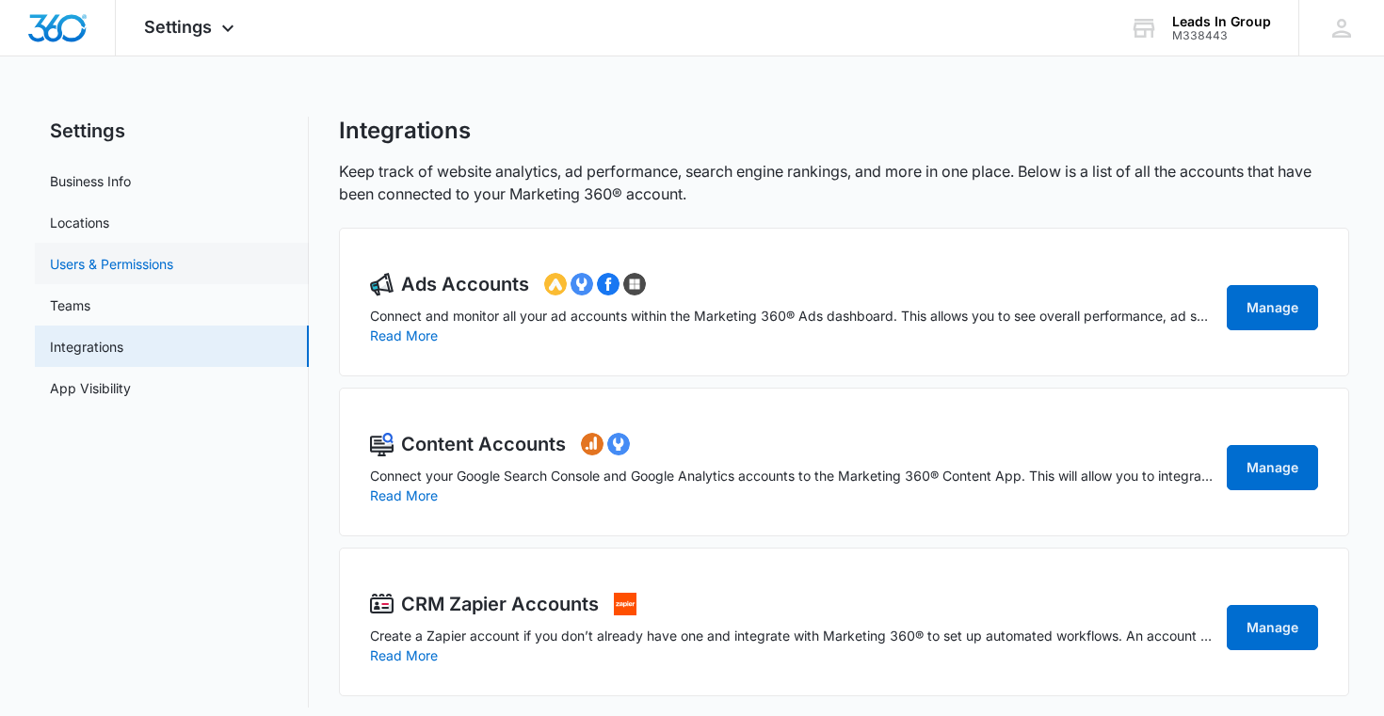
click at [117, 271] on link "Users & Permissions" at bounding box center [111, 264] width 123 height 20
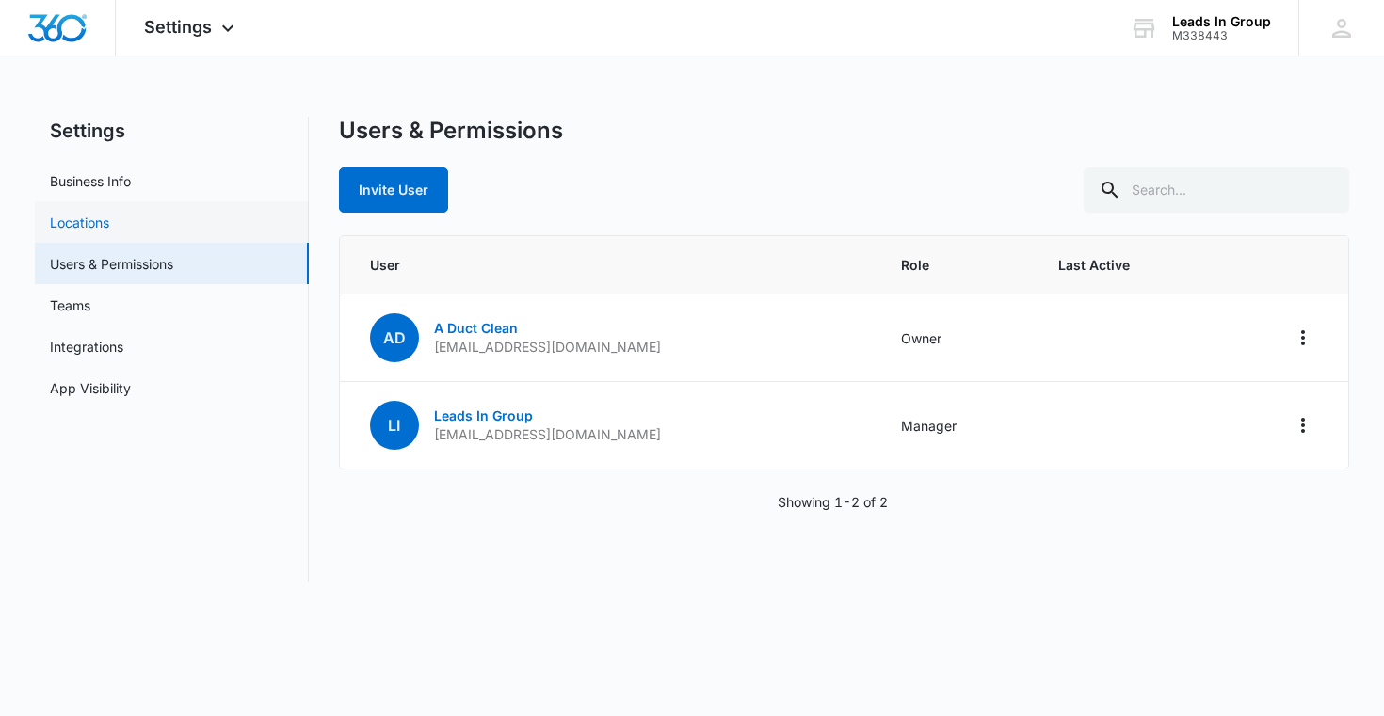
click at [109, 213] on link "Locations" at bounding box center [79, 223] width 59 height 20
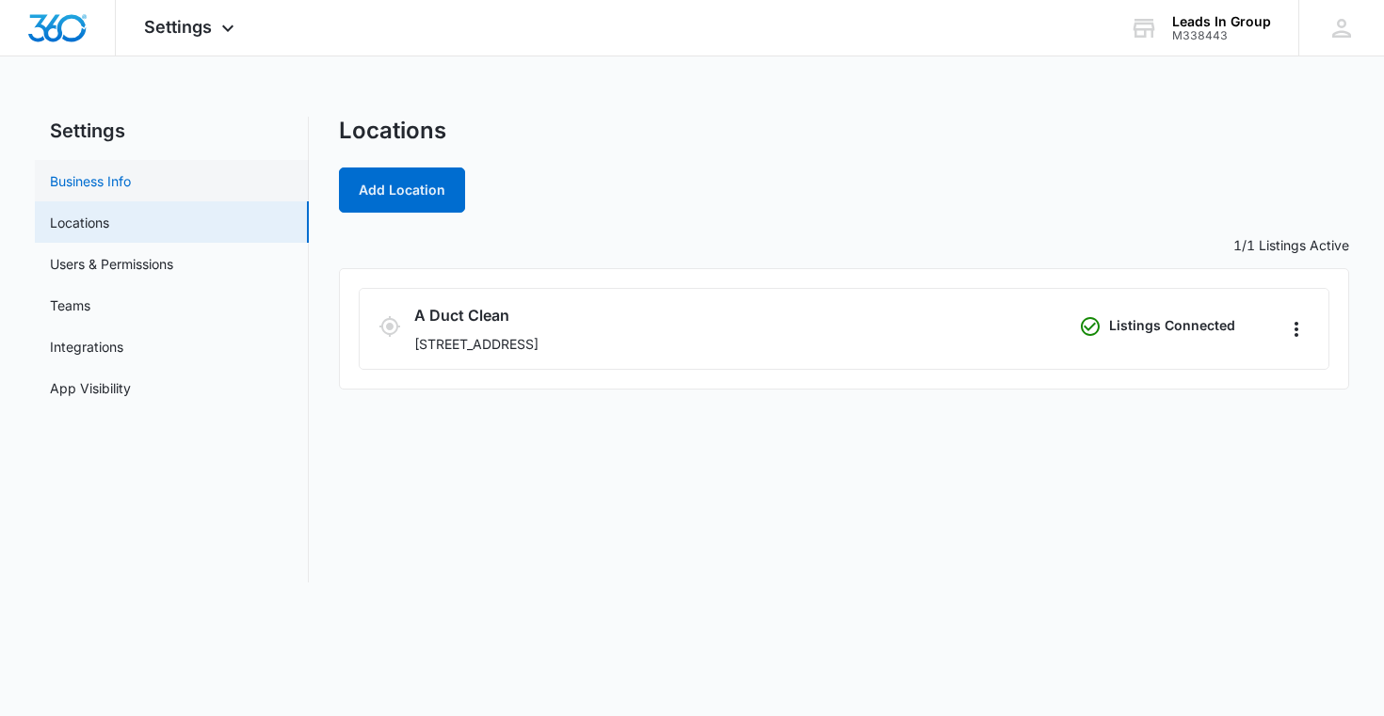
click at [131, 177] on link "Business Info" at bounding box center [90, 181] width 81 height 20
select select "3"
select select "US"
select select "America/New_York"
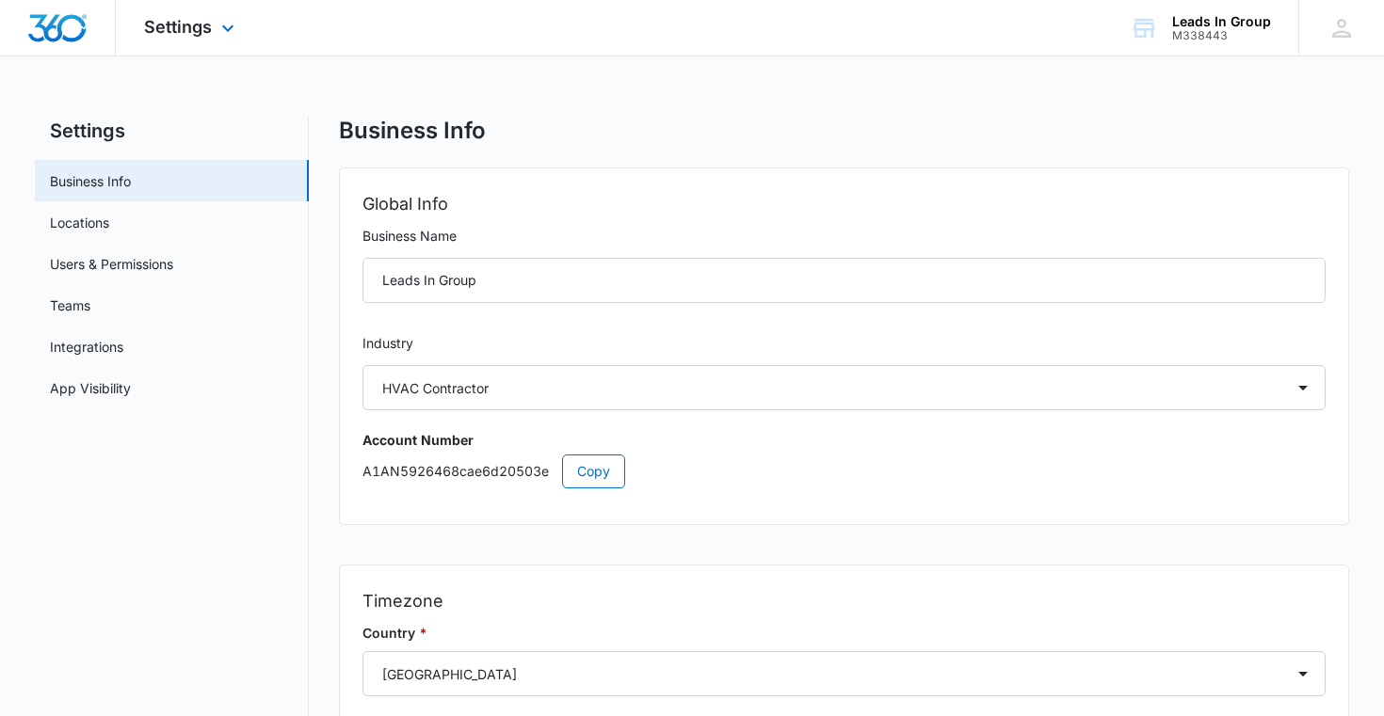
click at [40, 23] on img "Dashboard" at bounding box center [57, 28] width 60 height 28
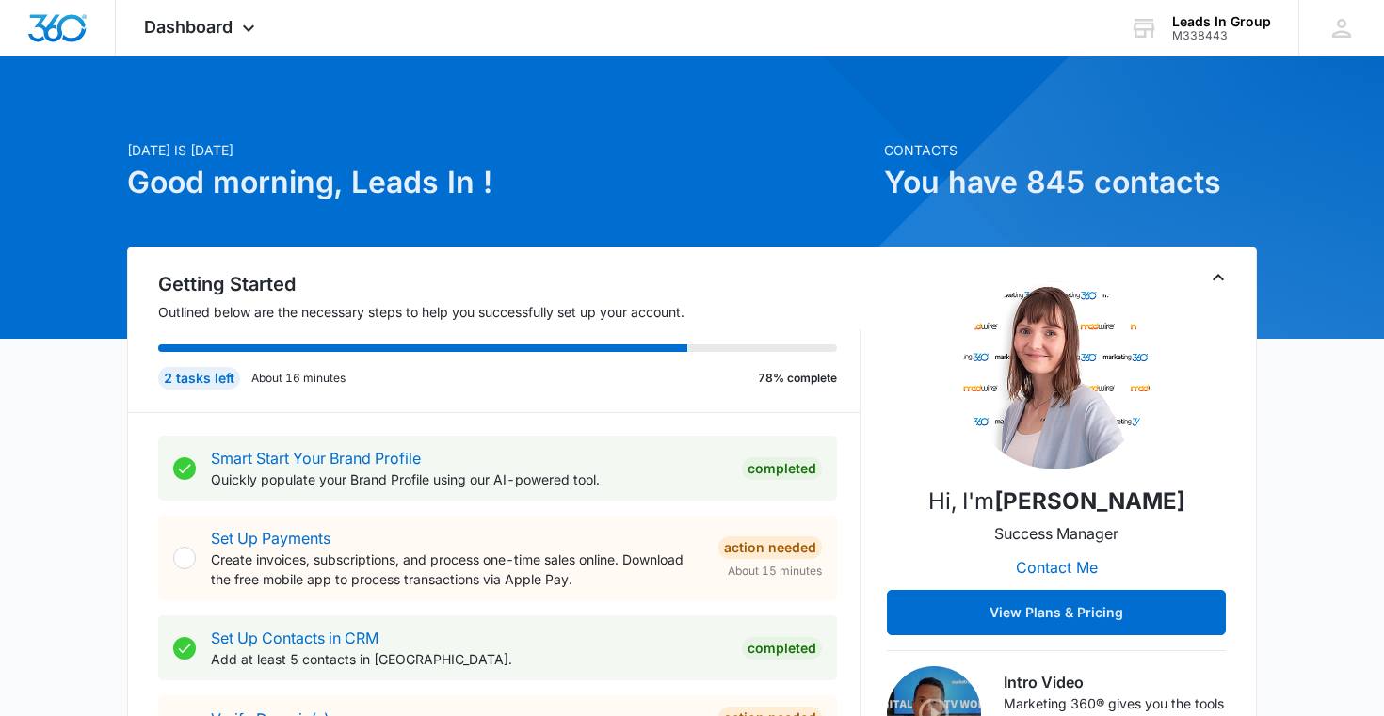
click at [343, 160] on h1 "Good morning, Leads In !" at bounding box center [500, 182] width 746 height 45
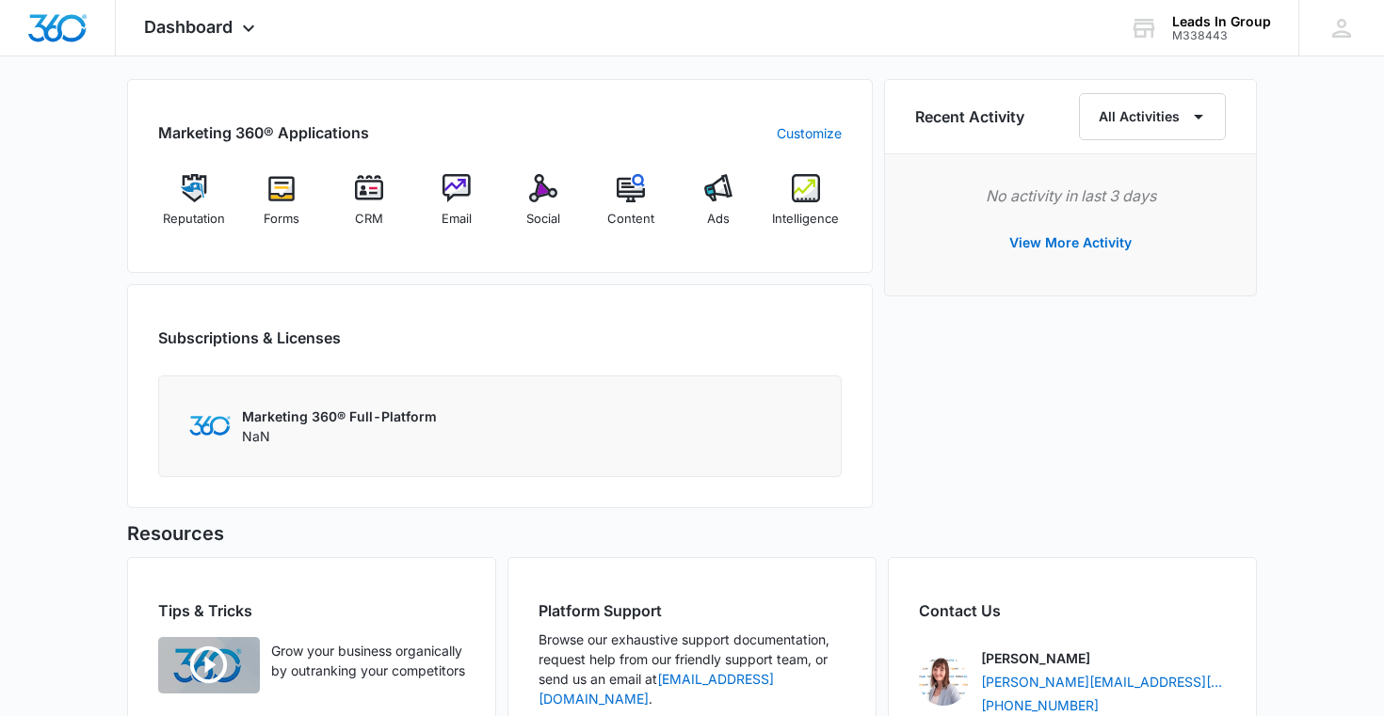
scroll to position [889, 0]
